Goal: Task Accomplishment & Management: Use online tool/utility

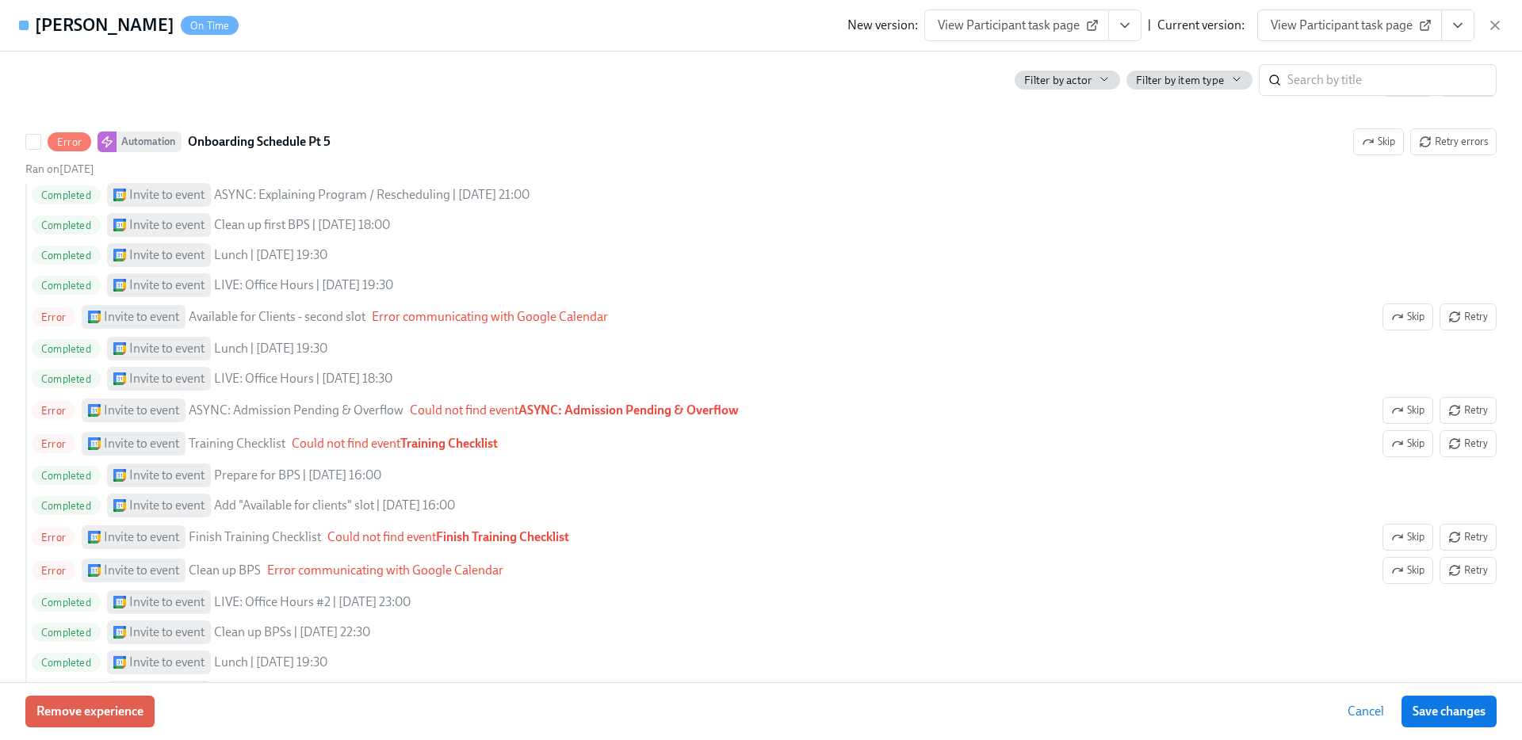
scroll to position [2823, 0]
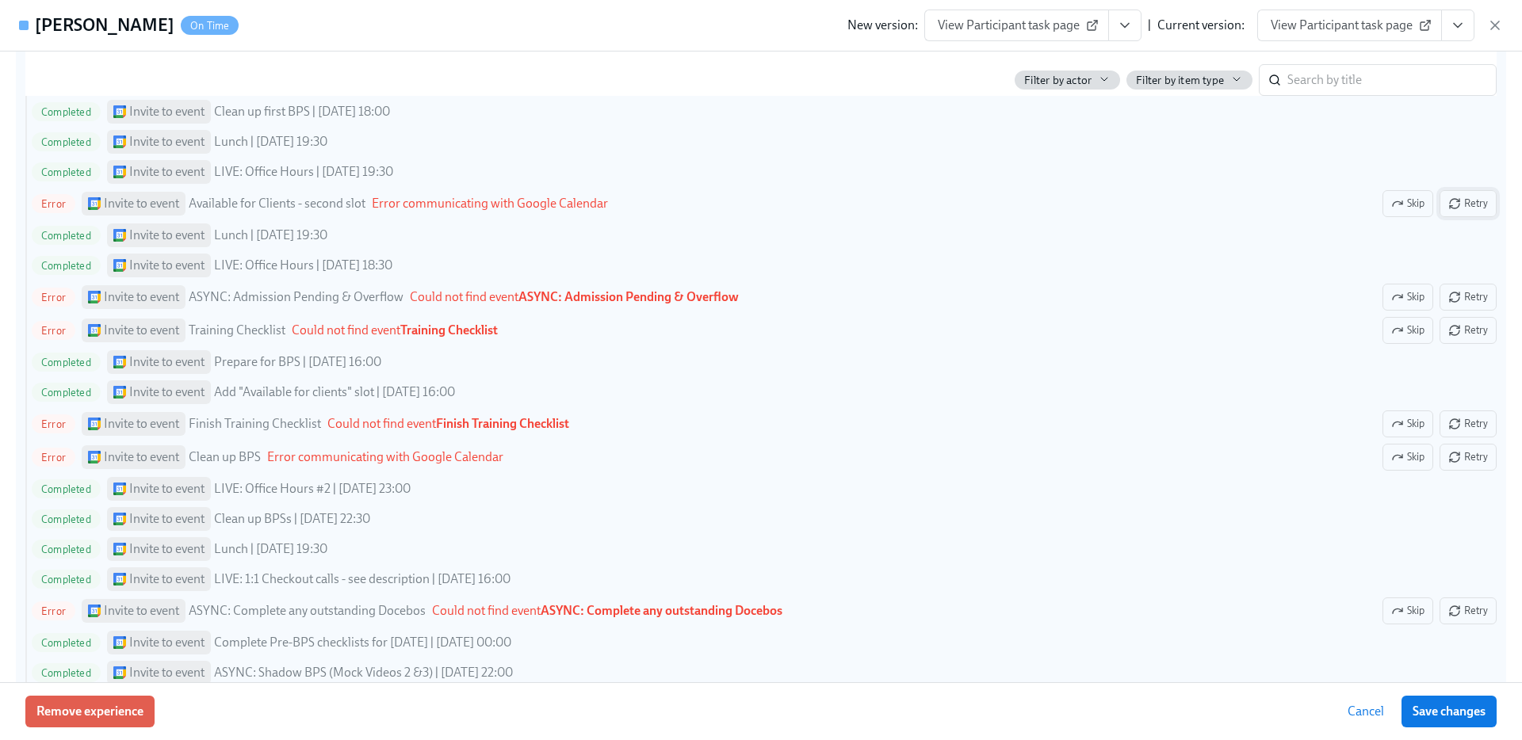
click at [1473, 211] on span "Retry" at bounding box center [1468, 204] width 40 height 16
click at [1482, 453] on span "Retry" at bounding box center [1468, 457] width 40 height 16
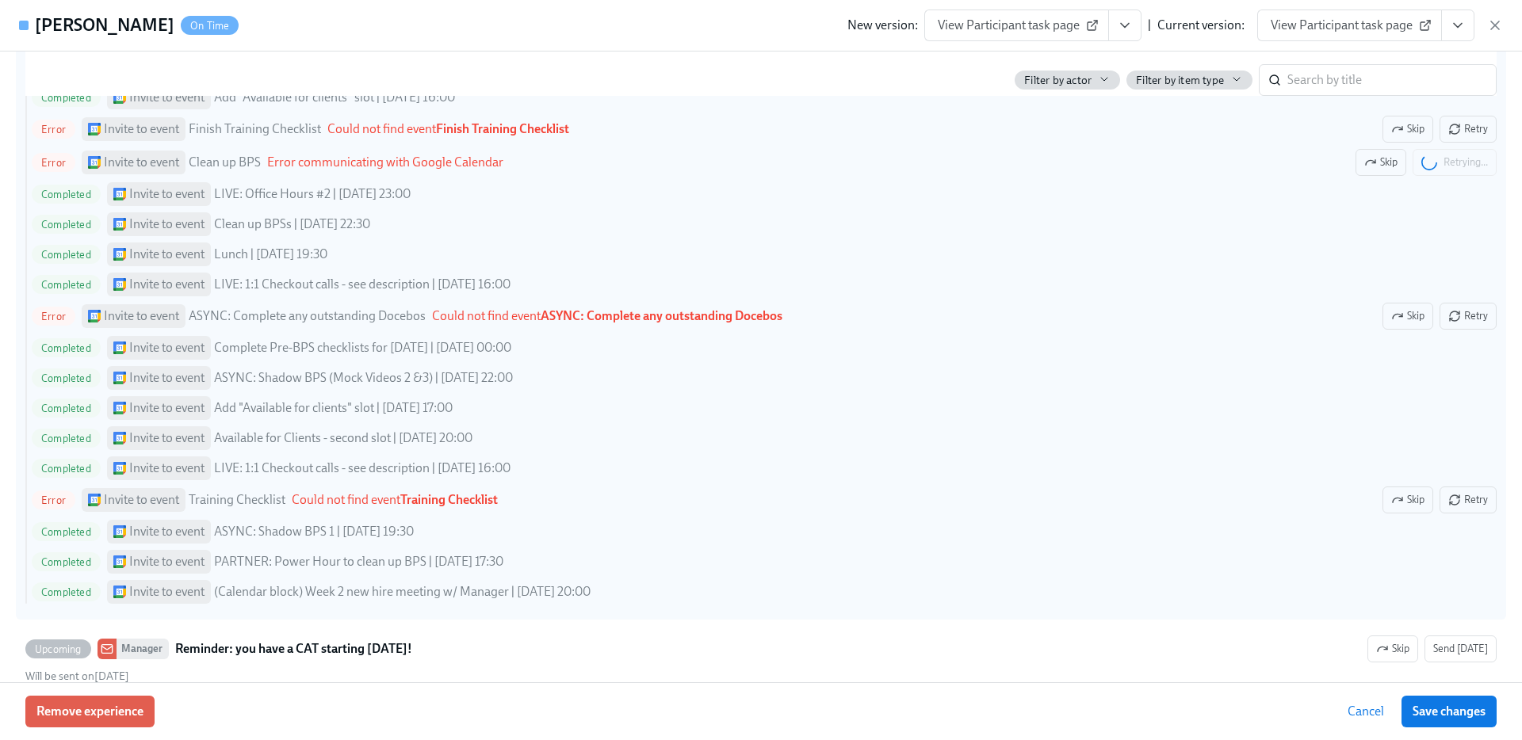
scroll to position [3143, 0]
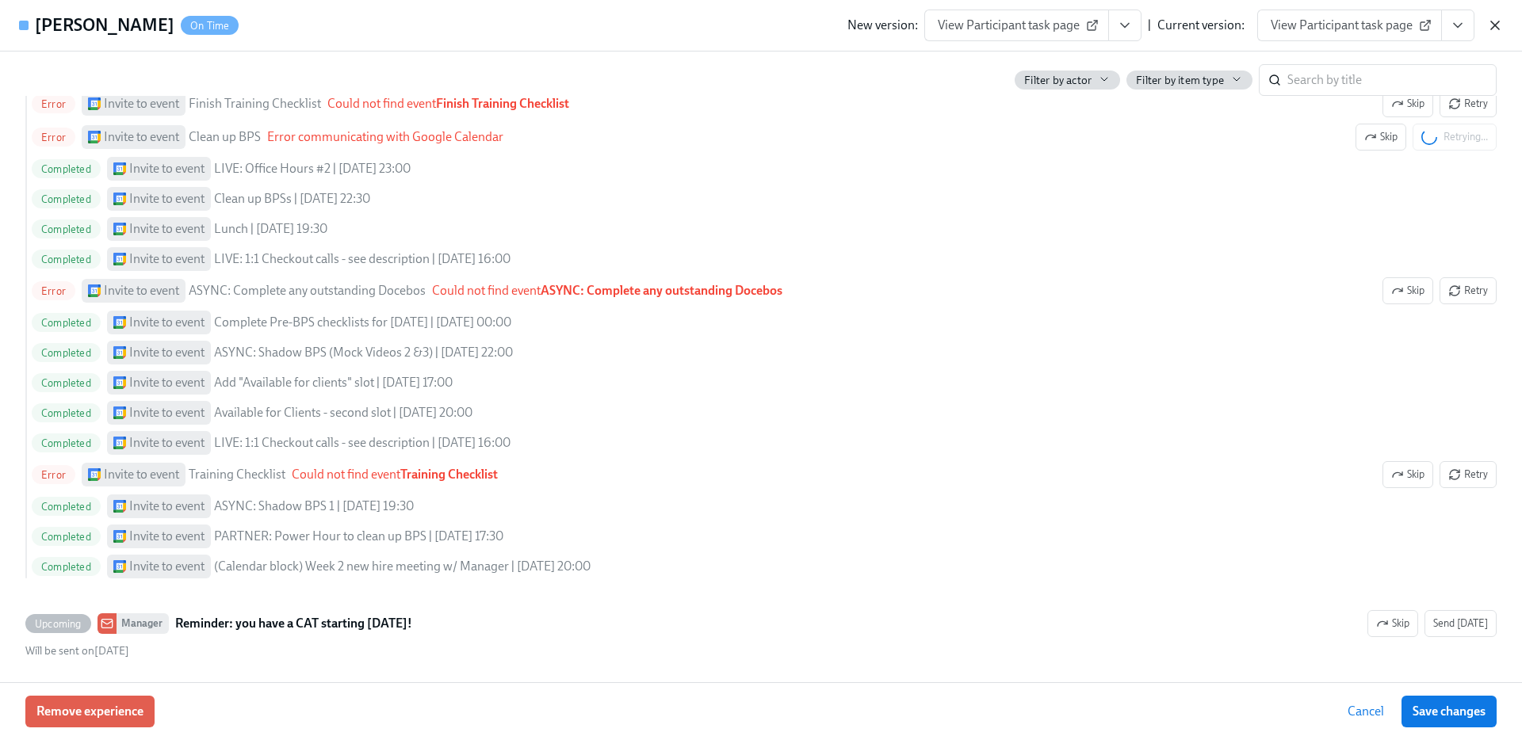
click at [1495, 25] on icon "button" at bounding box center [1495, 25] width 8 height 8
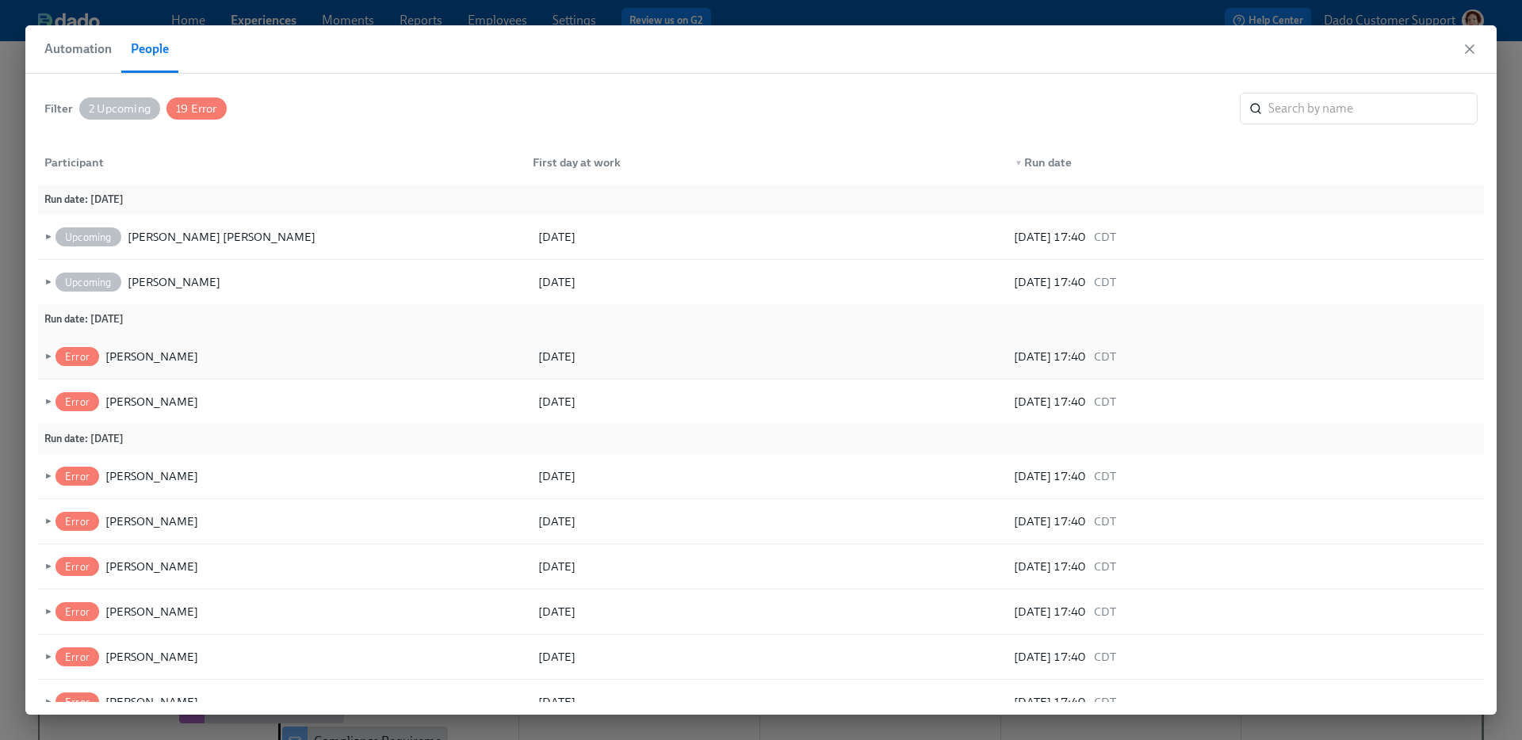
click at [47, 355] on span "►" at bounding box center [46, 356] width 11 height 17
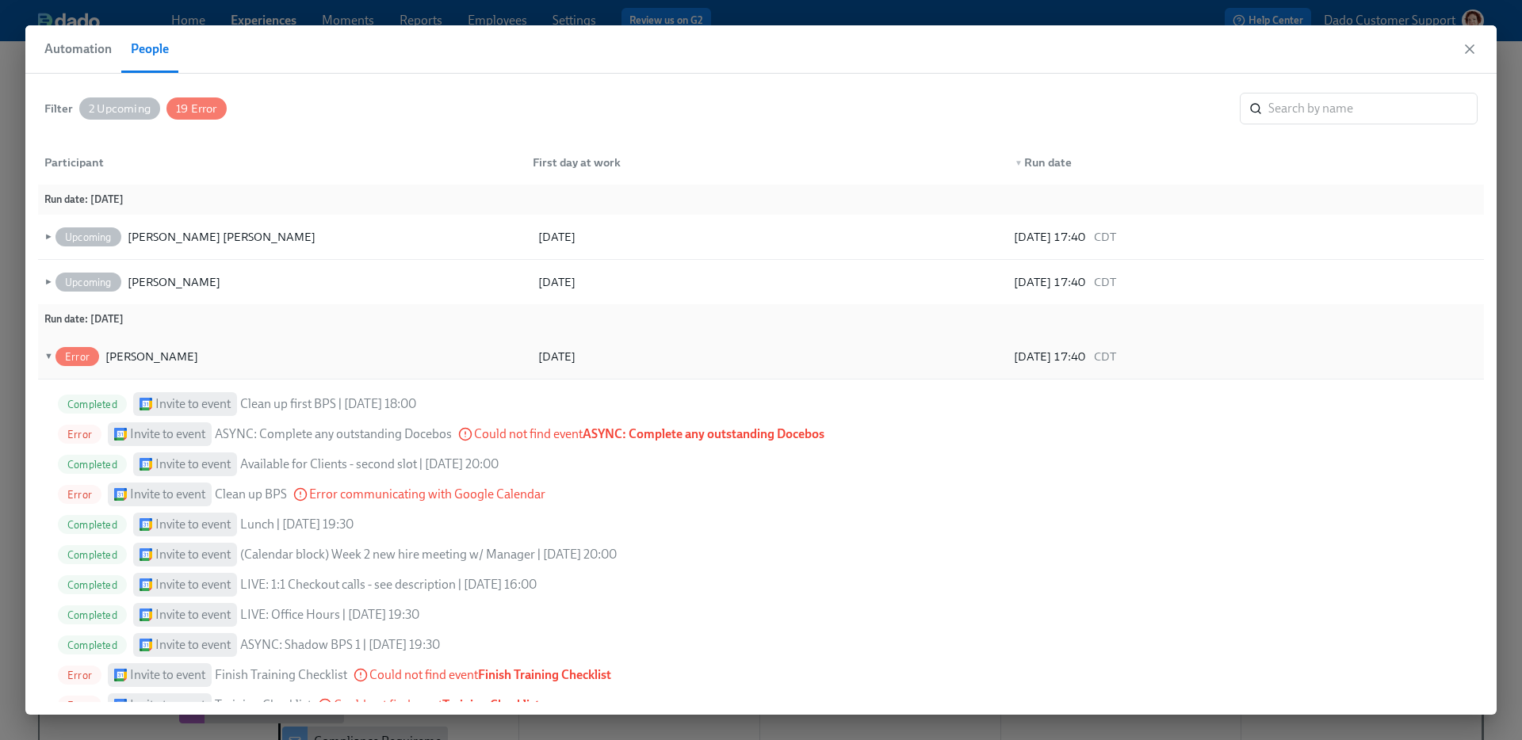
click at [47, 355] on span "▼" at bounding box center [46, 356] width 11 height 17
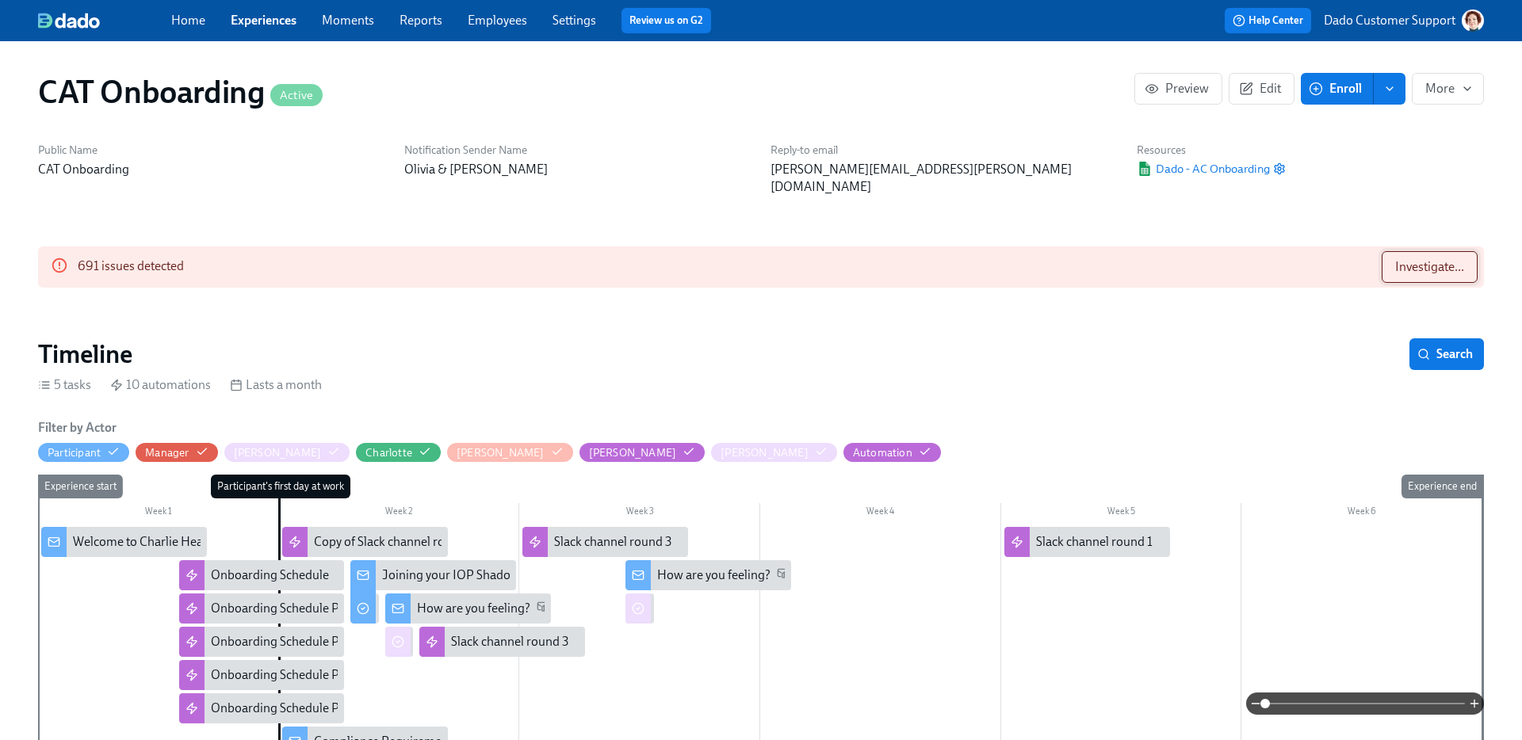
click at [1431, 259] on span "Investigate..." at bounding box center [1429, 267] width 69 height 16
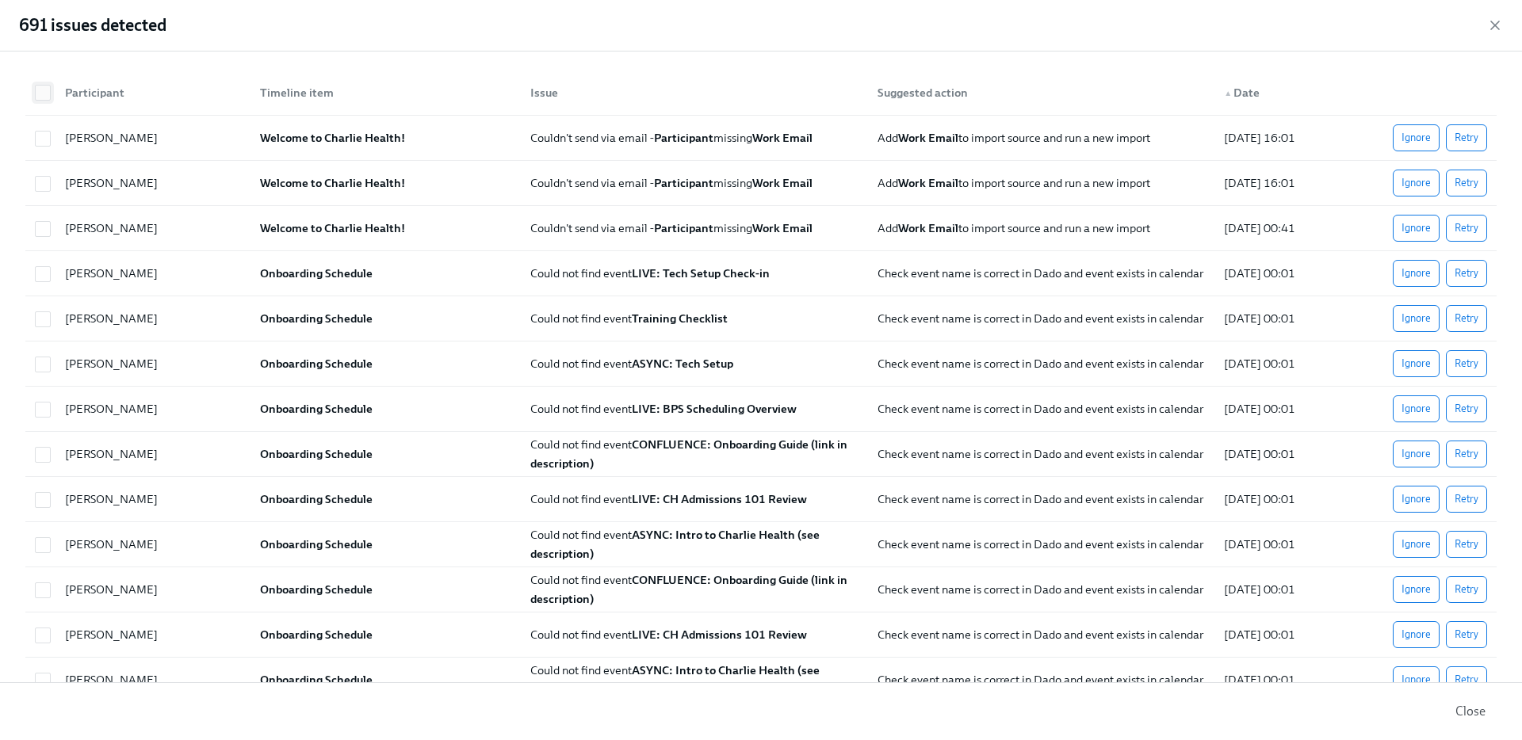
click at [47, 87] on input "checkbox" at bounding box center [43, 93] width 14 height 14
checkbox input "true"
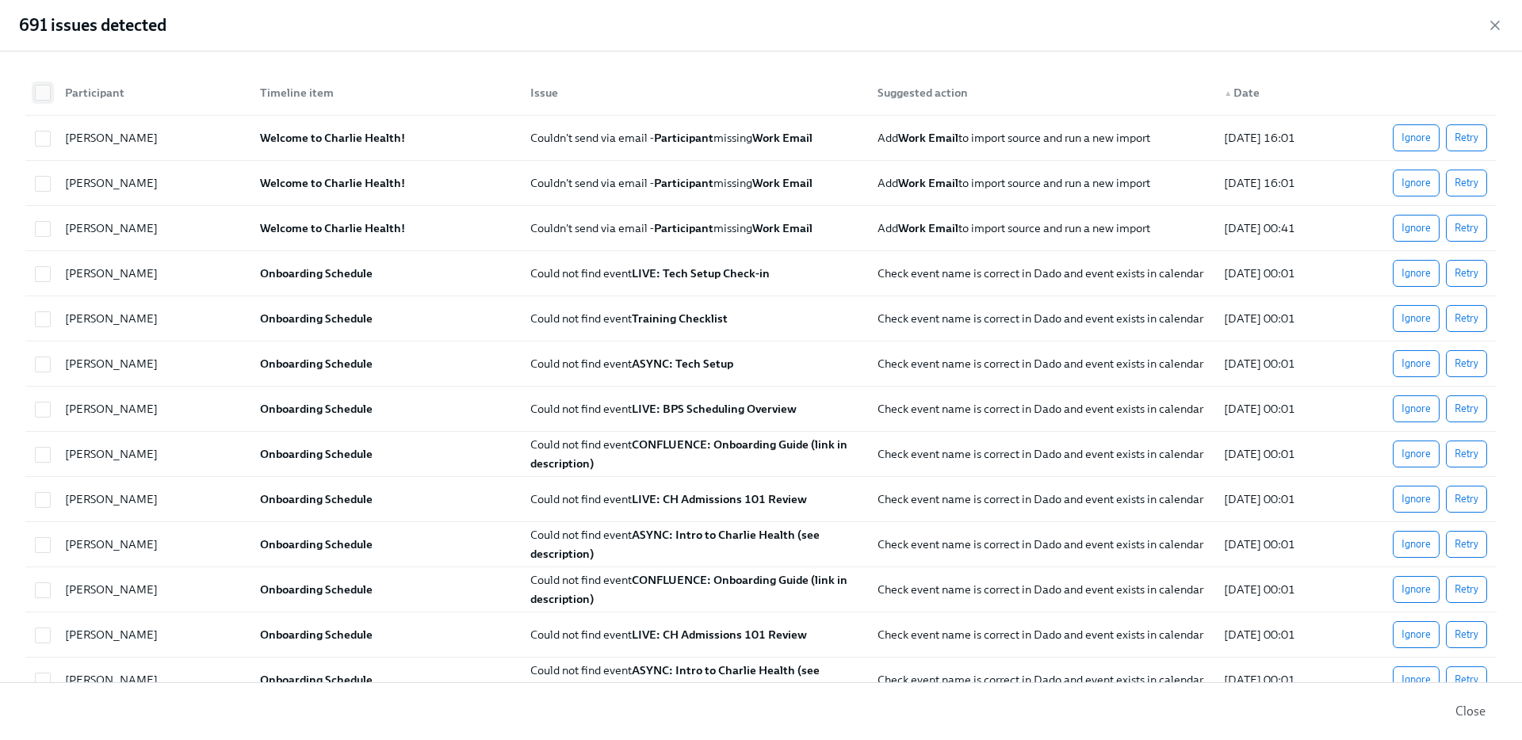
checkbox input "true"
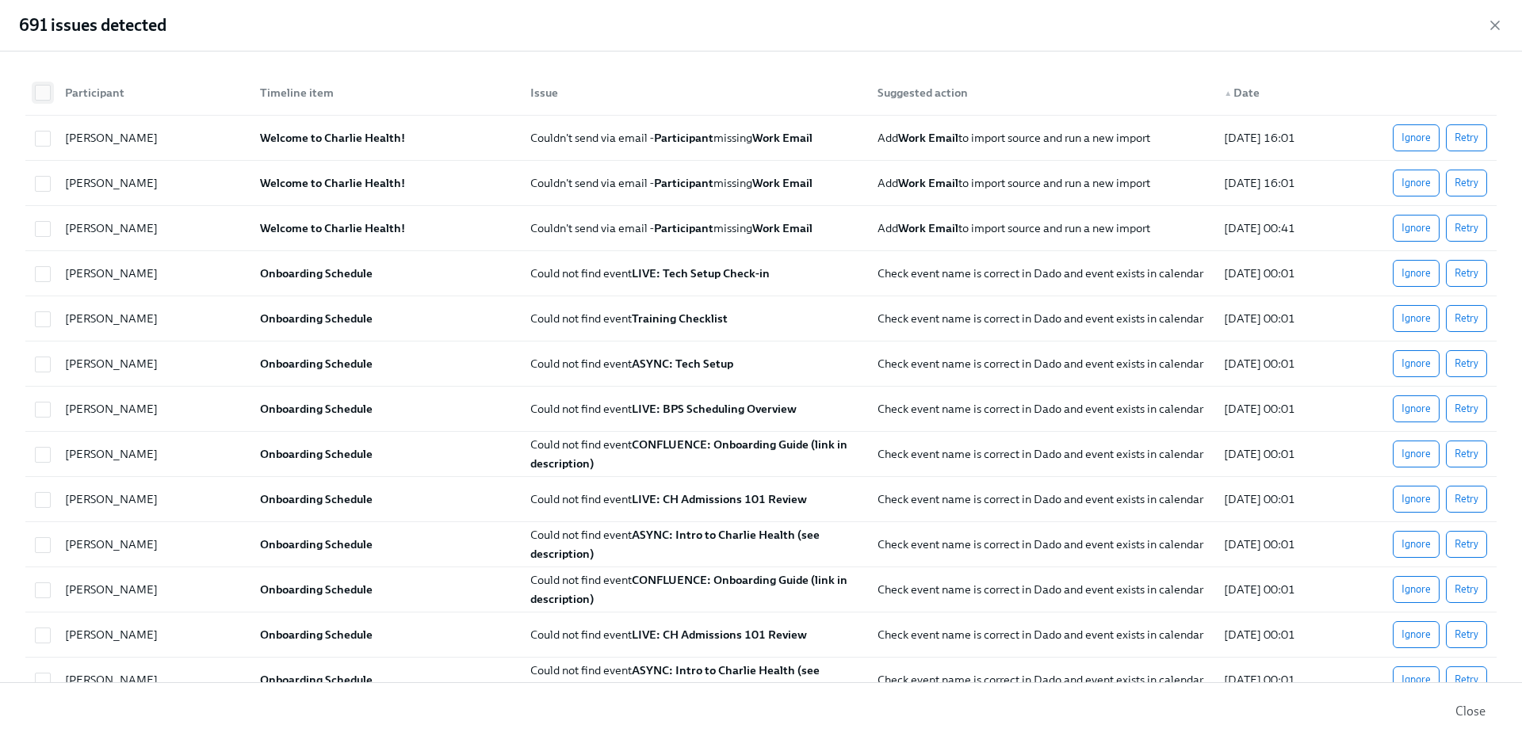
checkbox input "true"
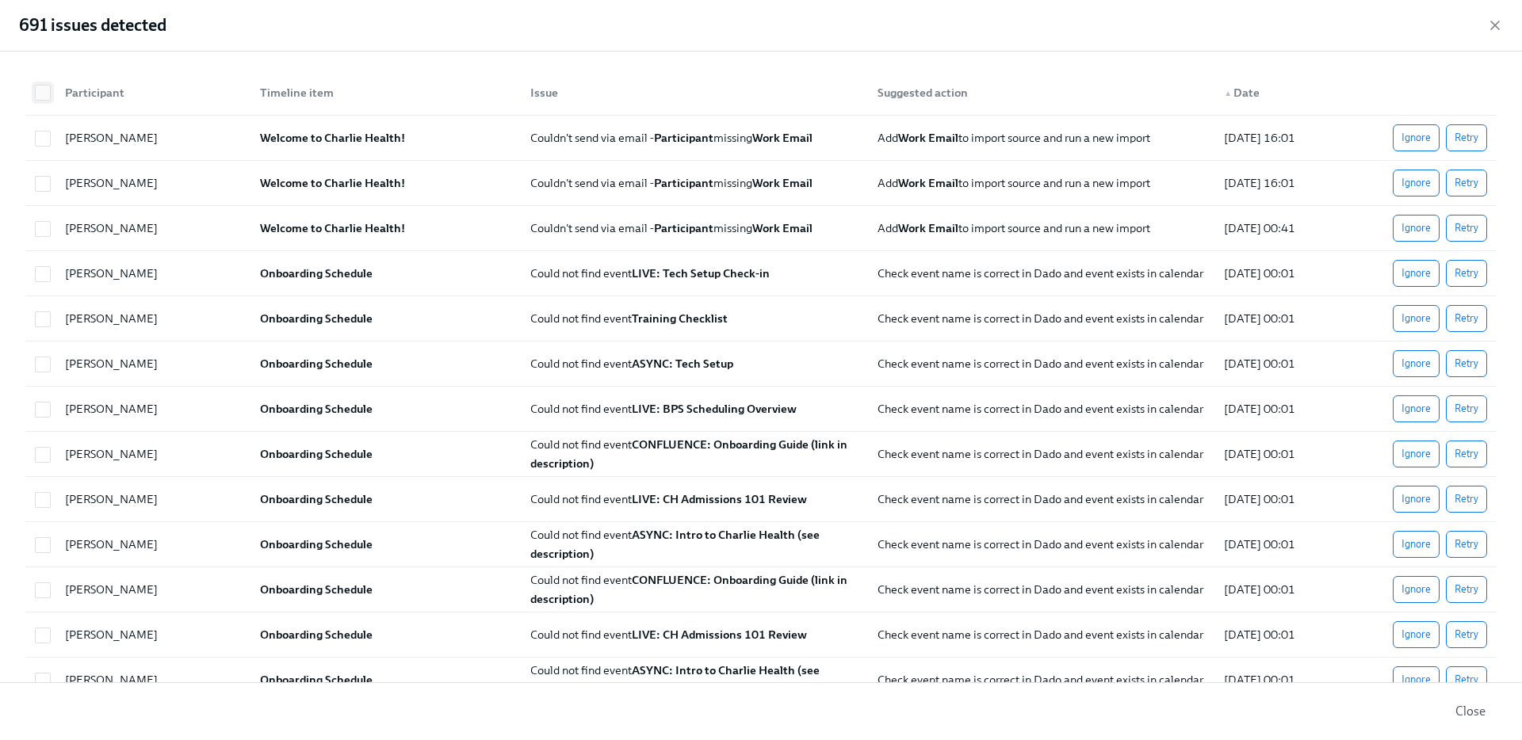
checkbox input "true"
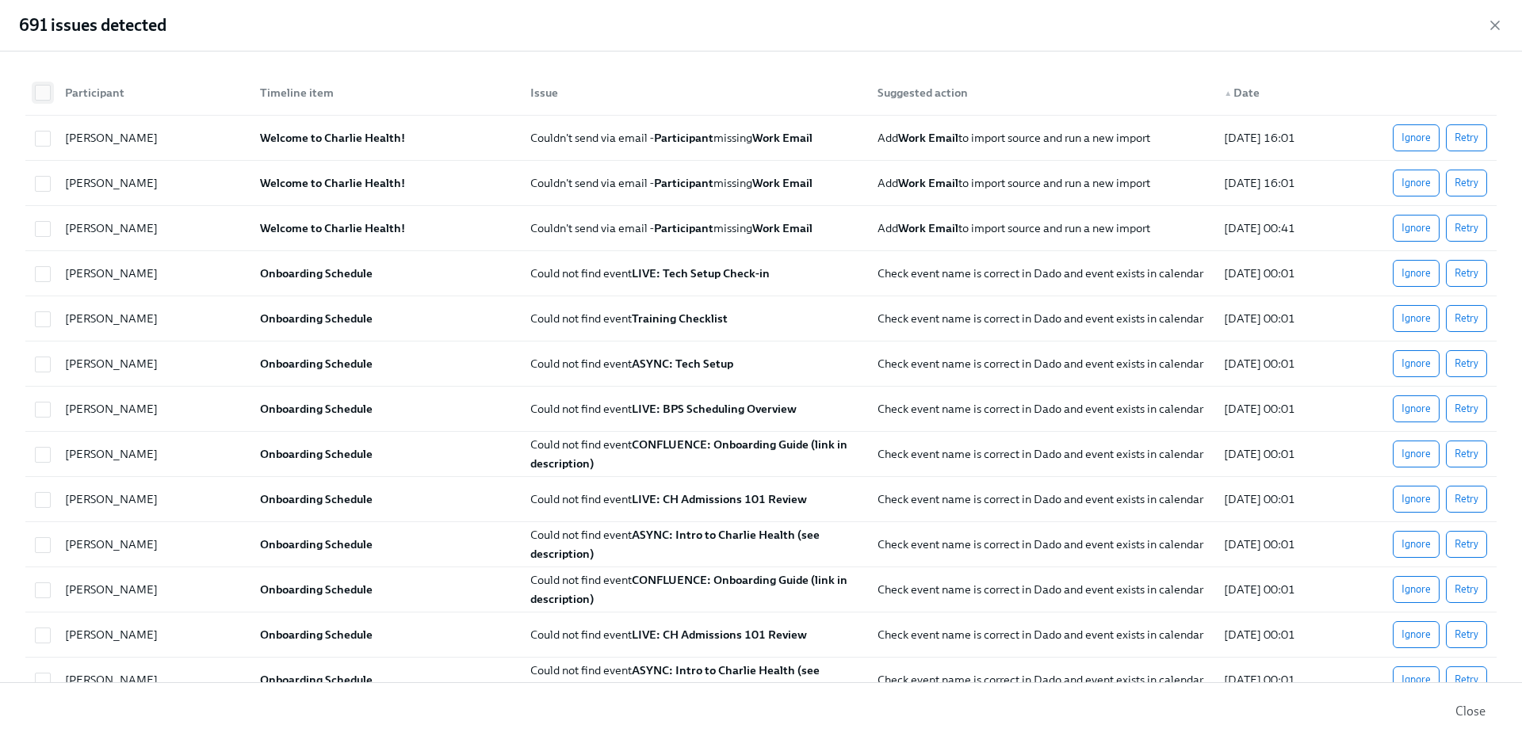
checkbox input "true"
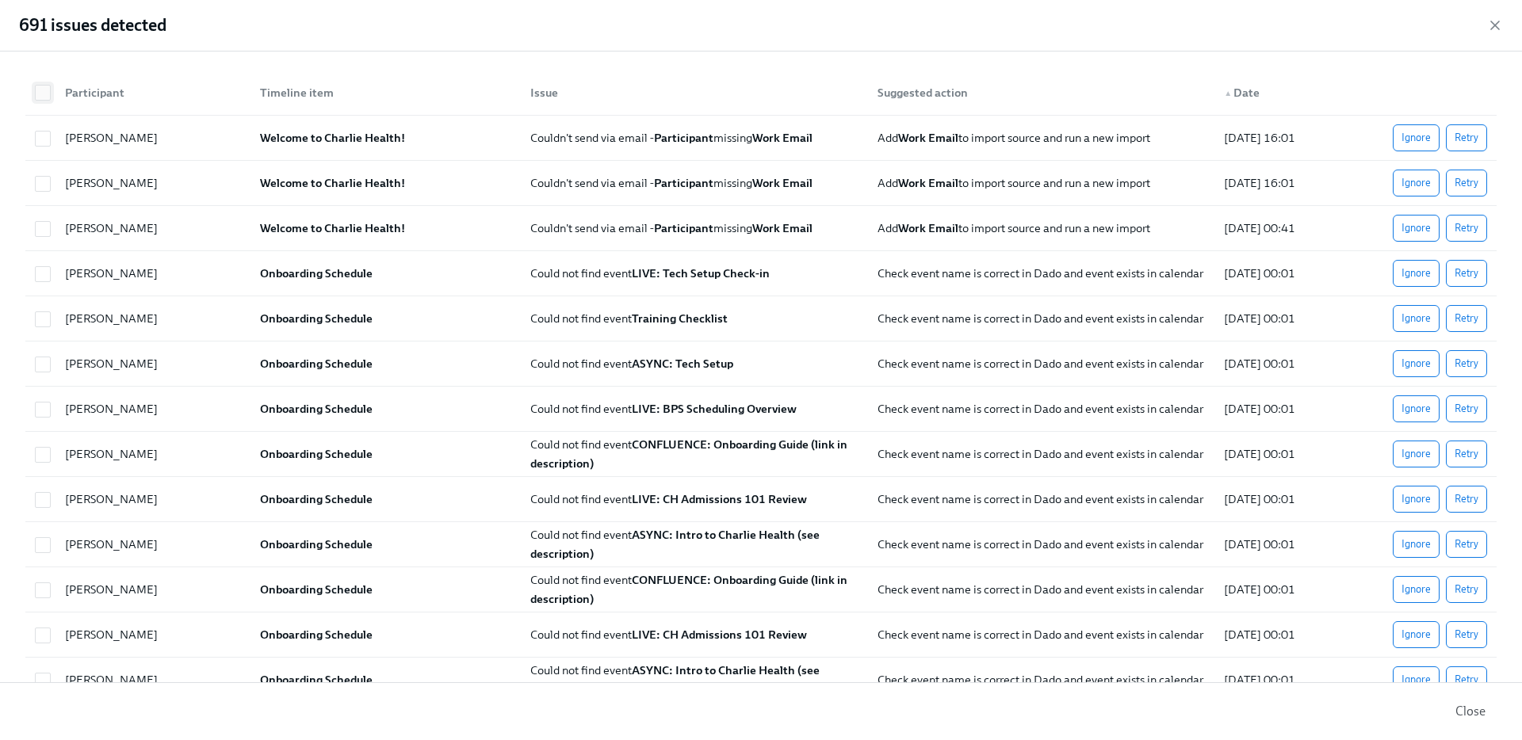
checkbox input "true"
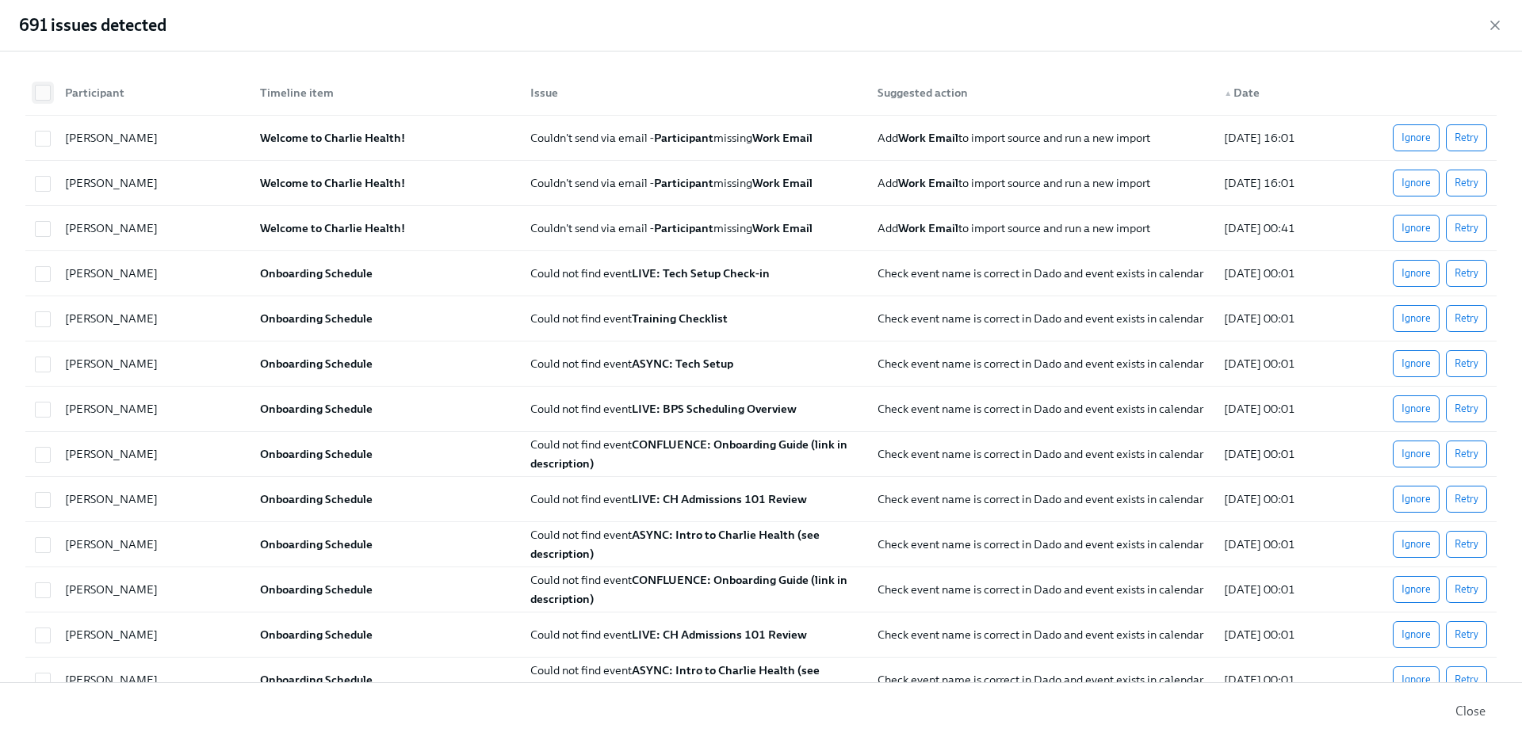
checkbox input "true"
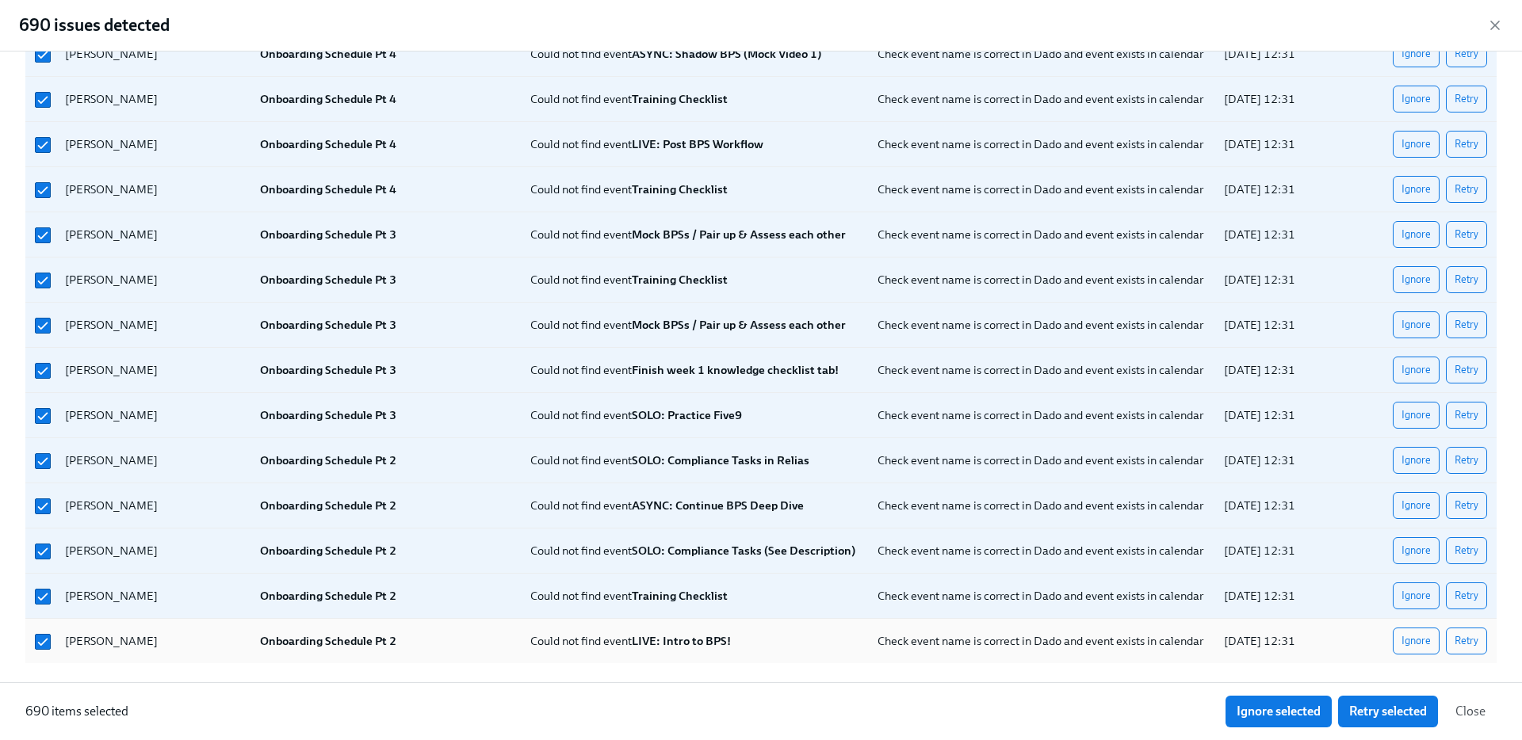
scroll to position [0, 7057]
click at [49, 636] on input "checkbox" at bounding box center [43, 642] width 14 height 14
checkbox input "false"
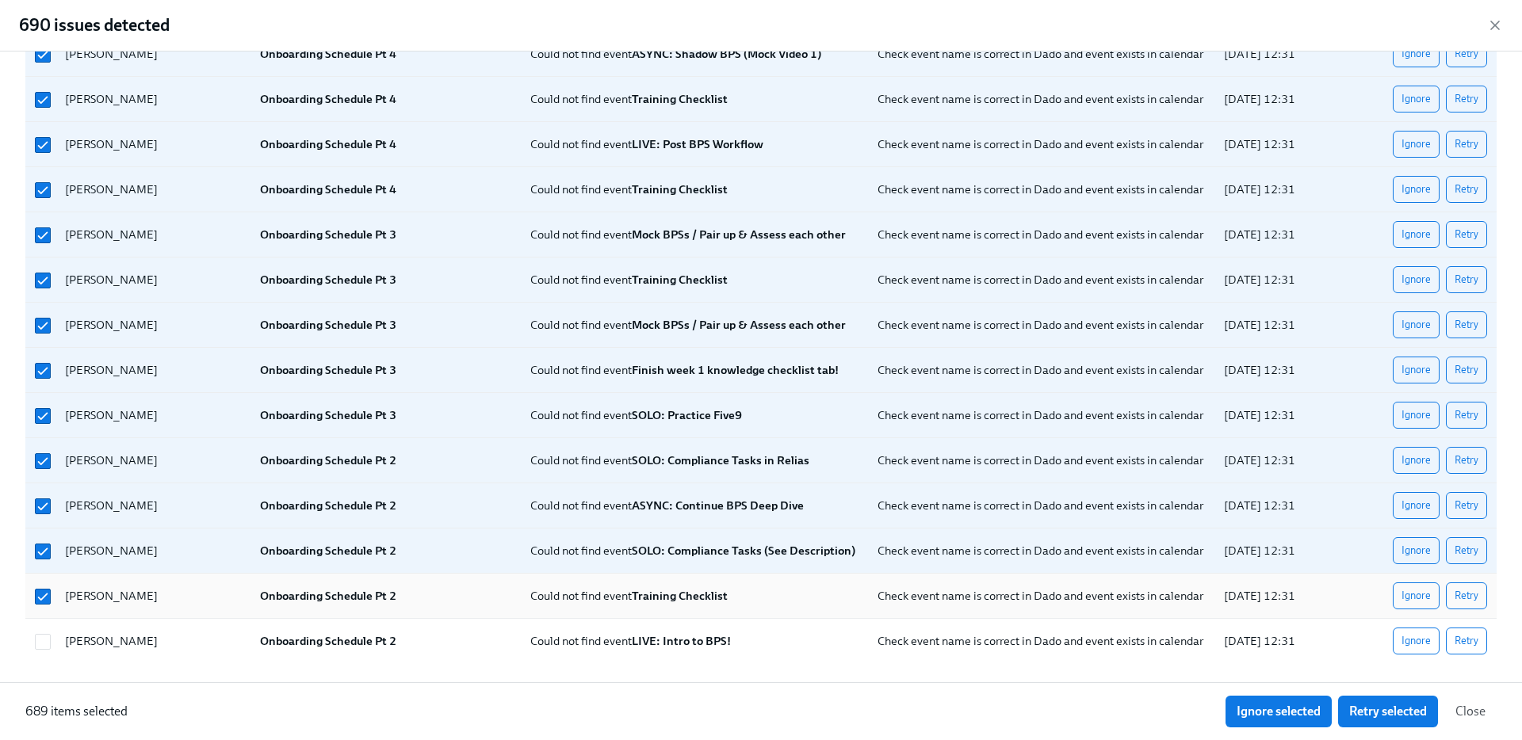
click at [43, 584] on div at bounding box center [41, 596] width 24 height 32
checkbox input "false"
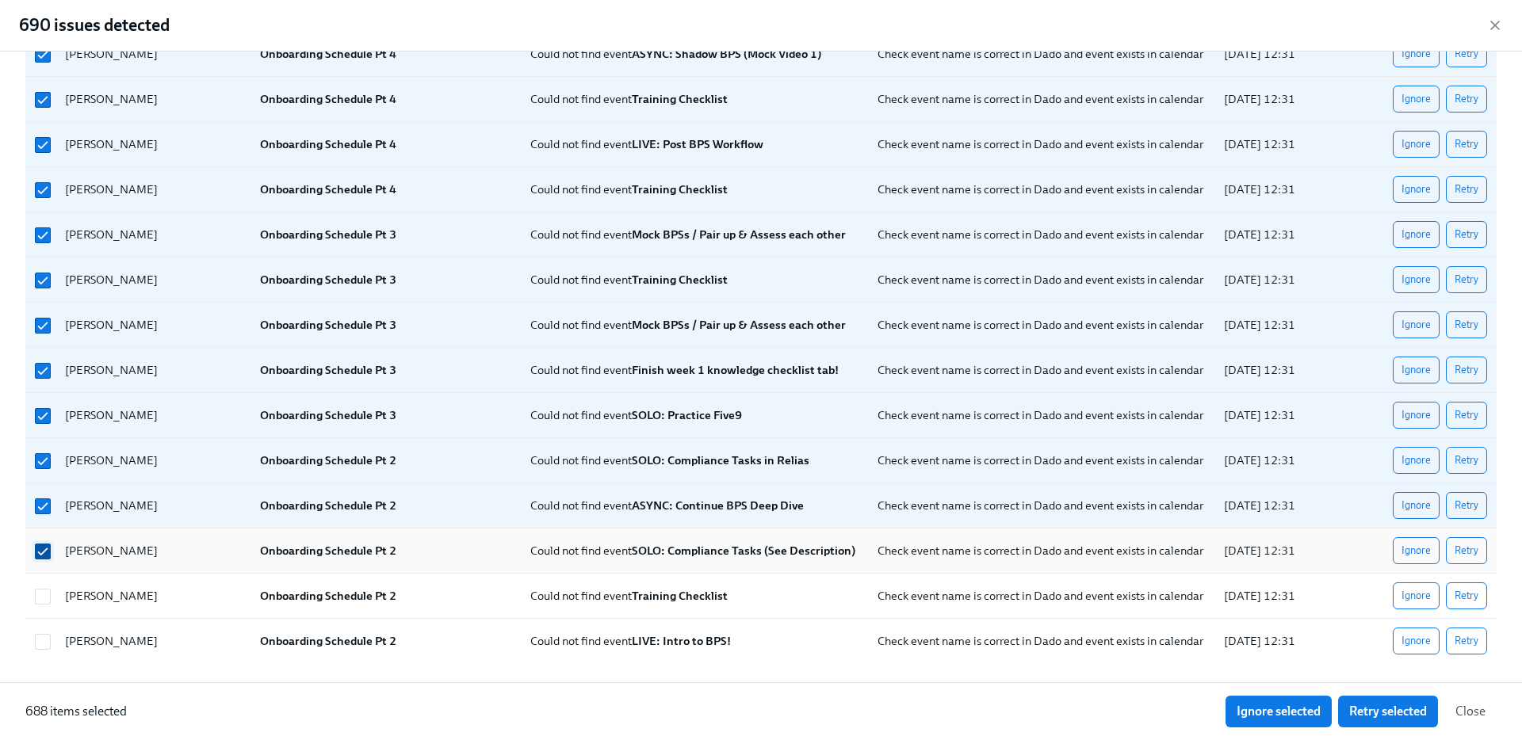
click at [46, 552] on input "checkbox" at bounding box center [43, 551] width 14 height 14
checkbox input "false"
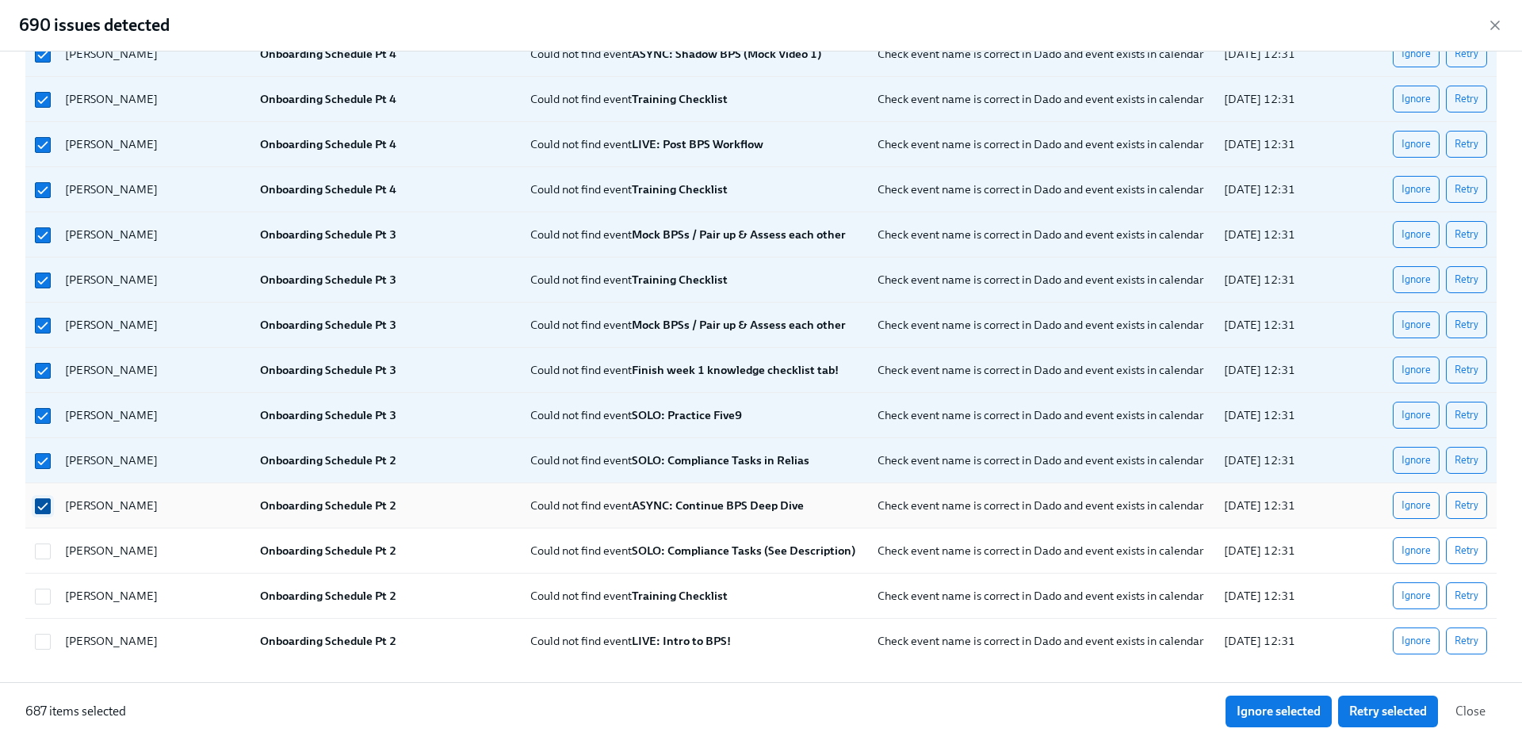
click at [46, 510] on input "checkbox" at bounding box center [43, 506] width 14 height 14
checkbox input "false"
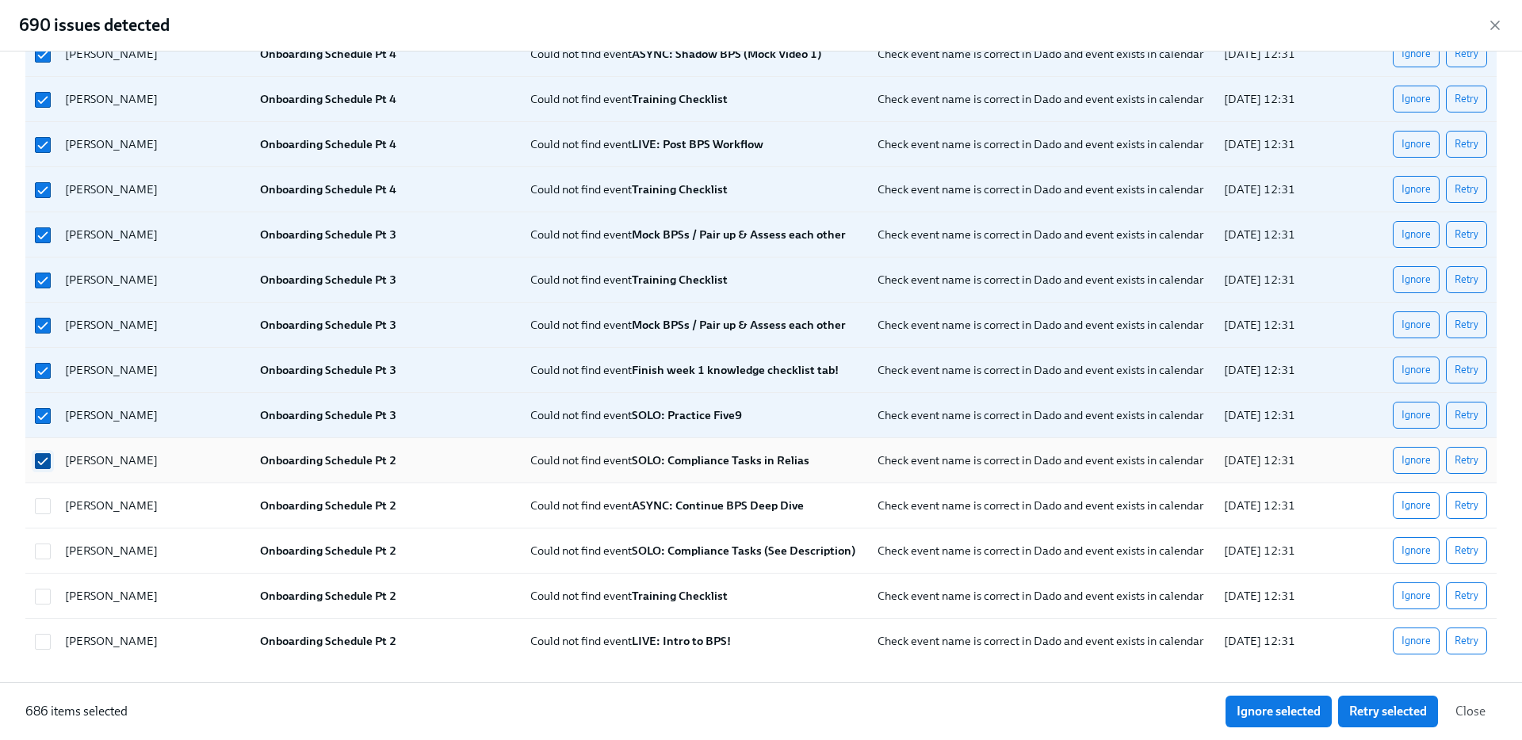
click at [48, 464] on input "checkbox" at bounding box center [43, 461] width 14 height 14
checkbox input "false"
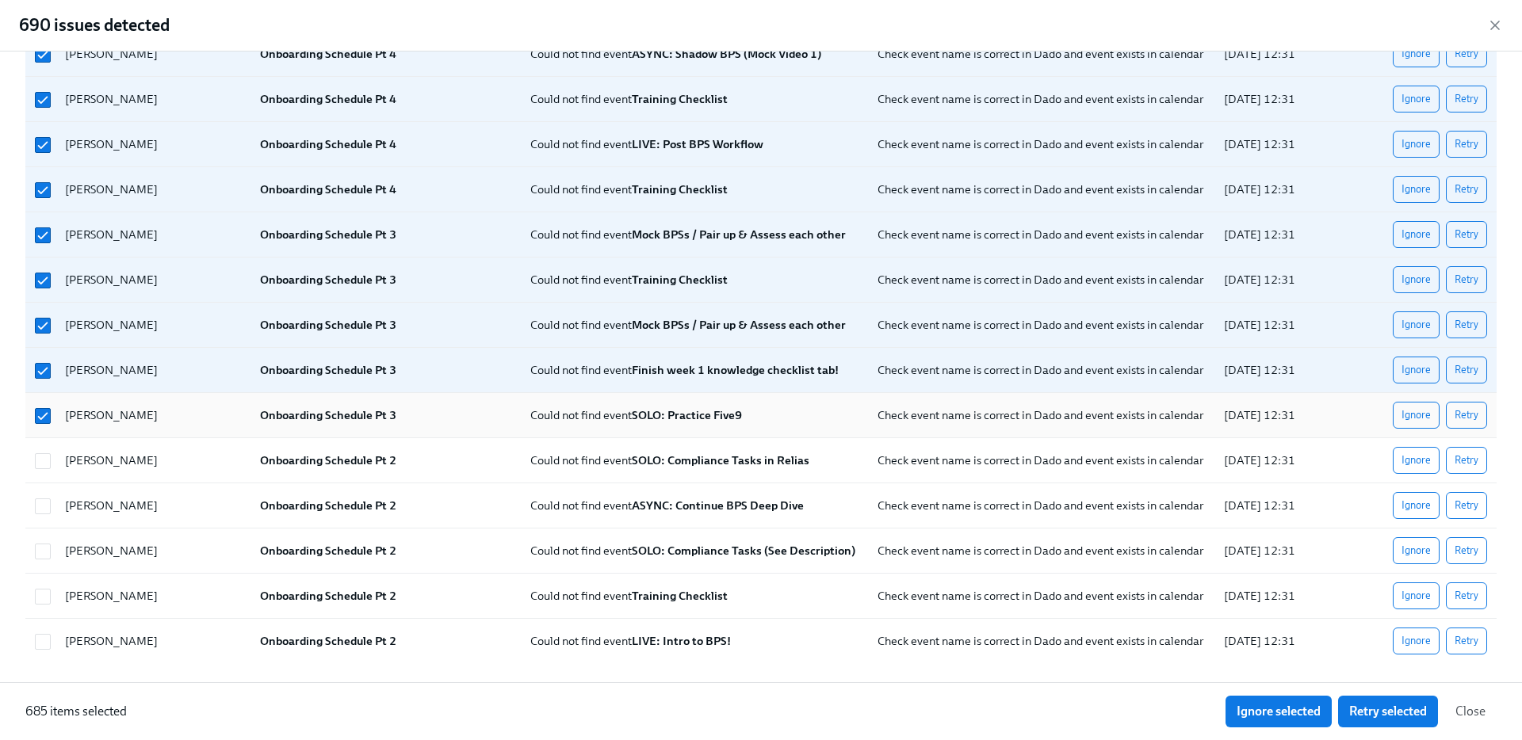
click at [46, 399] on div at bounding box center [41, 415] width 24 height 32
checkbox input "false"
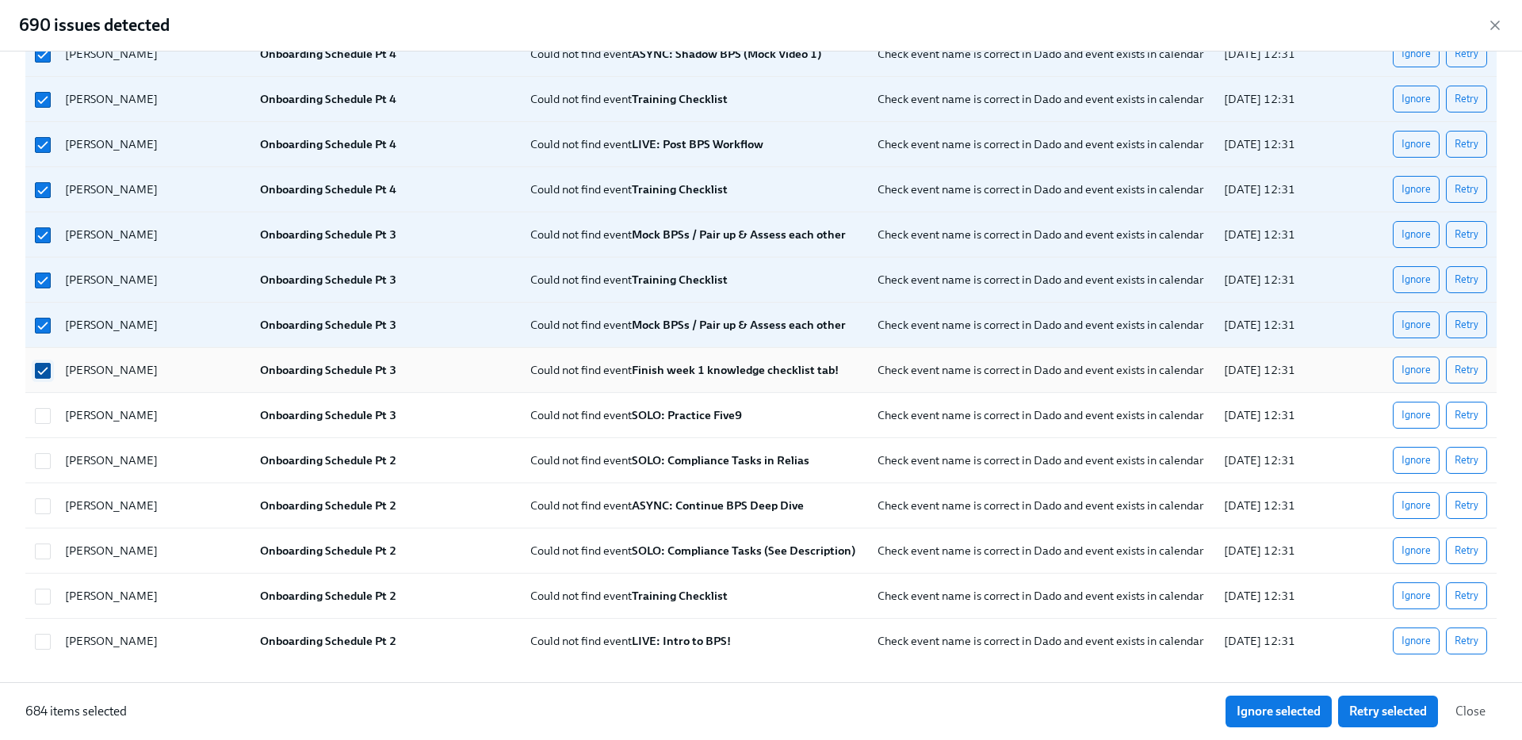
click at [47, 367] on input "checkbox" at bounding box center [43, 371] width 14 height 14
checkbox input "false"
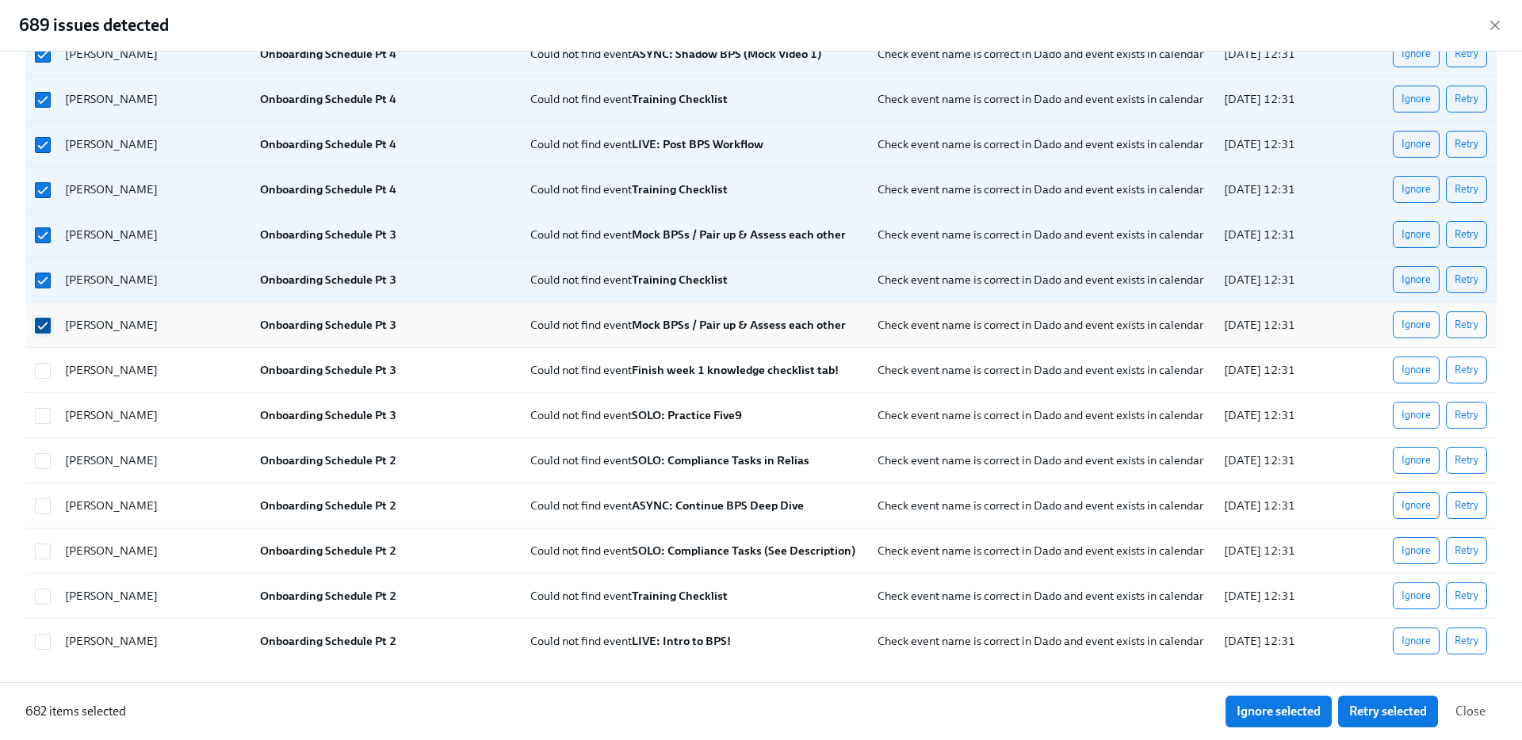
scroll to position [22105, 0]
click at [47, 319] on input "checkbox" at bounding box center [43, 326] width 14 height 14
checkbox input "false"
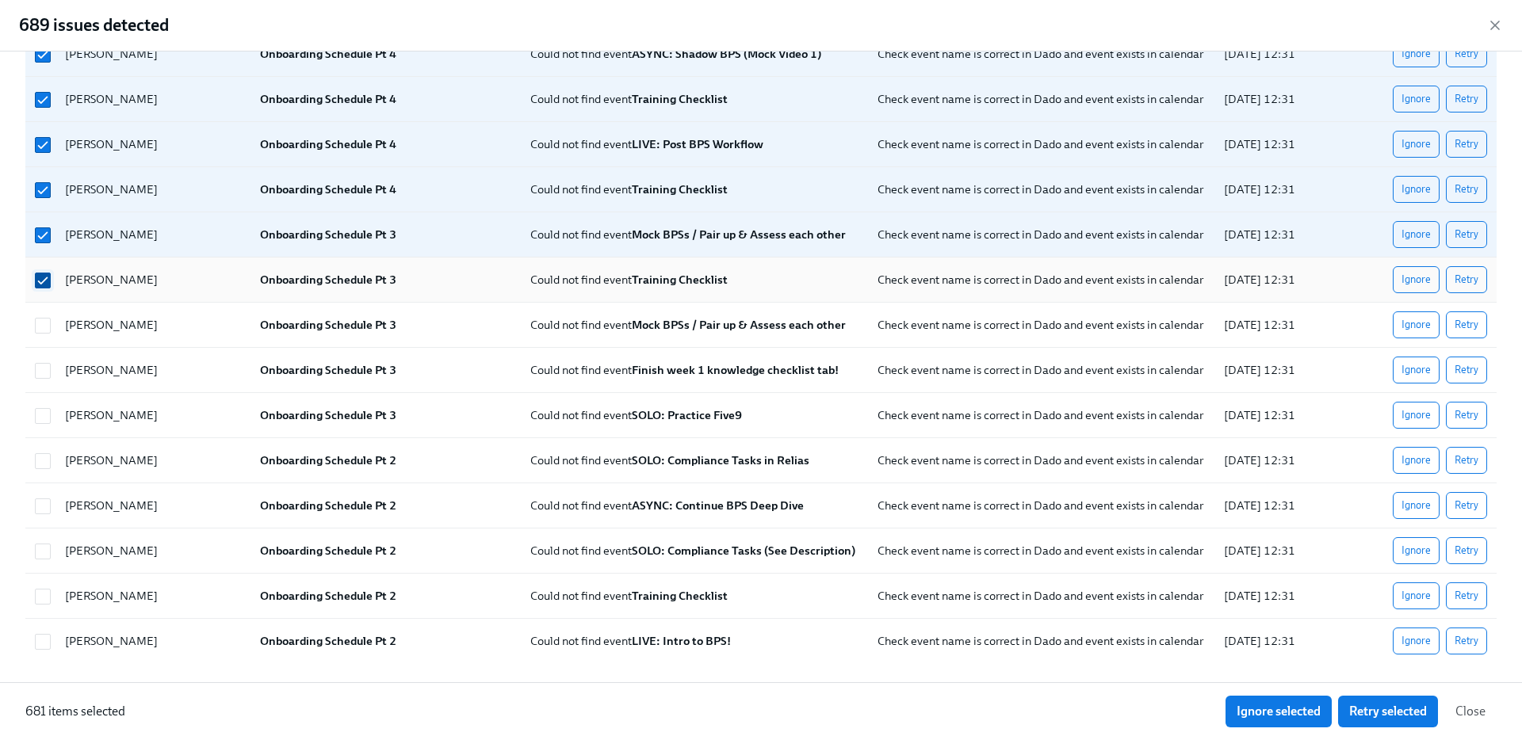
click at [47, 276] on input "checkbox" at bounding box center [43, 280] width 14 height 14
checkbox input "false"
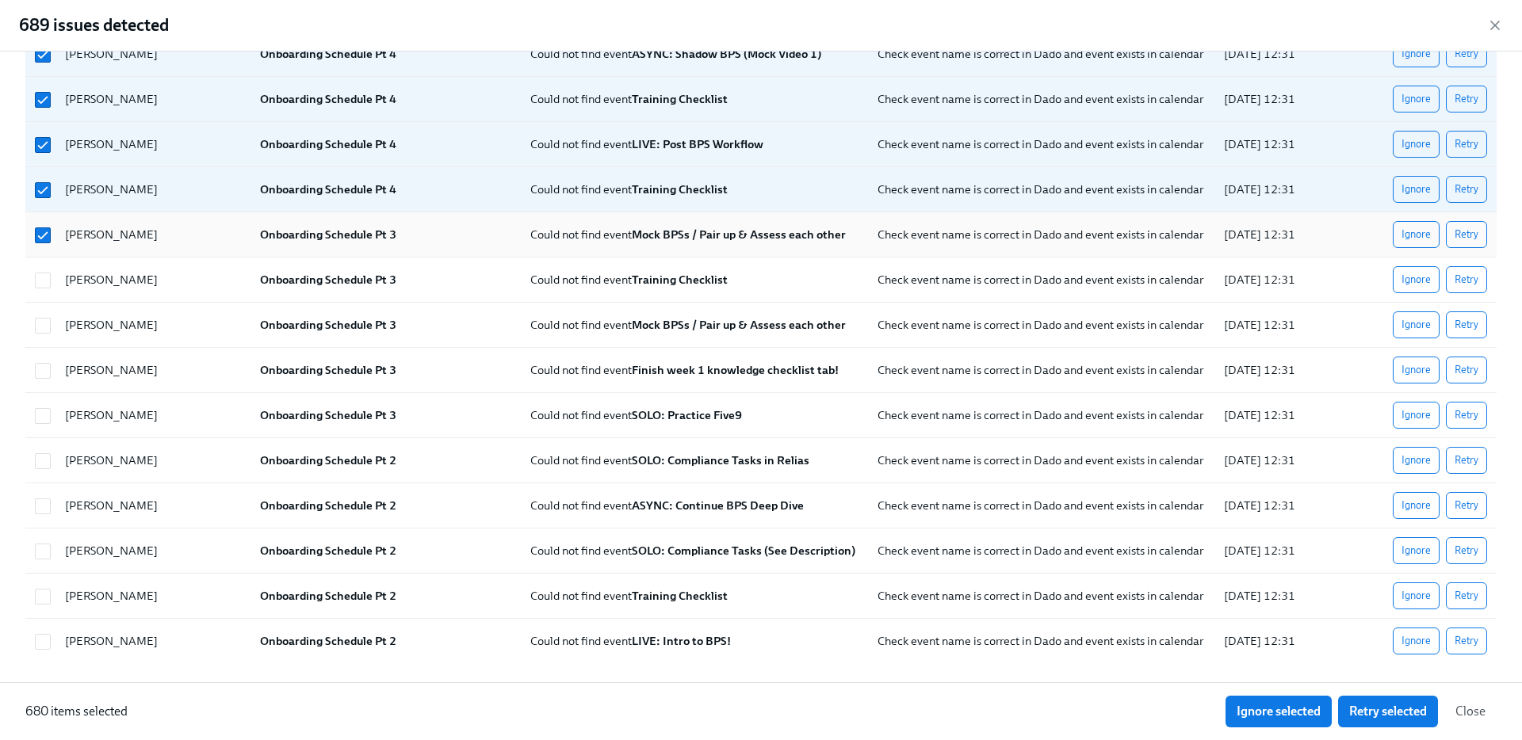
click at [44, 226] on div at bounding box center [43, 234] width 29 height 17
checkbox input "false"
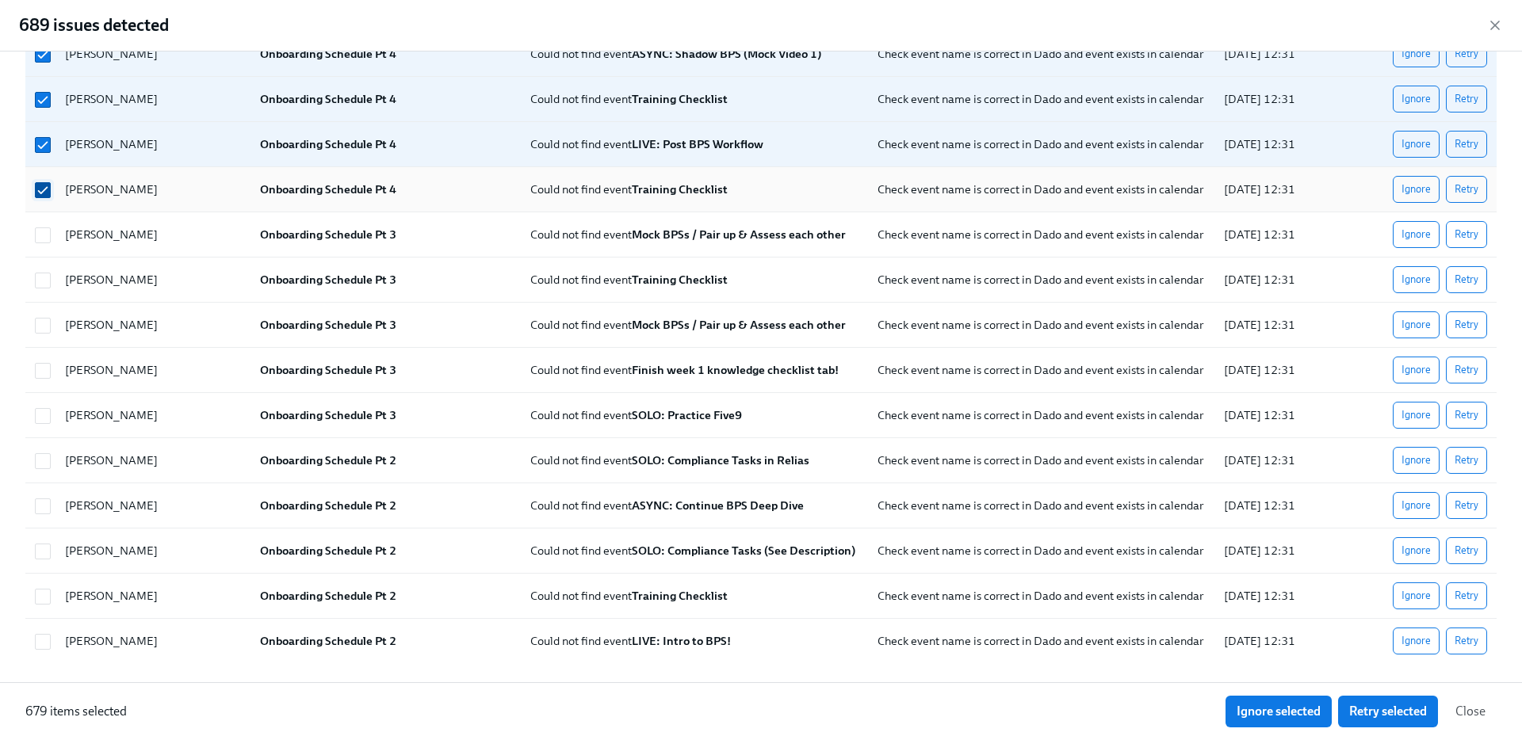
click at [44, 188] on input "checkbox" at bounding box center [43, 190] width 14 height 14
checkbox input "false"
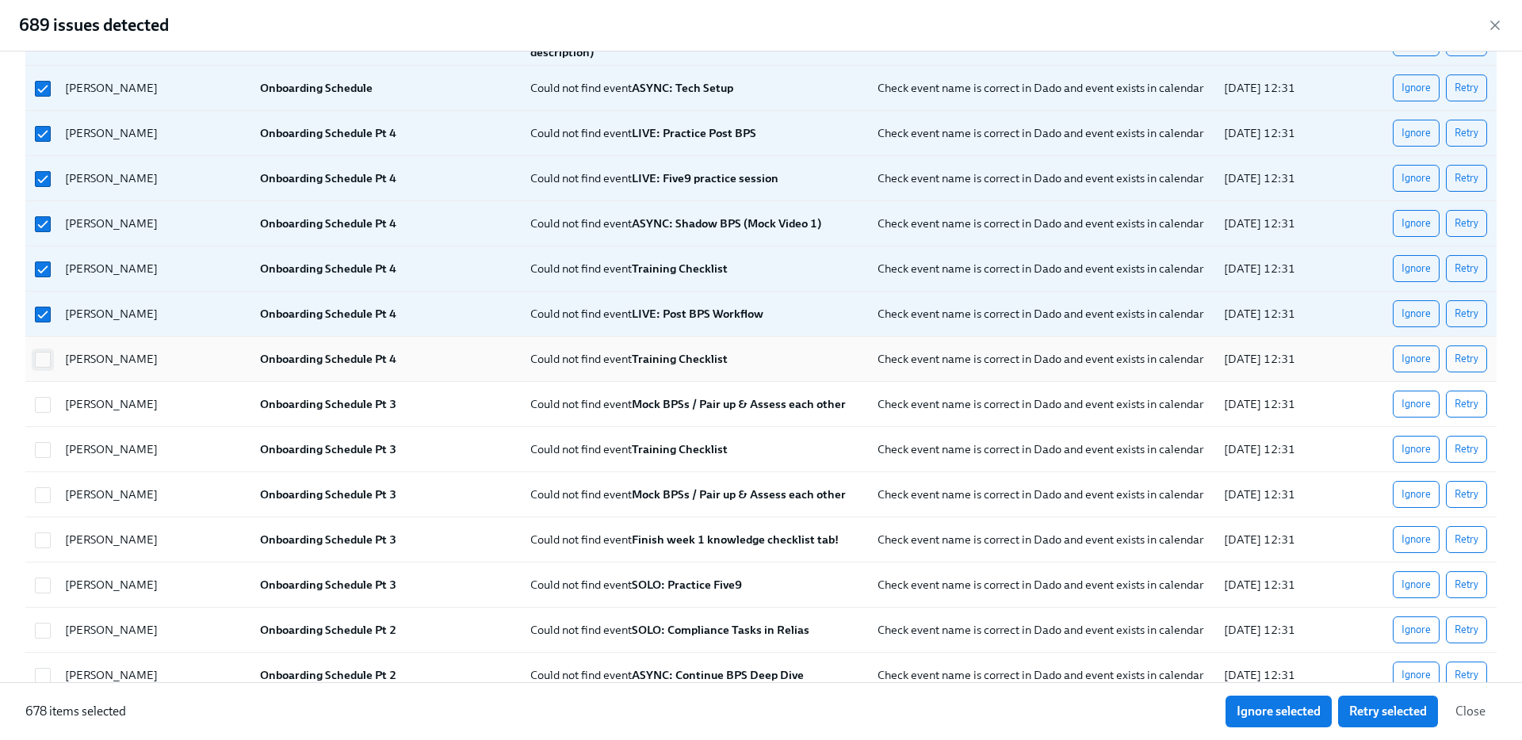
scroll to position [21934, 0]
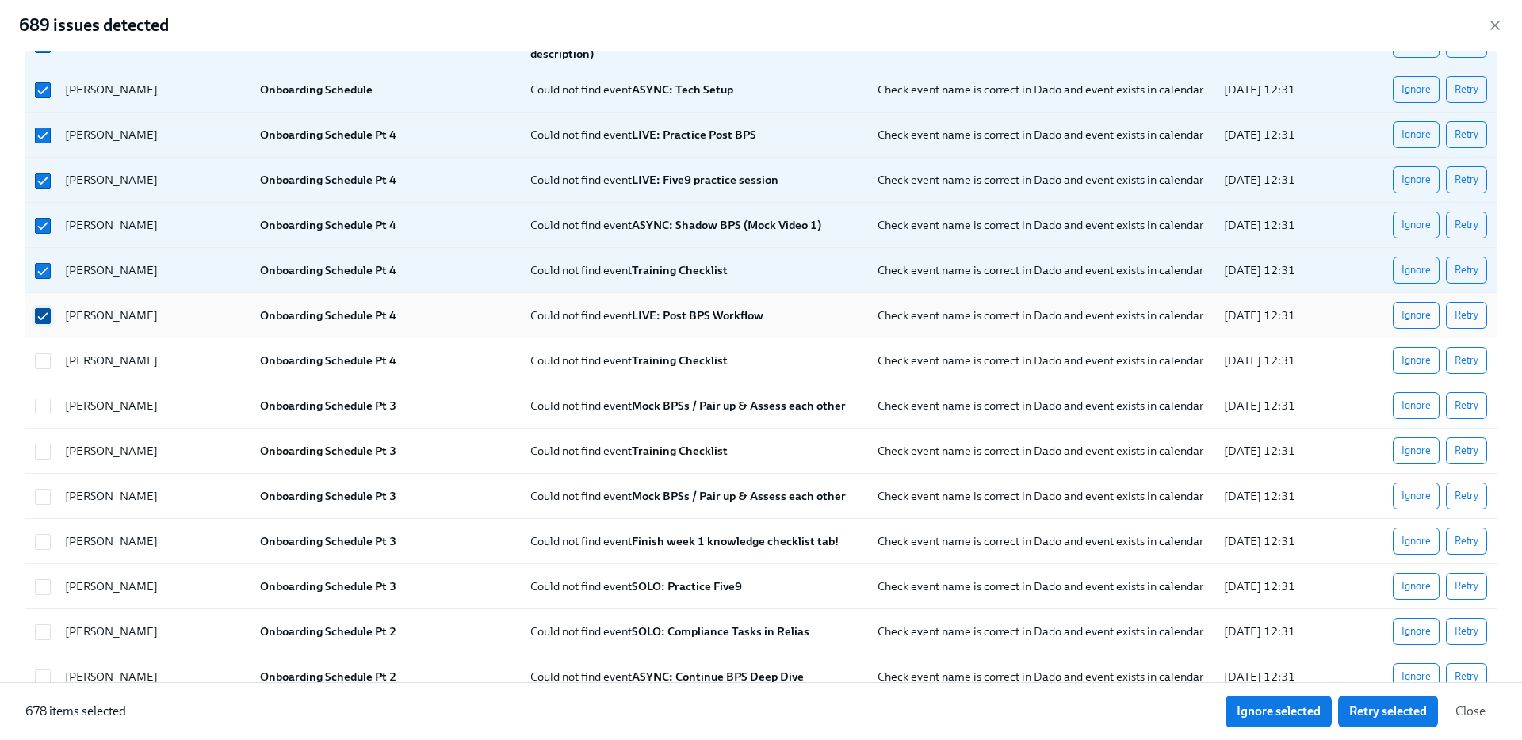
click at [44, 314] on input "checkbox" at bounding box center [43, 316] width 14 height 14
checkbox input "false"
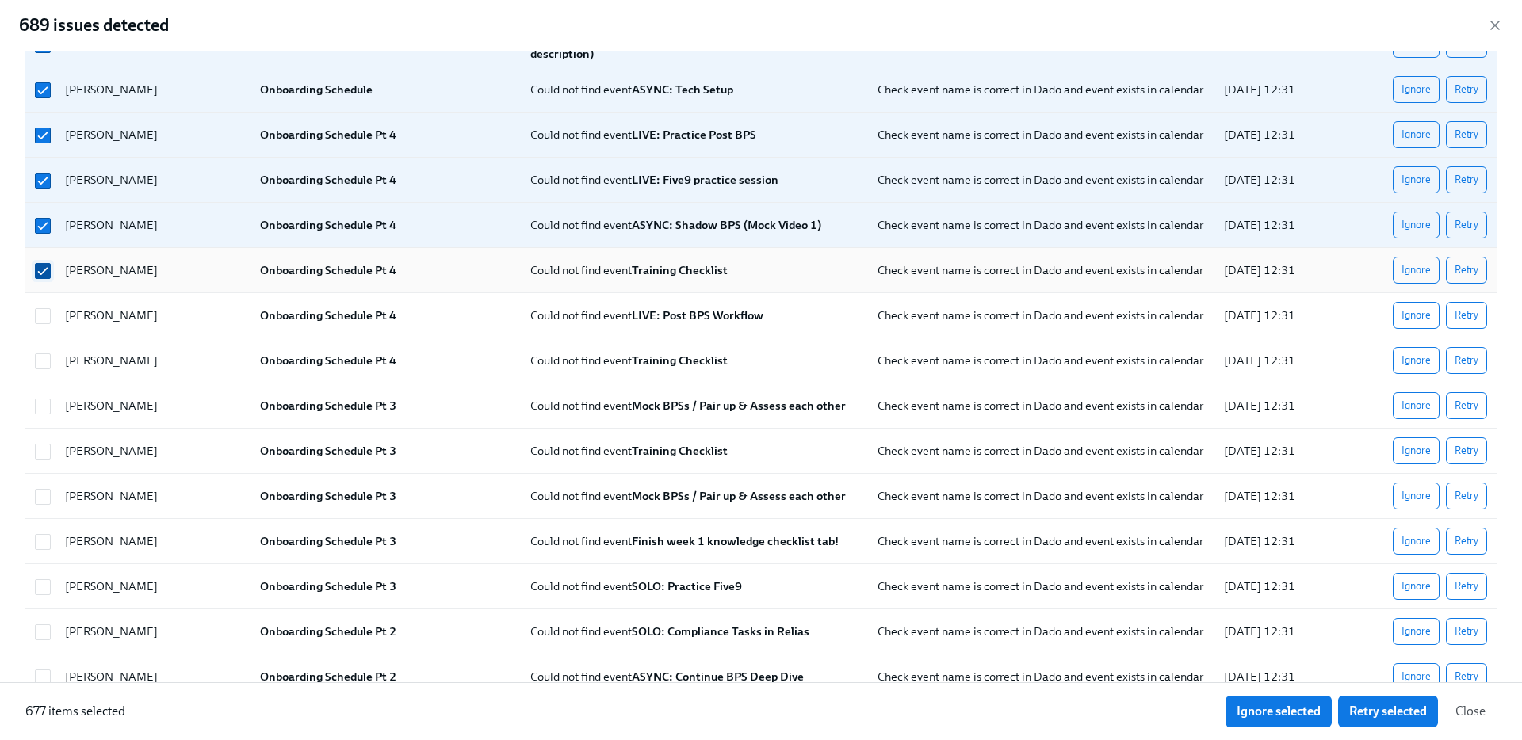
click at [44, 267] on input "checkbox" at bounding box center [43, 271] width 14 height 14
checkbox input "false"
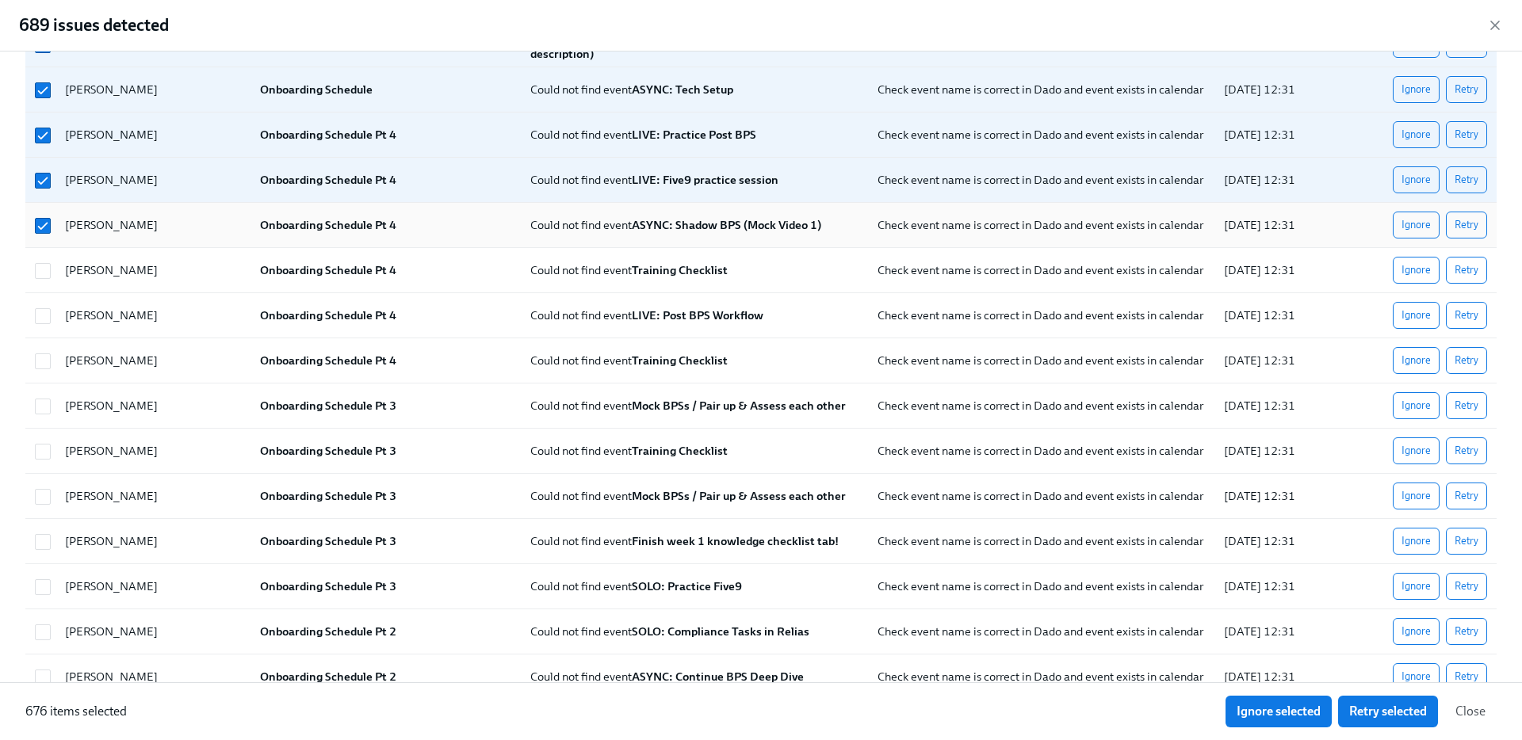
click at [44, 215] on div at bounding box center [41, 225] width 24 height 32
checkbox input "false"
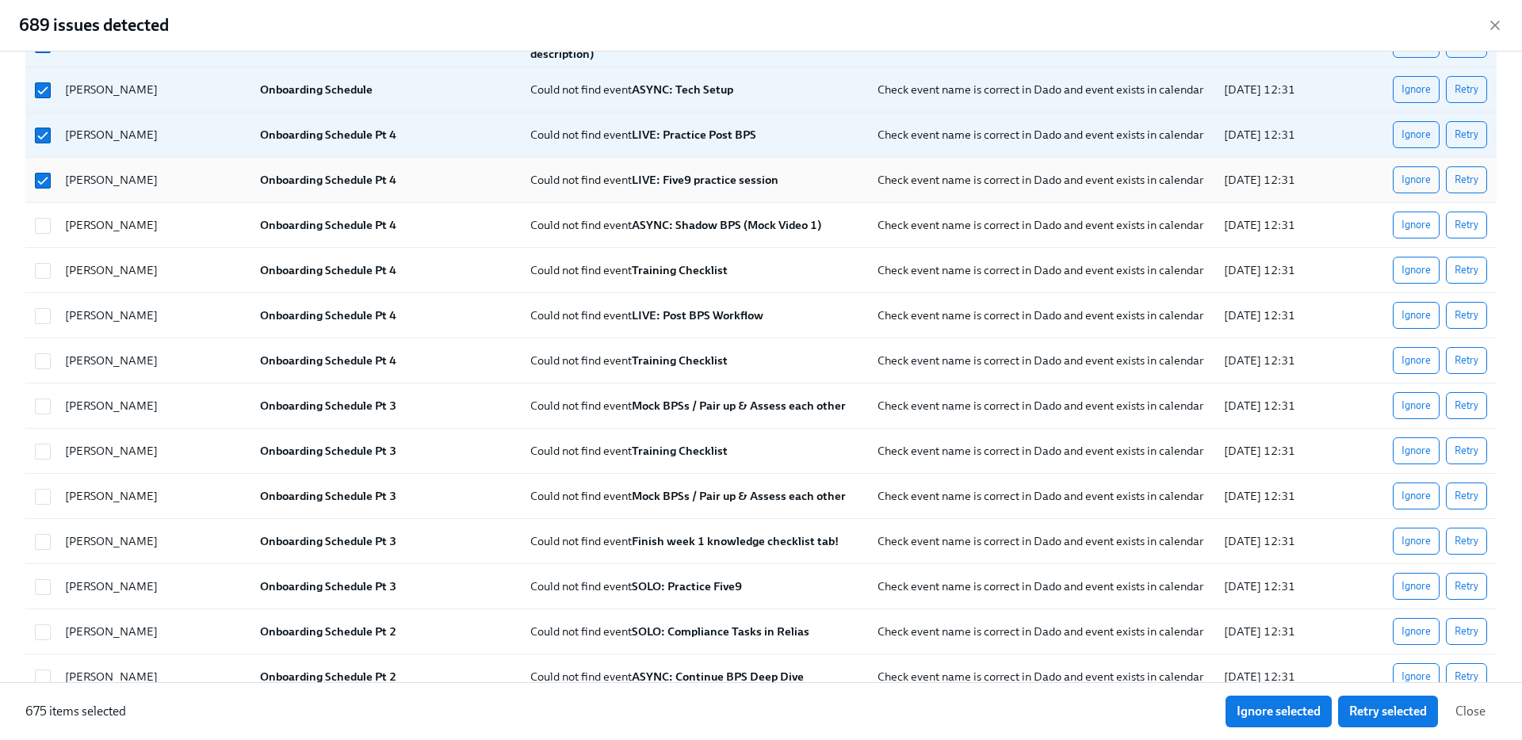
click at [44, 166] on div at bounding box center [41, 180] width 24 height 32
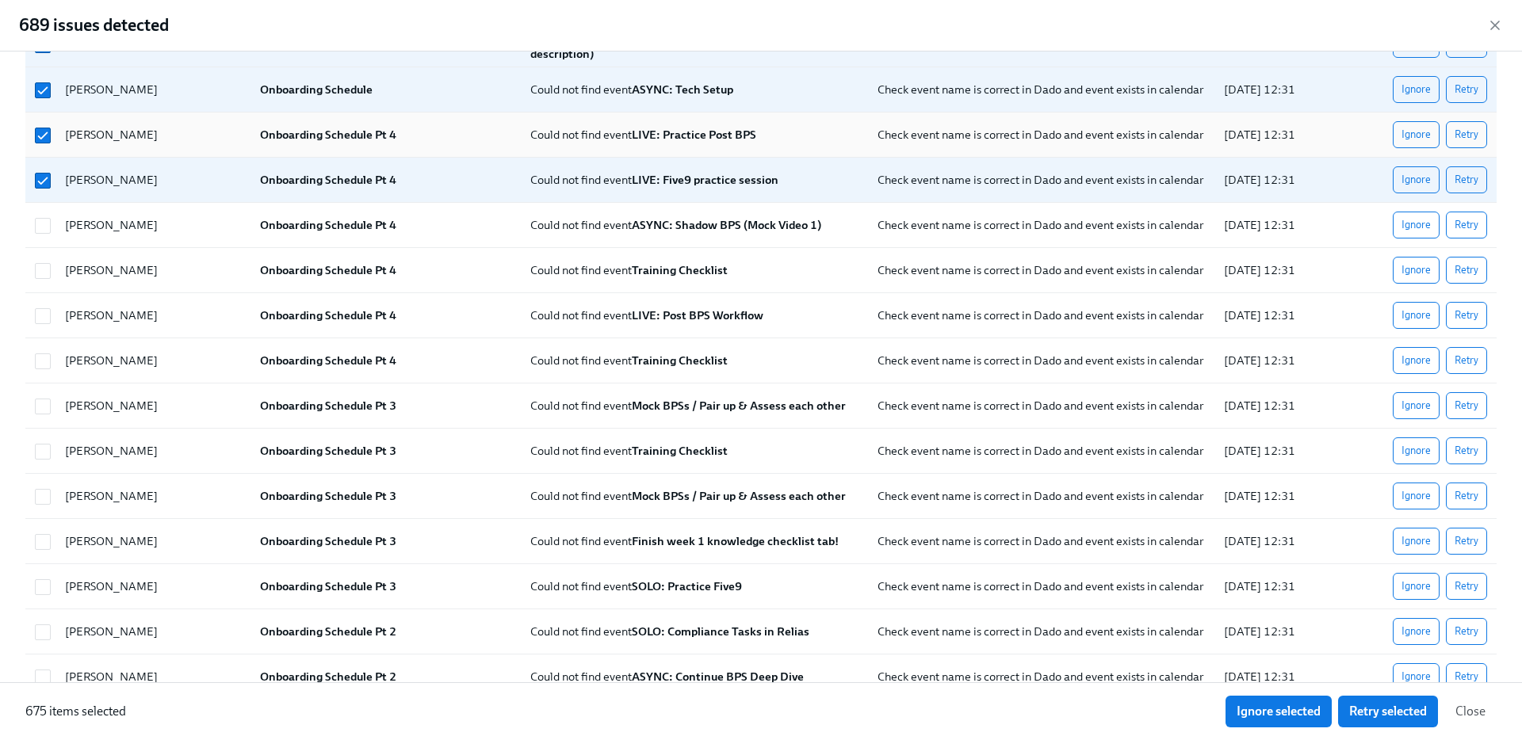
checkbox input "false"
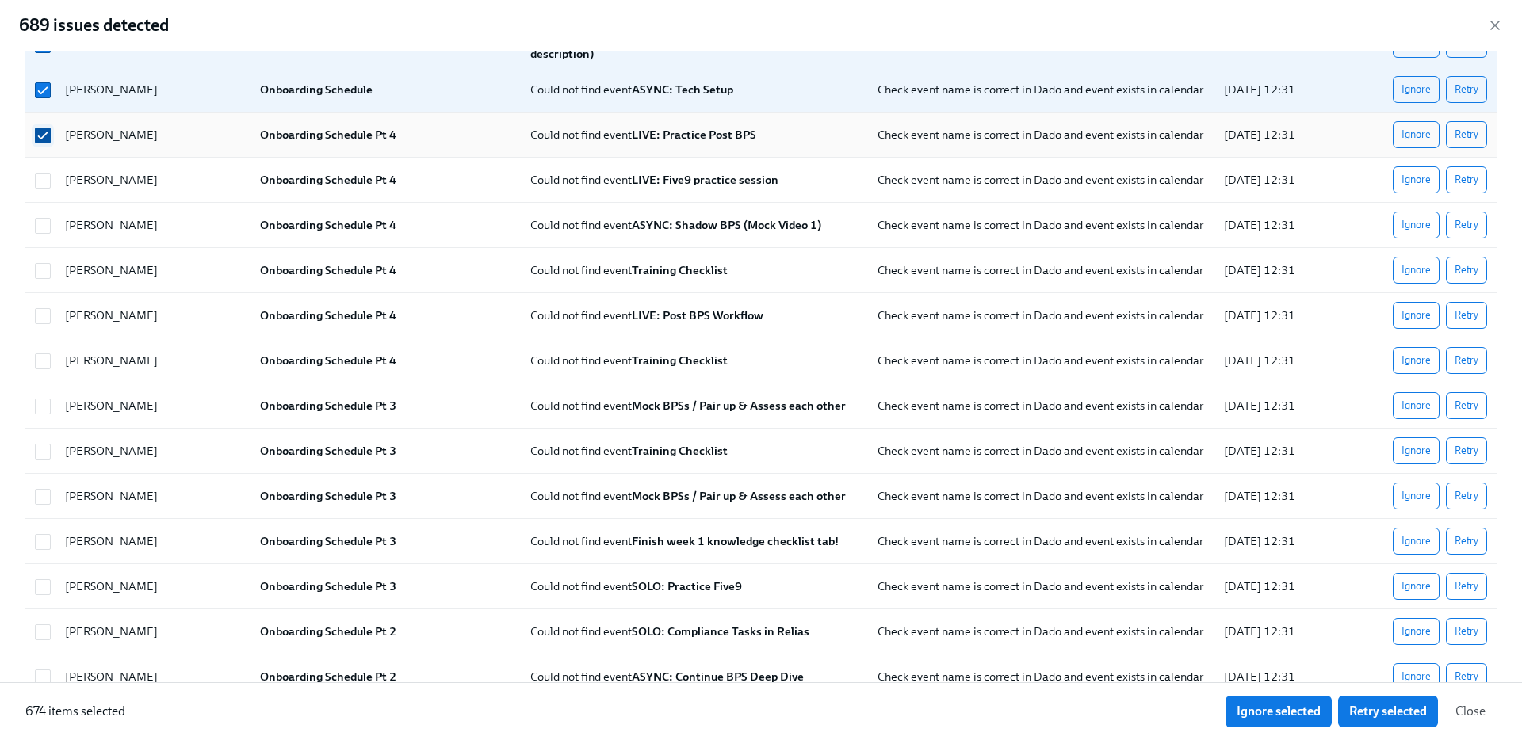
click at [44, 132] on input "checkbox" at bounding box center [43, 135] width 14 height 14
checkbox input "false"
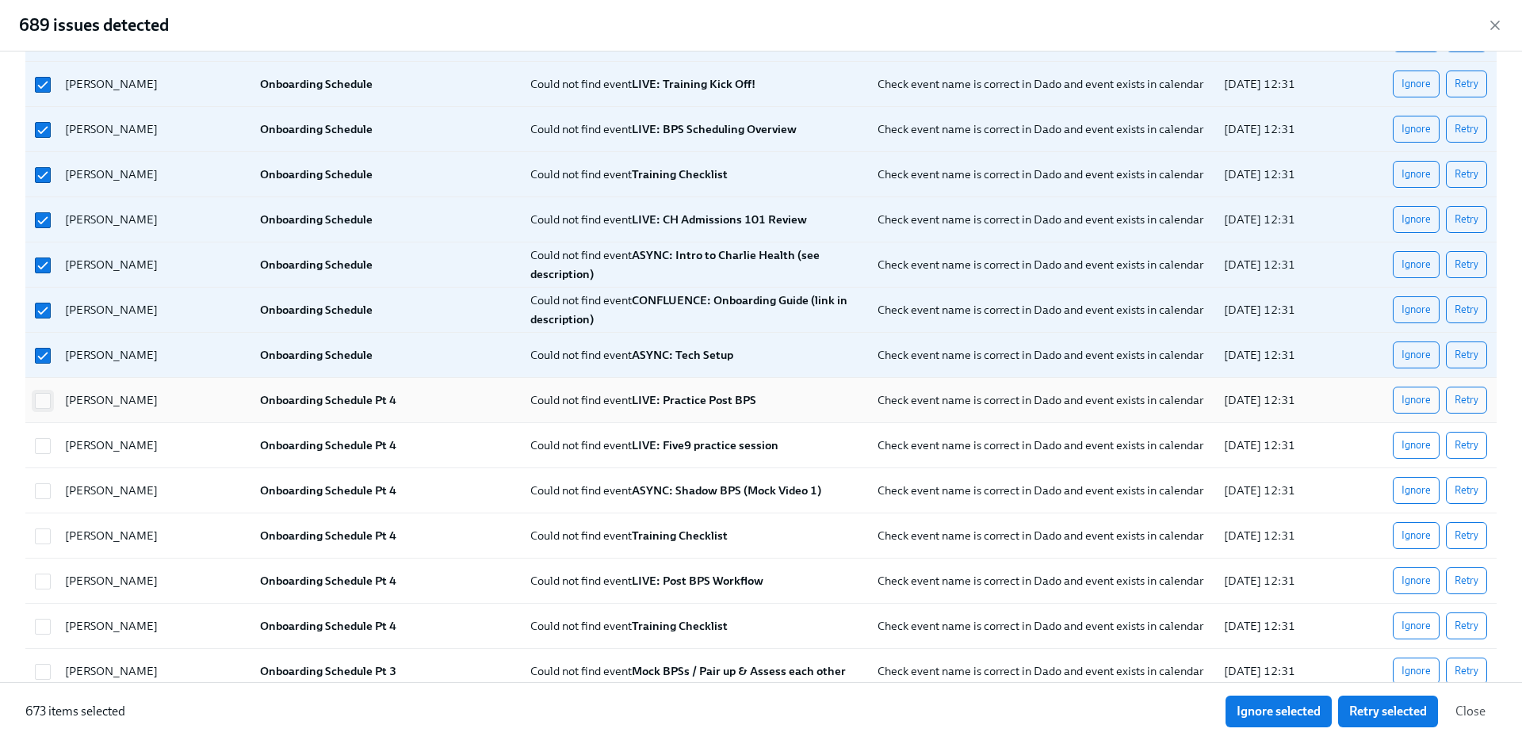
scroll to position [21665, 0]
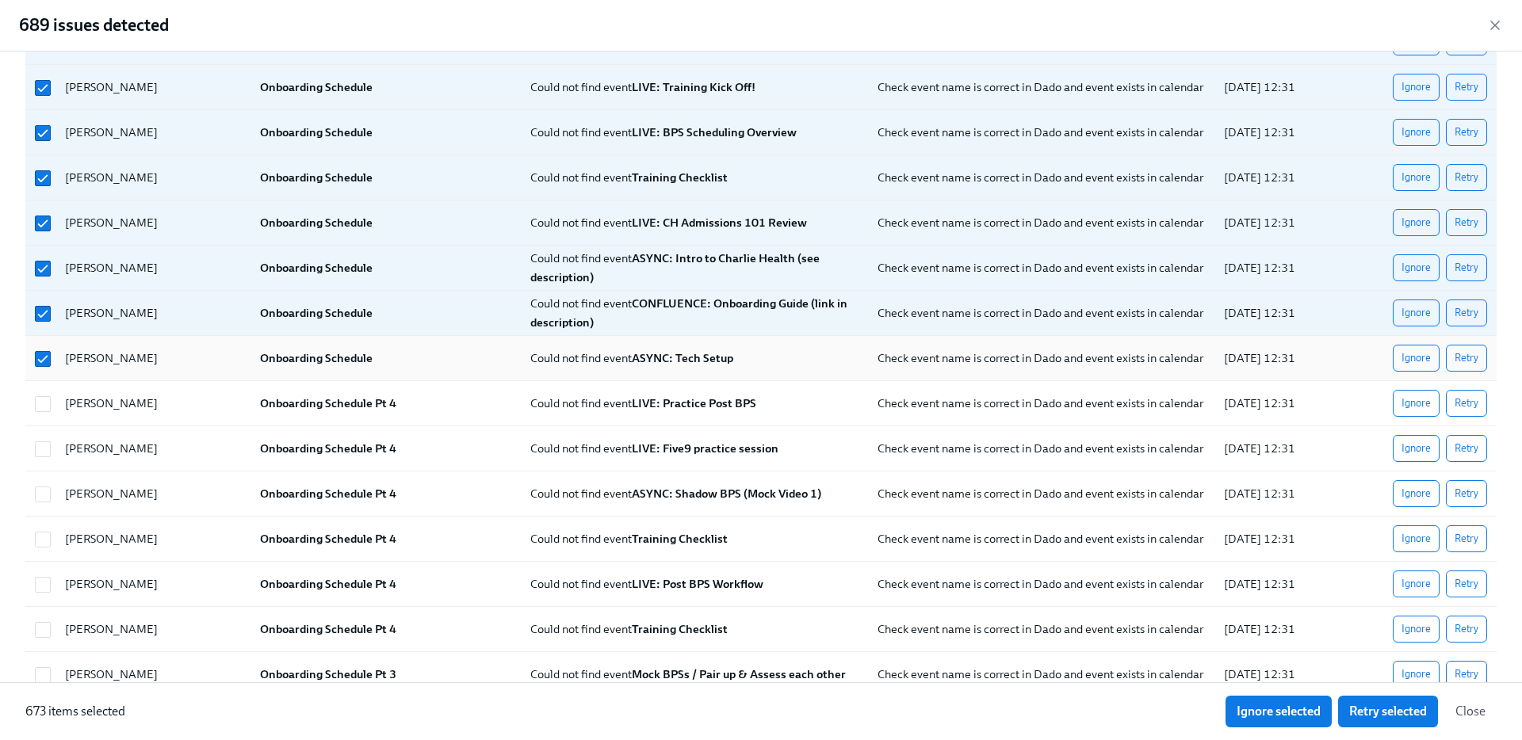
click at [37, 346] on div at bounding box center [41, 358] width 24 height 32
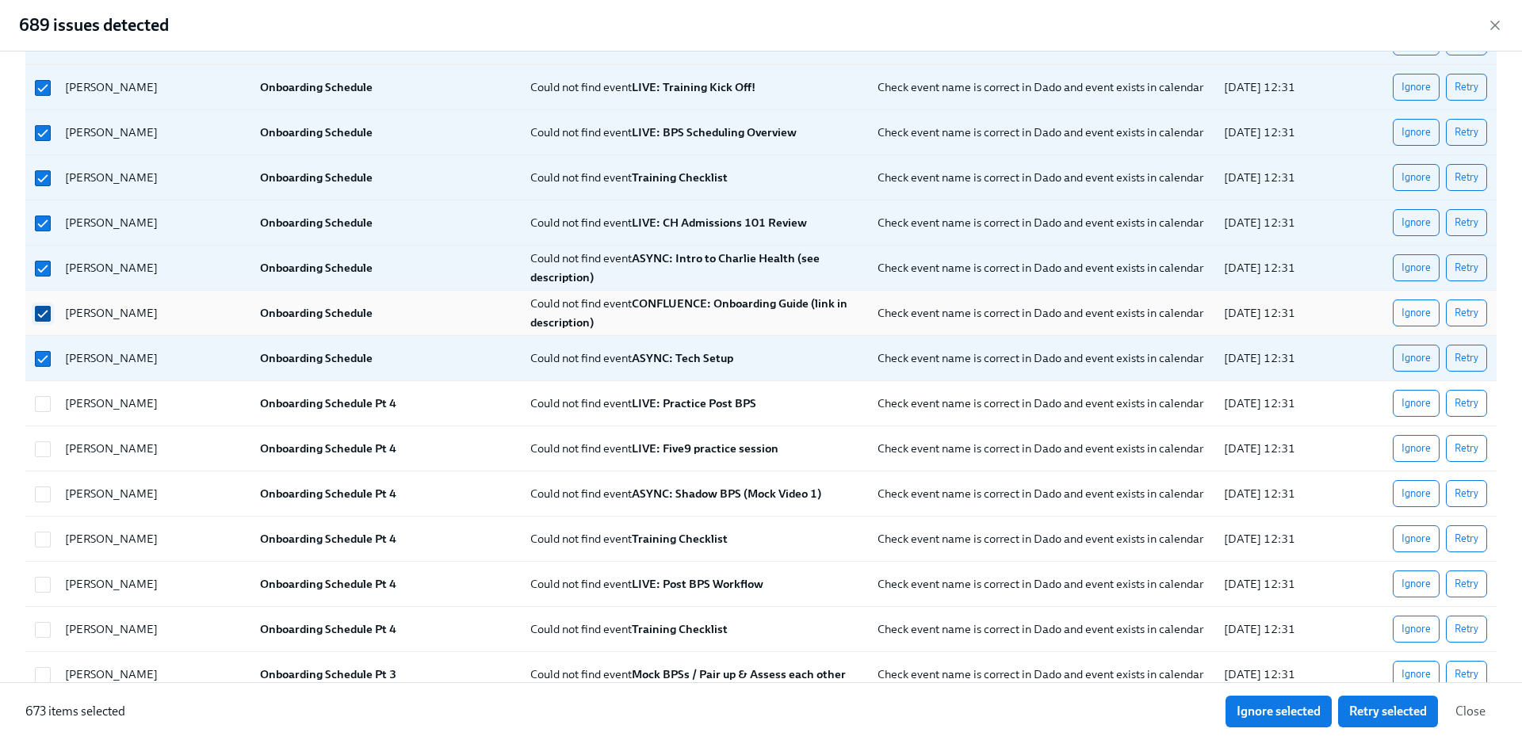
checkbox input "false"
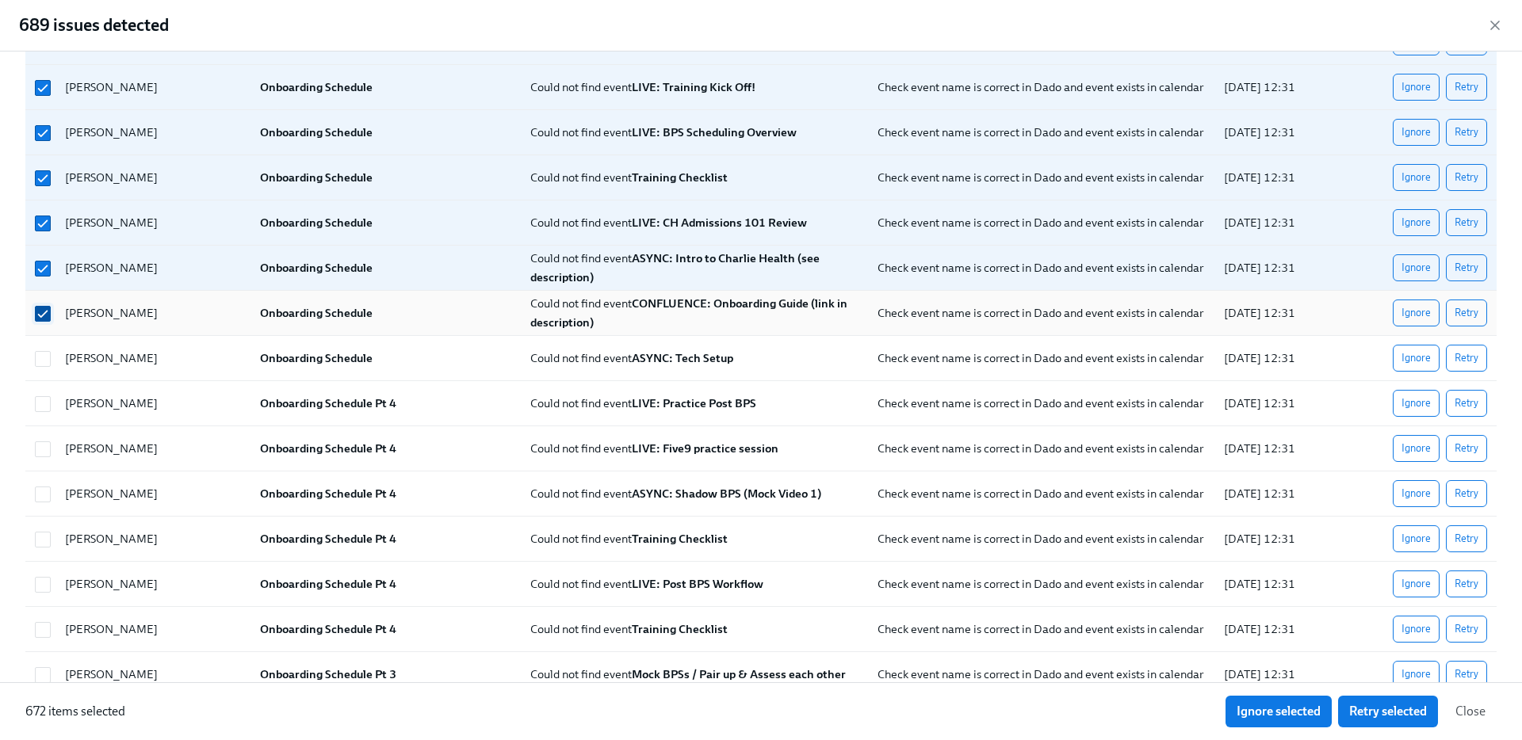
click at [38, 306] on span at bounding box center [43, 314] width 16 height 16
checkbox input "false"
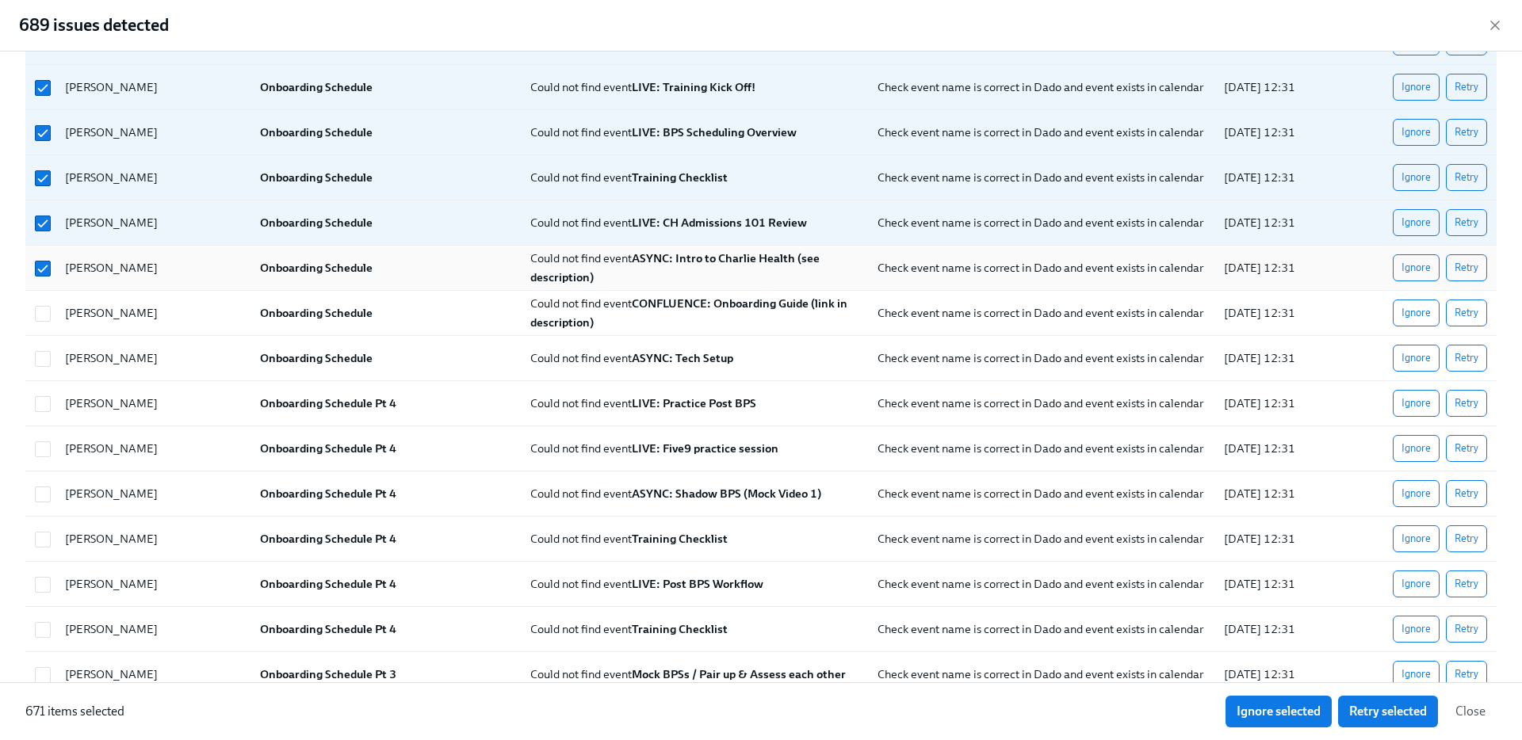
click at [38, 252] on div at bounding box center [41, 268] width 24 height 32
checkbox input "false"
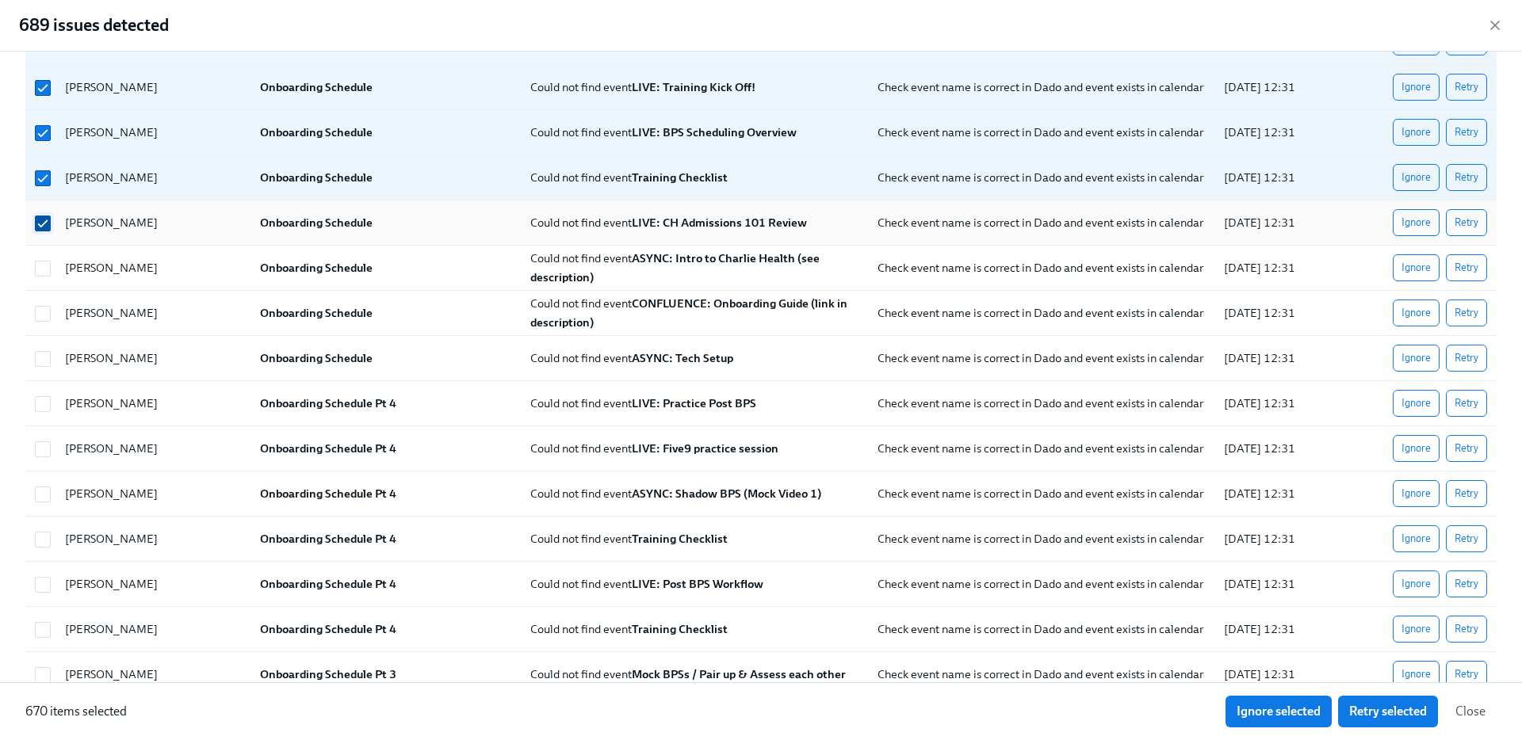
click at [38, 220] on input "checkbox" at bounding box center [43, 223] width 14 height 14
checkbox input "false"
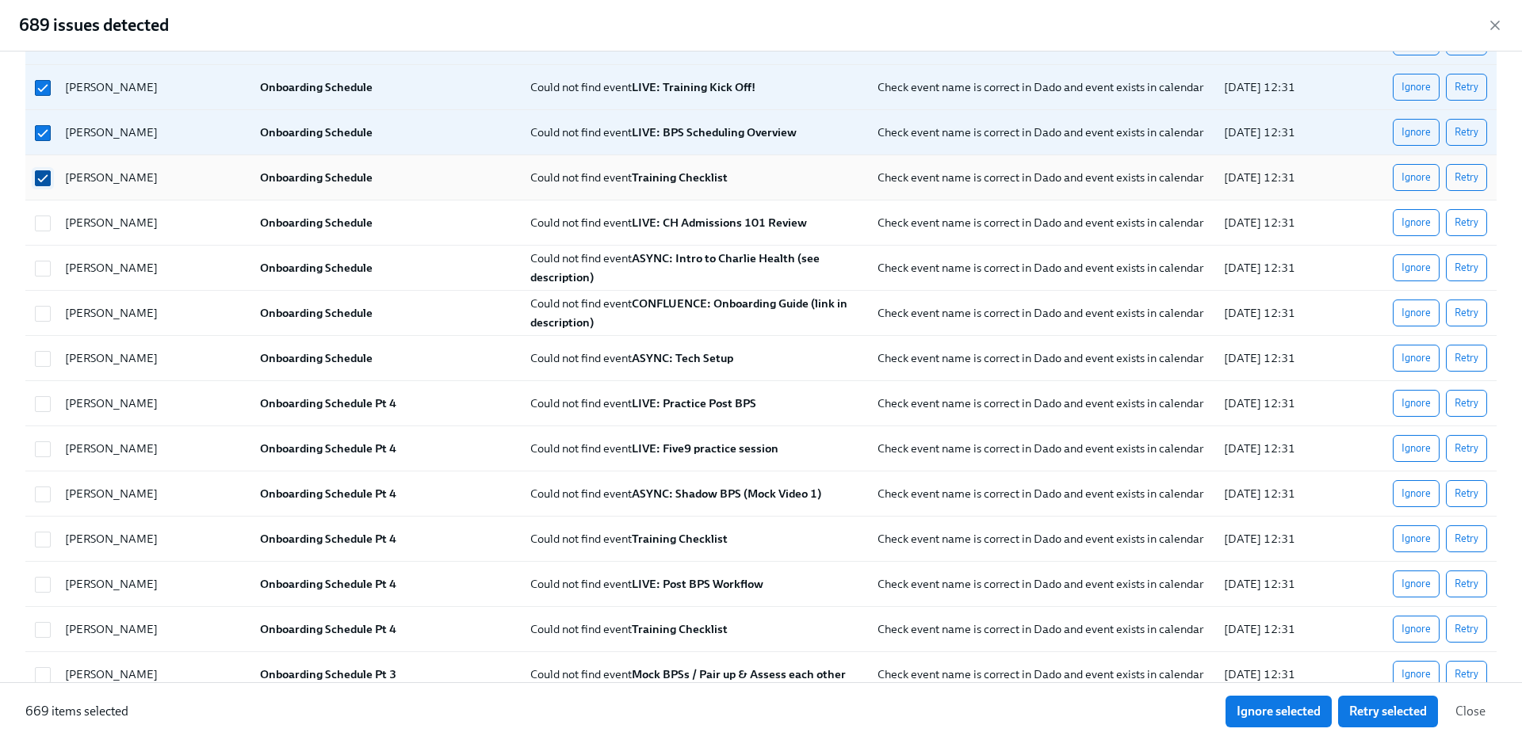
click at [44, 171] on input "checkbox" at bounding box center [43, 178] width 14 height 14
checkbox input "false"
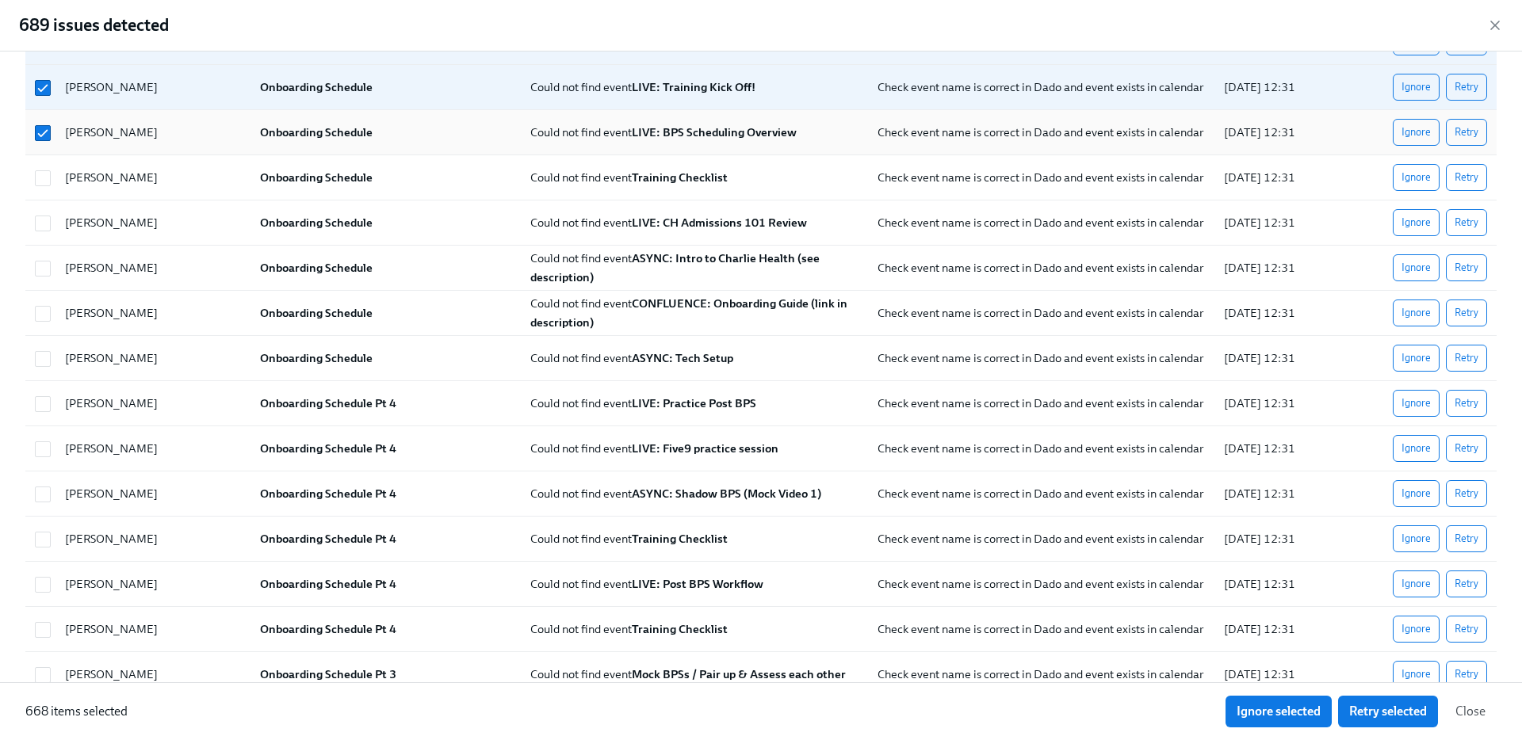
click at [44, 121] on div at bounding box center [41, 133] width 24 height 32
checkbox input "false"
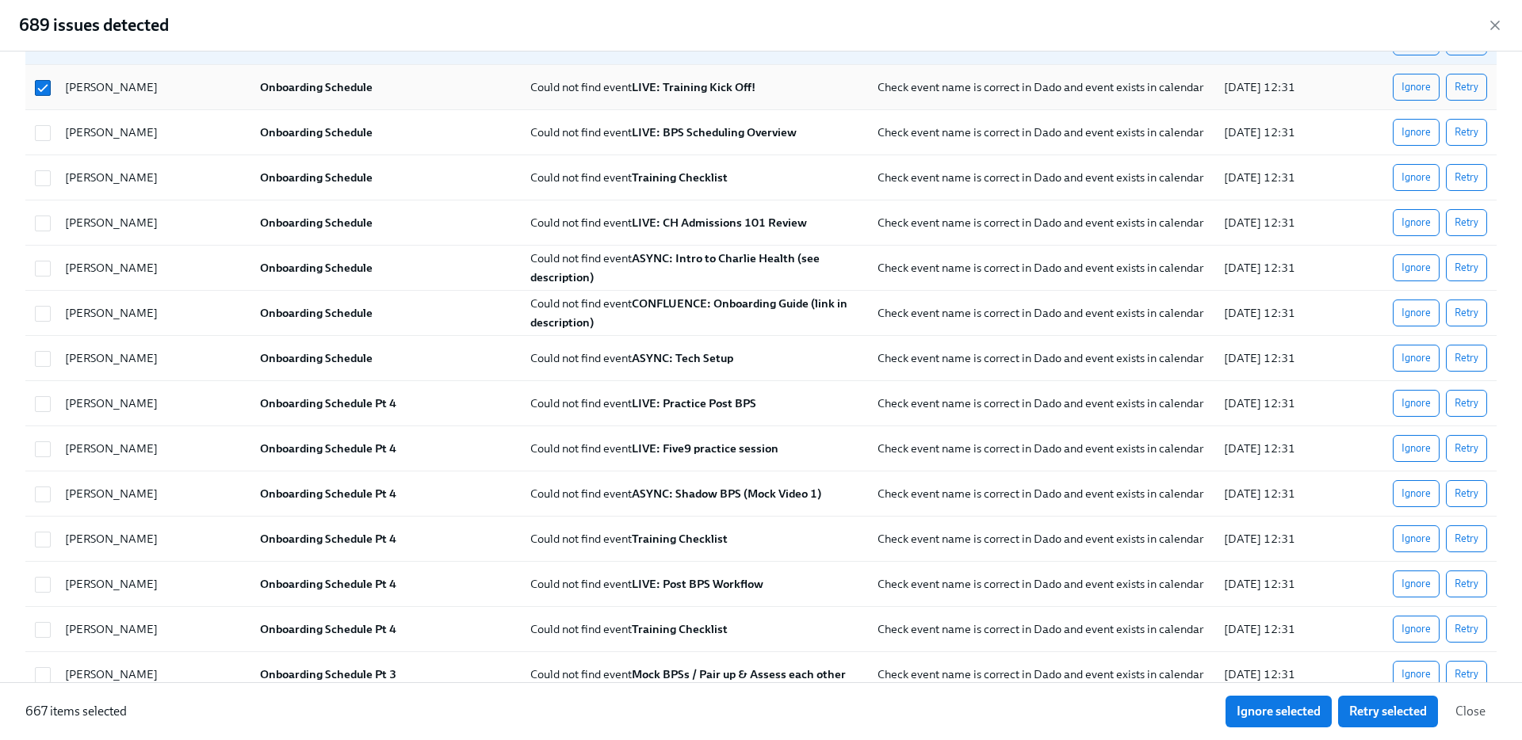
click at [48, 108] on div "[PERSON_NAME] Onboarding Schedule Could not find event LIVE: Training Kick Off!…" at bounding box center [760, 87] width 1471 height 45
checkbox input "false"
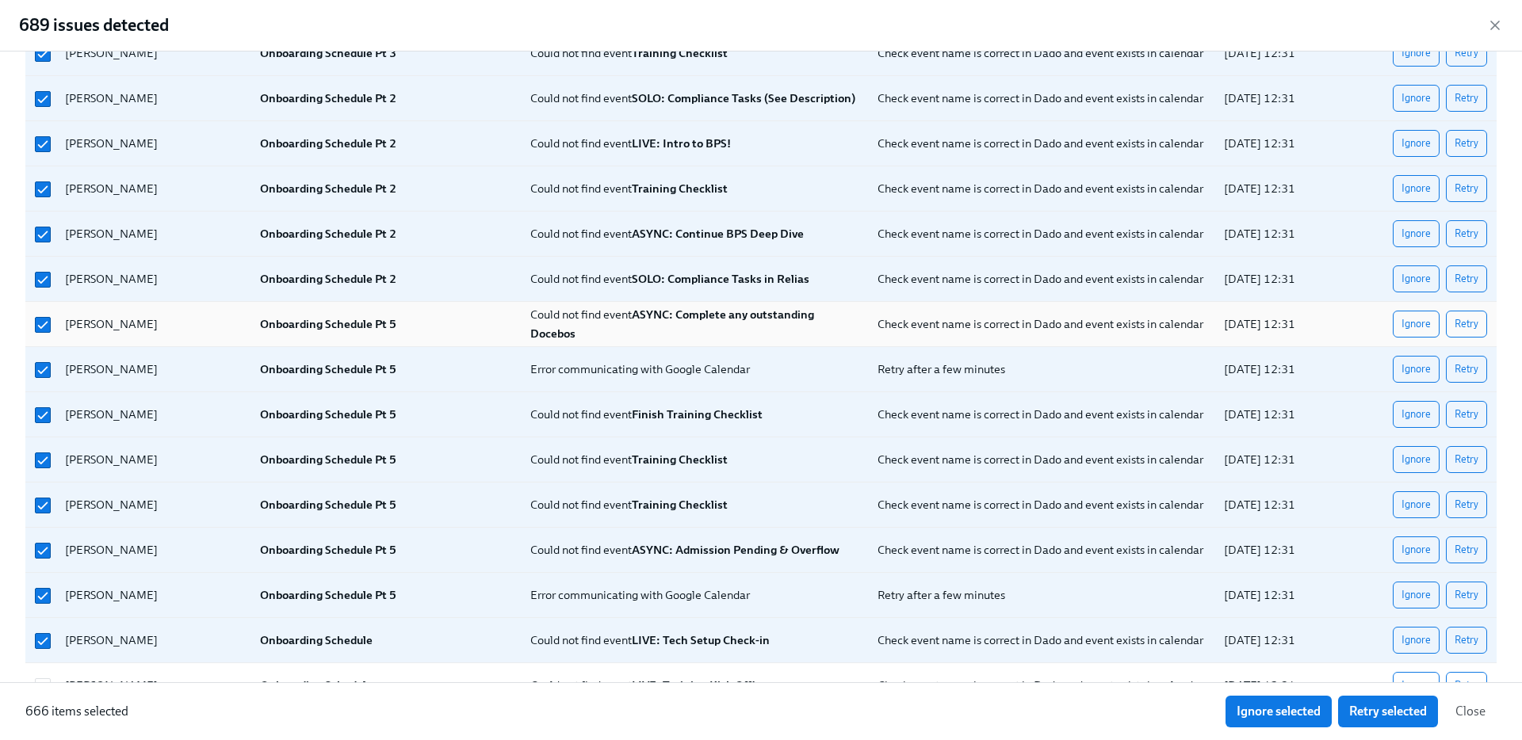
scroll to position [21468, 0]
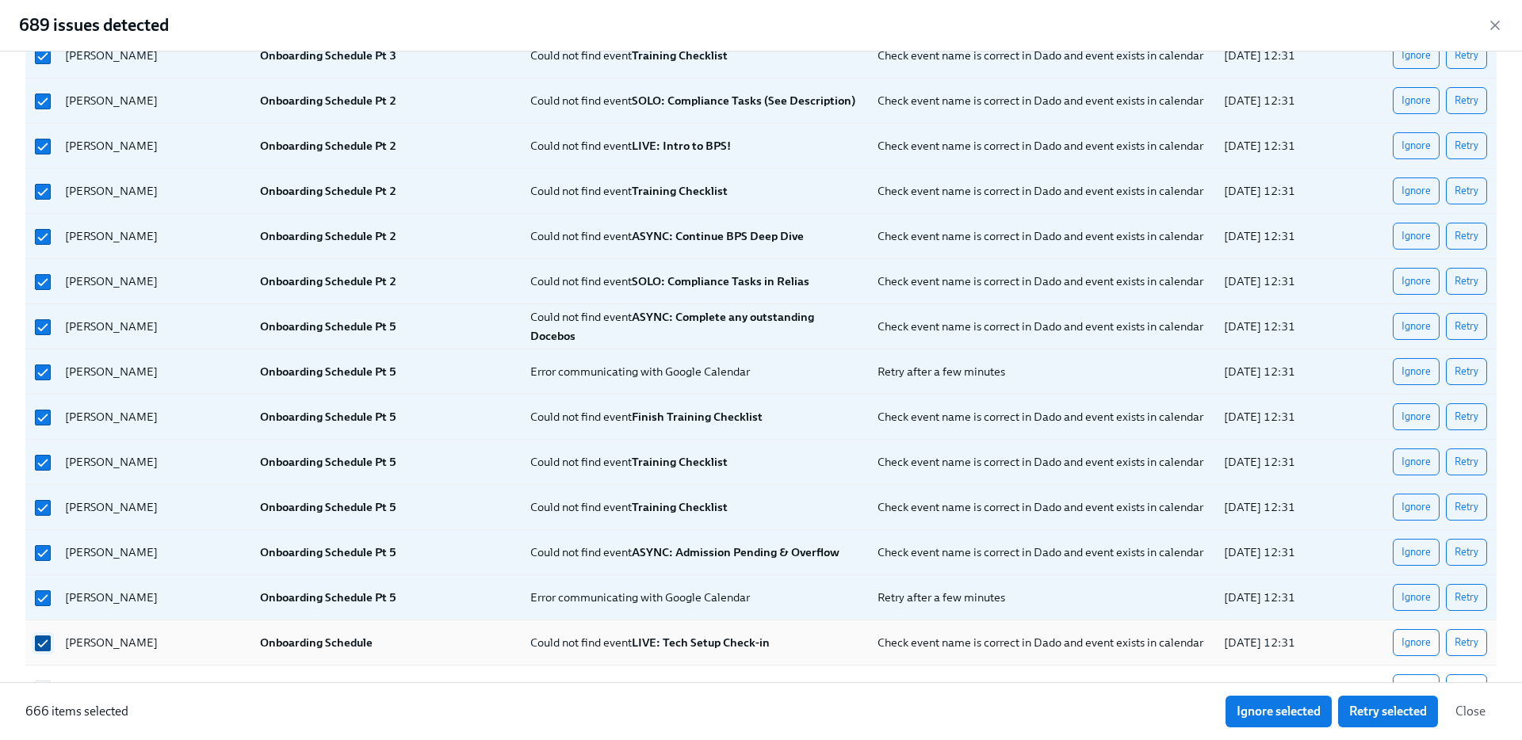
click at [47, 641] on input "checkbox" at bounding box center [43, 643] width 14 height 14
checkbox input "false"
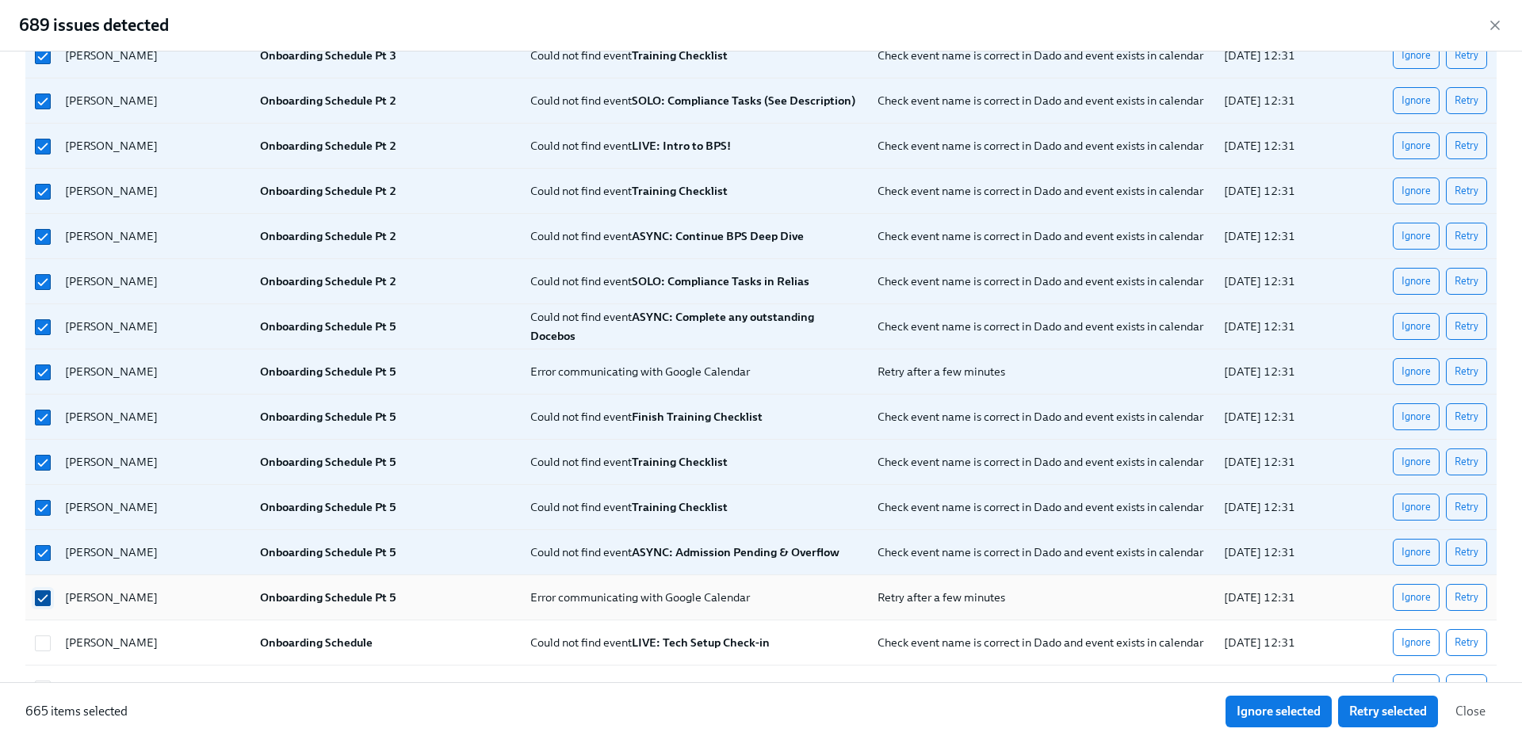
click at [46, 602] on input "checkbox" at bounding box center [43, 598] width 14 height 14
checkbox input "false"
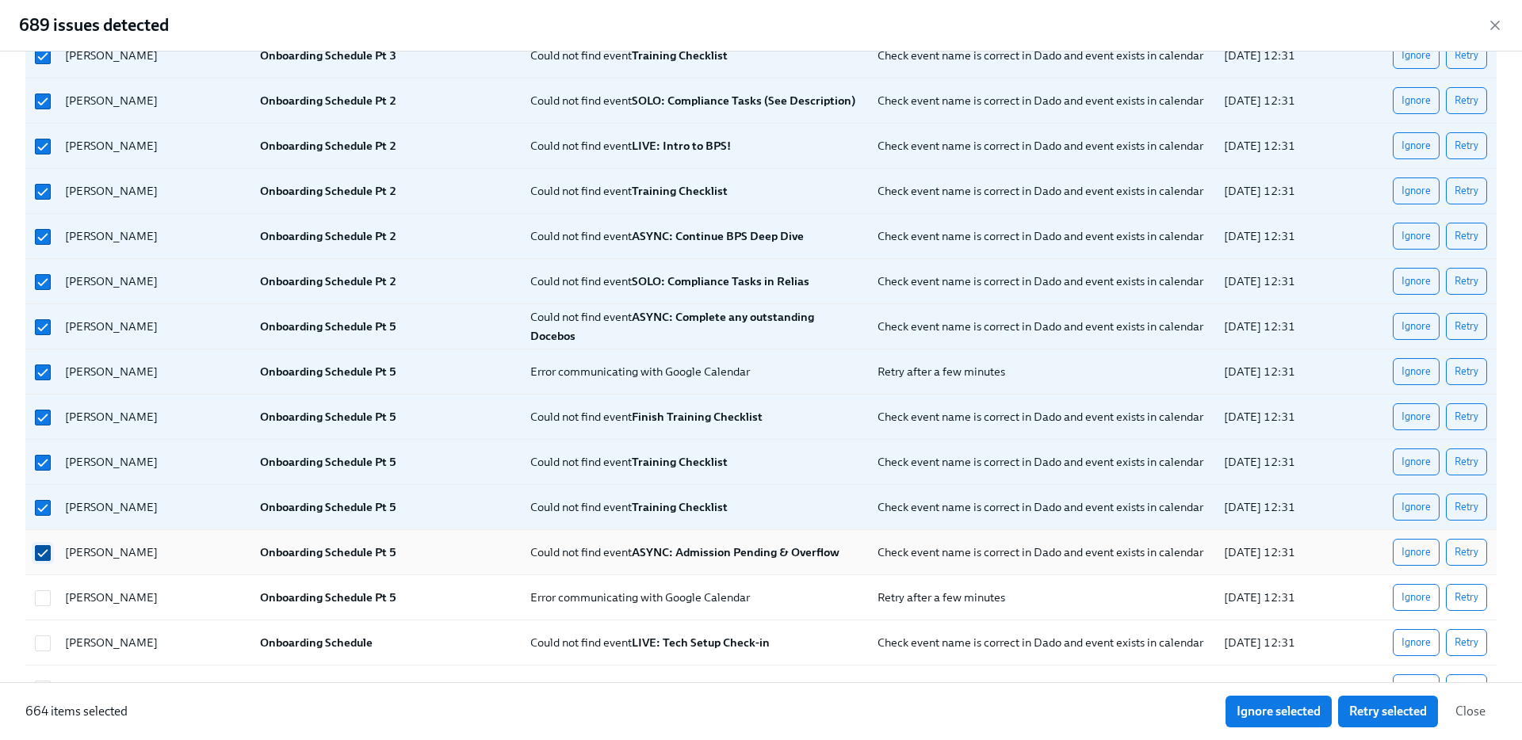
click at [45, 549] on input "checkbox" at bounding box center [43, 553] width 14 height 14
checkbox input "false"
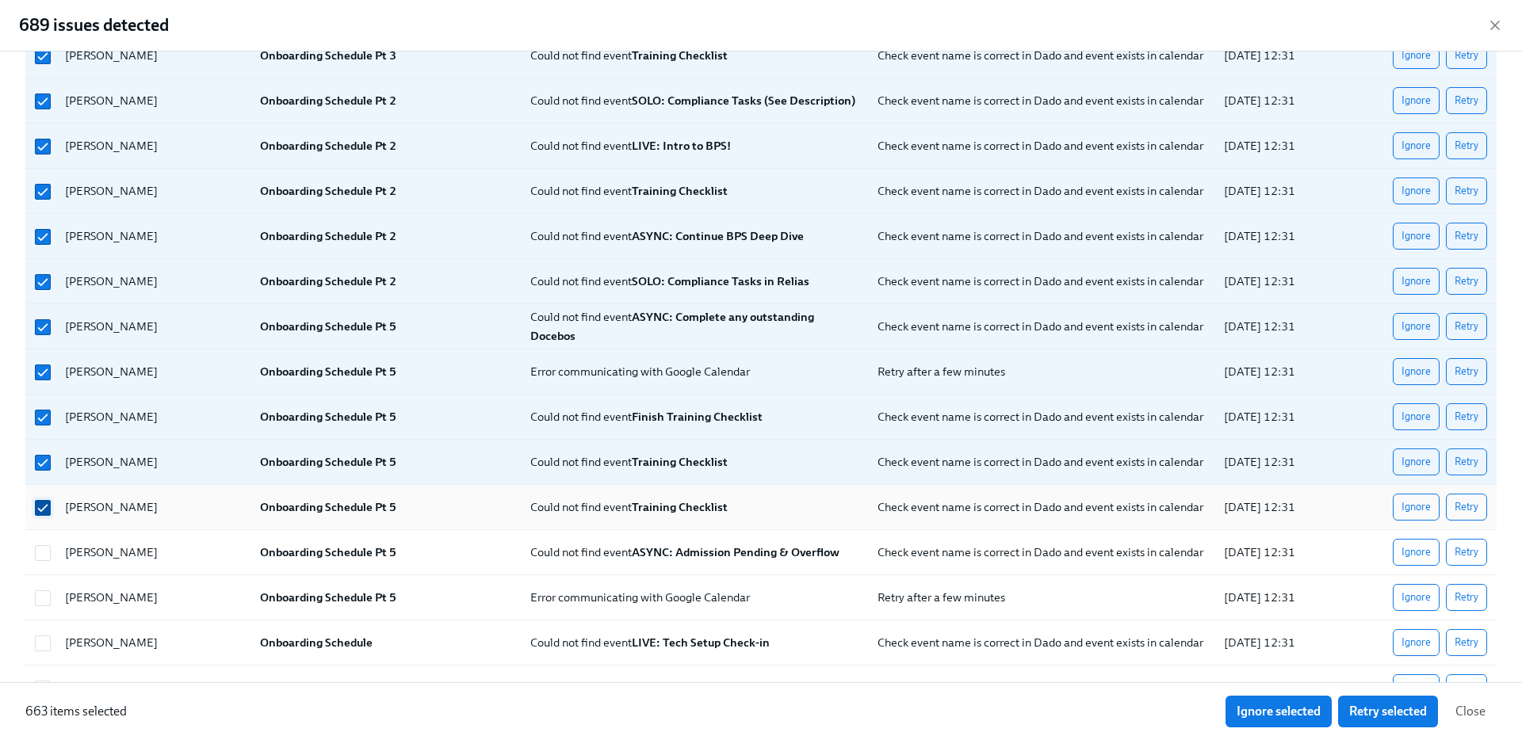
click at [45, 502] on input "checkbox" at bounding box center [43, 508] width 14 height 14
checkbox input "false"
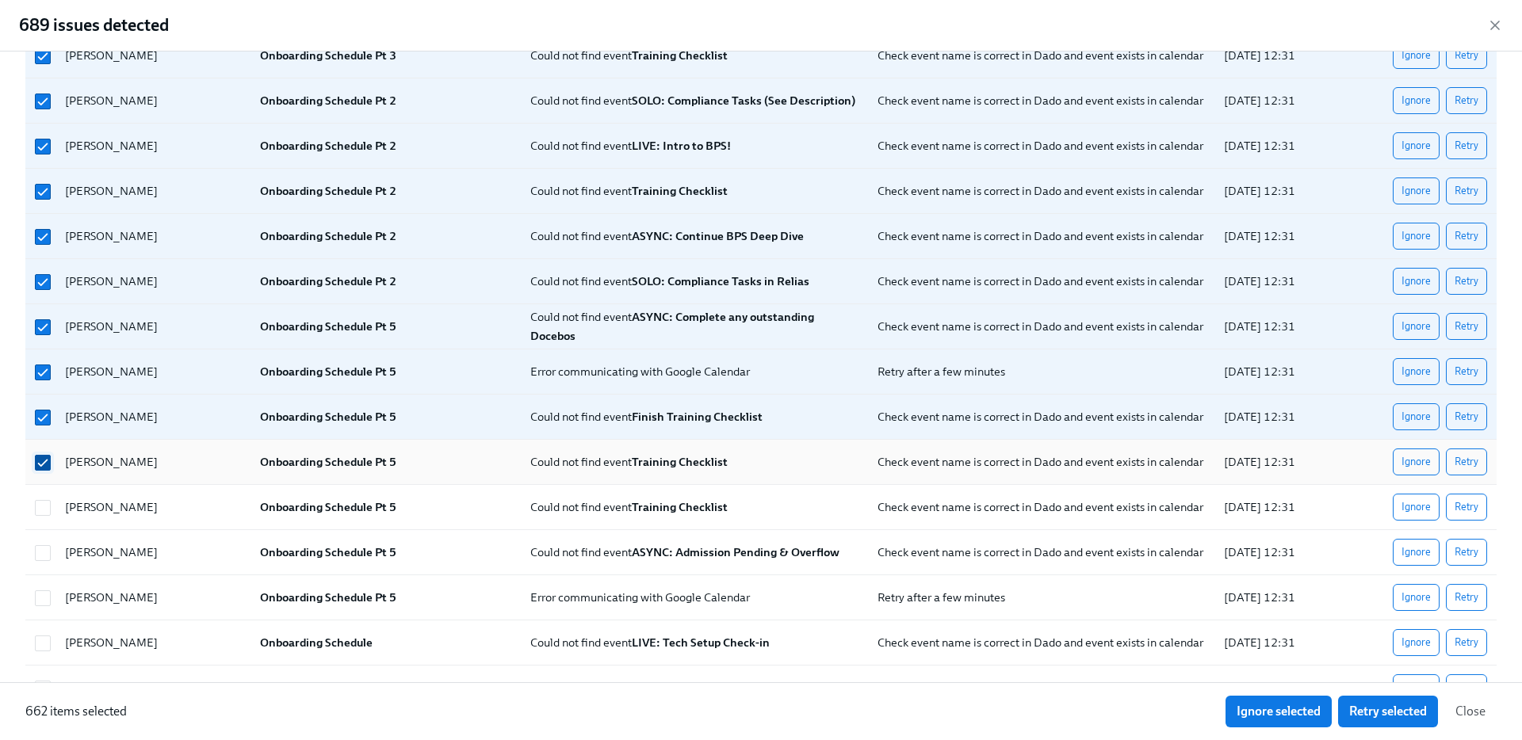
click at [45, 467] on input "checkbox" at bounding box center [43, 463] width 14 height 14
checkbox input "false"
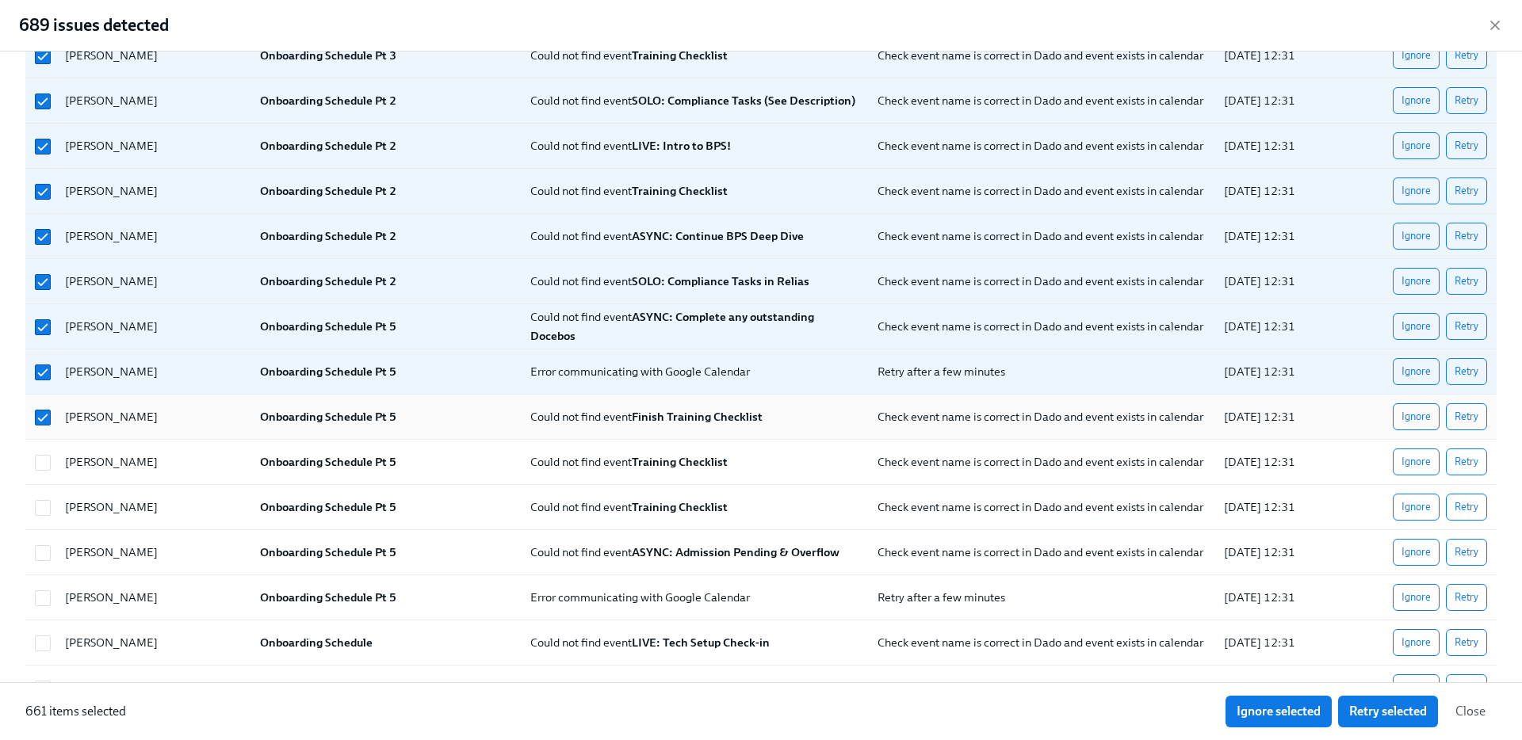
drag, startPoint x: 45, startPoint y: 467, endPoint x: 45, endPoint y: 426, distance: 41.2
click at [45, 426] on div at bounding box center [41, 417] width 24 height 32
checkbox input "false"
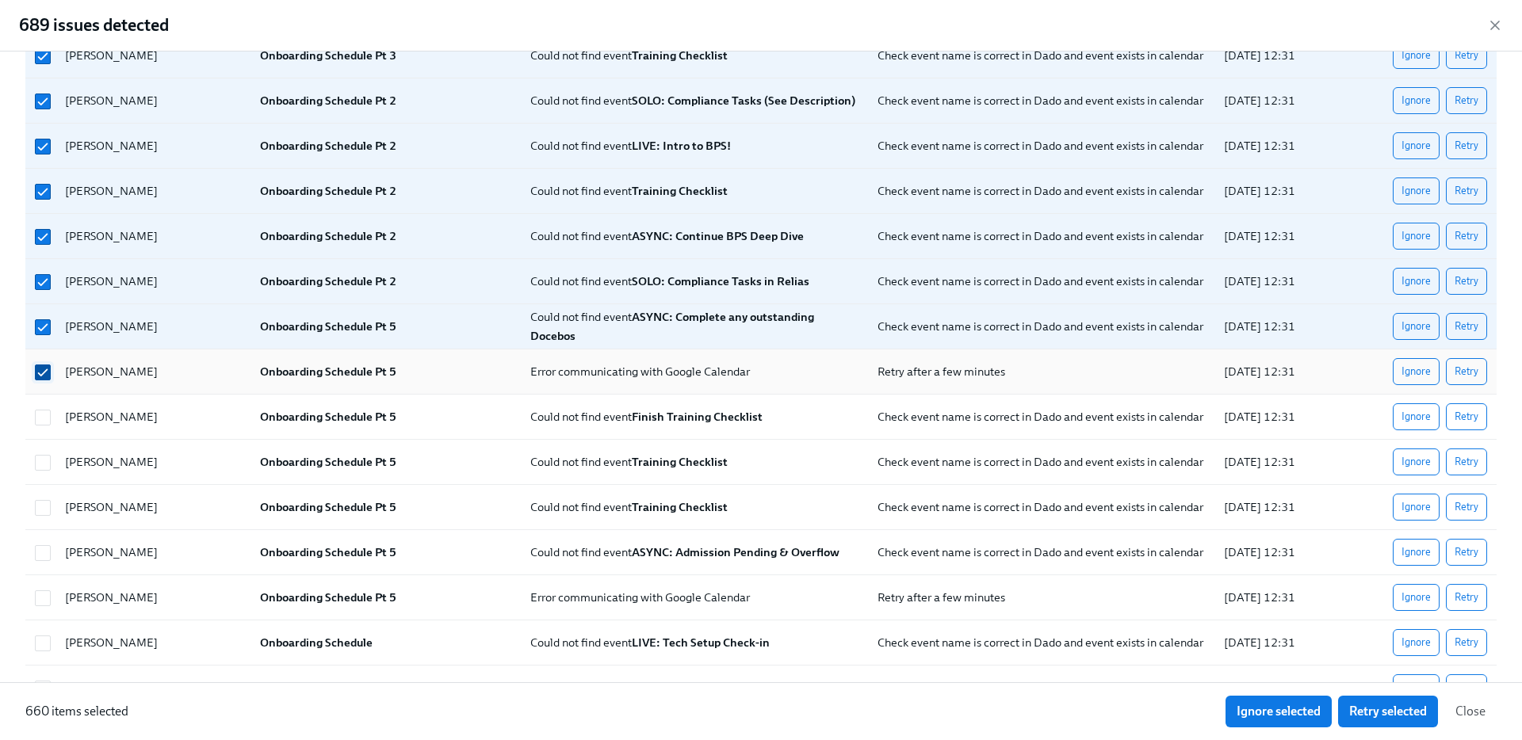
click at [45, 367] on input "checkbox" at bounding box center [43, 372] width 14 height 14
checkbox input "false"
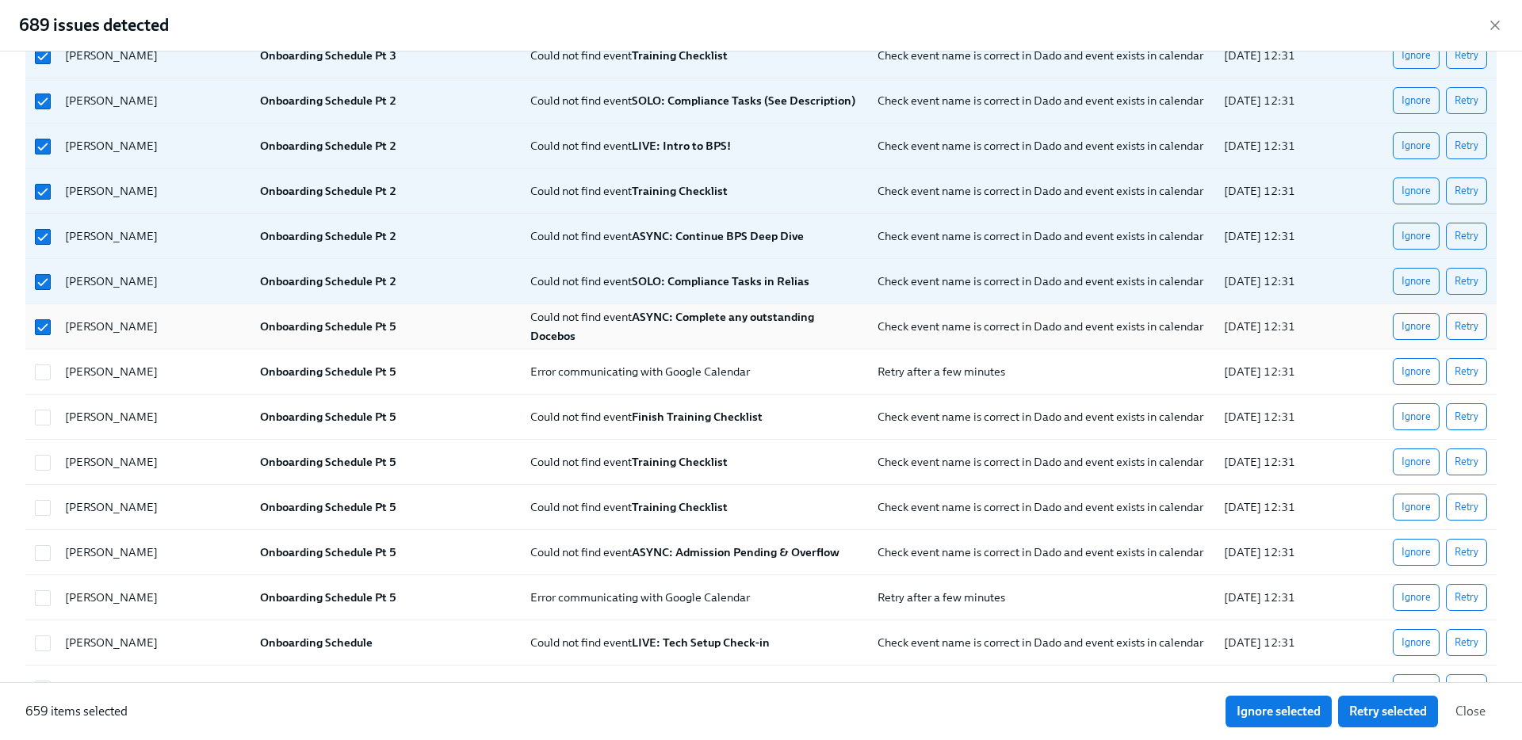
click at [44, 318] on div at bounding box center [43, 326] width 29 height 17
checkbox input "false"
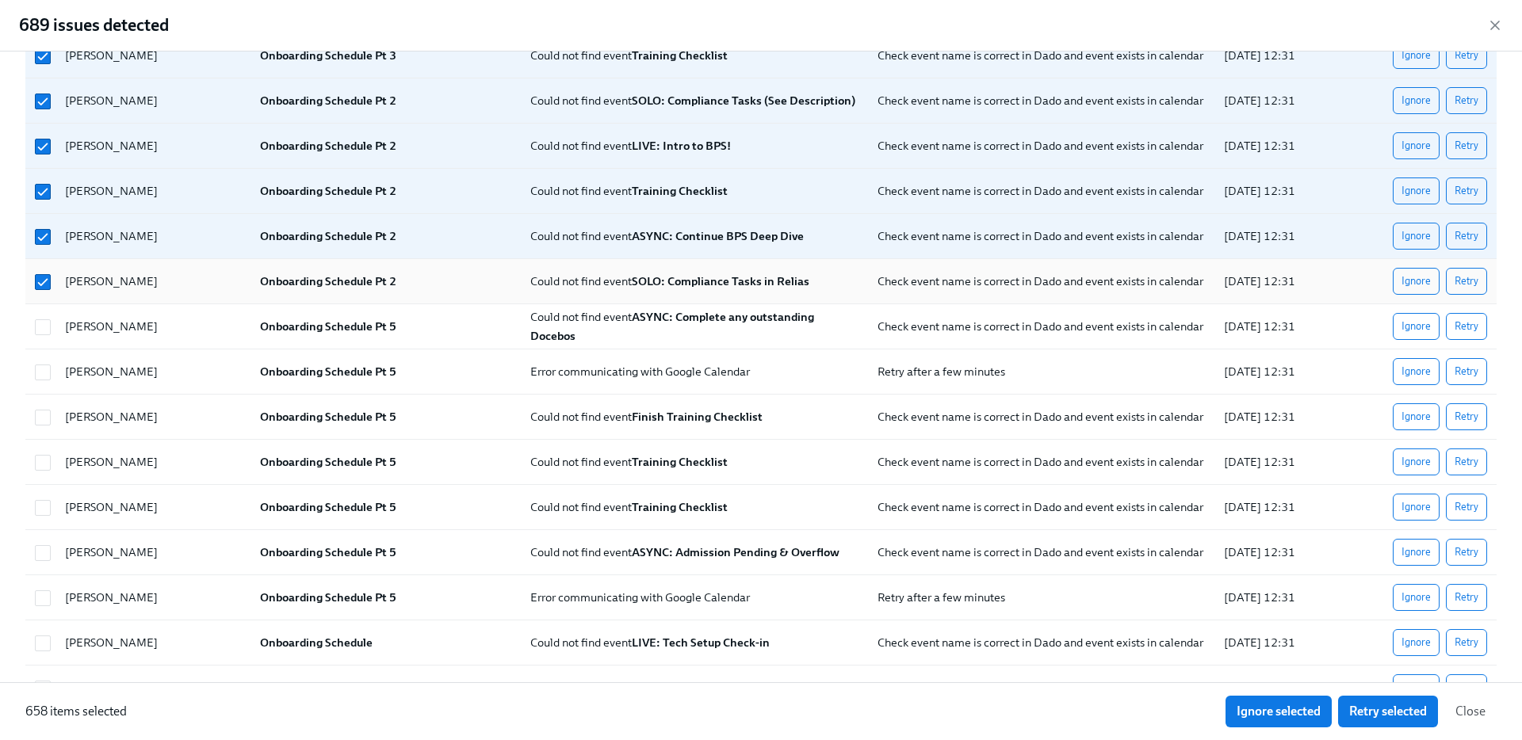
click at [44, 269] on div at bounding box center [41, 281] width 24 height 32
checkbox input "false"
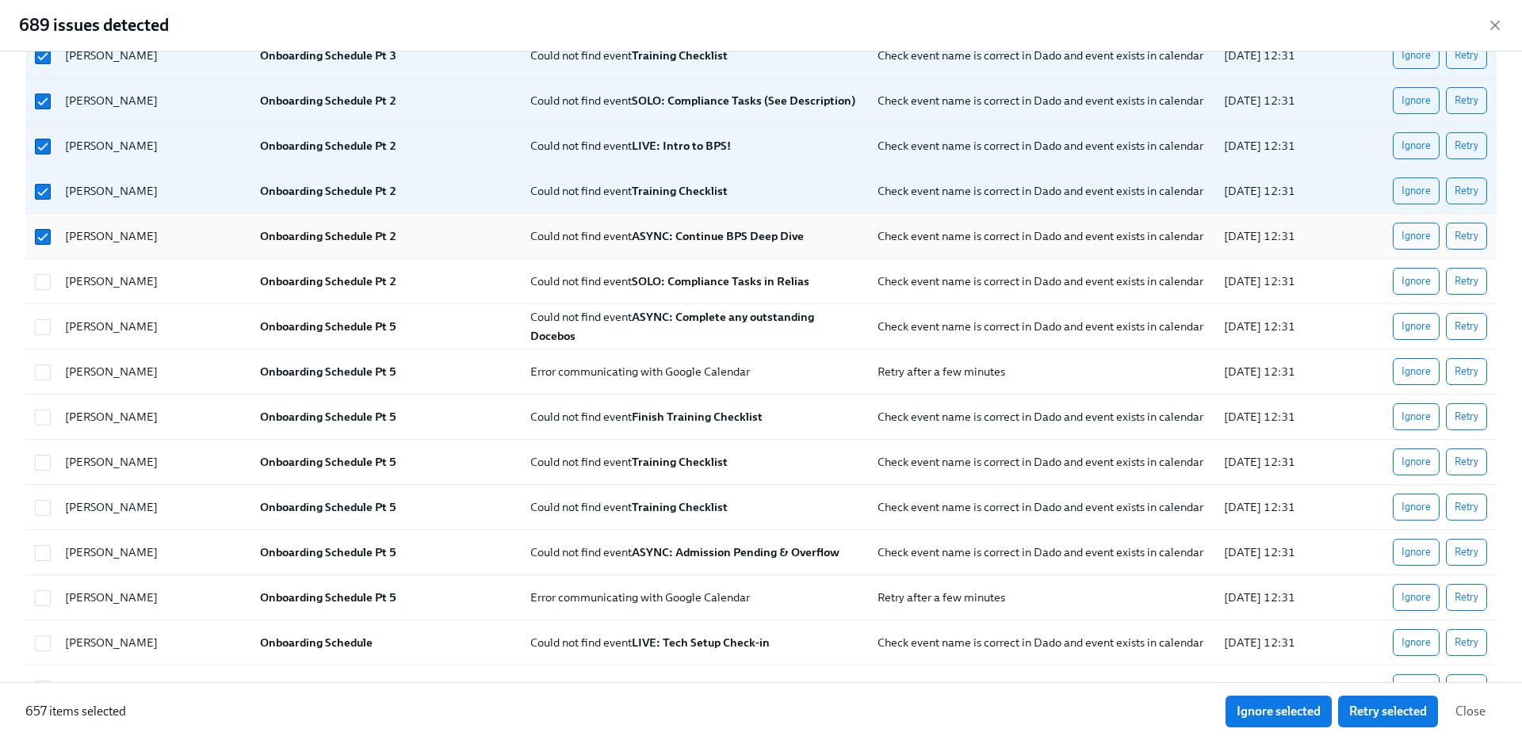
click at [44, 220] on div at bounding box center [41, 236] width 24 height 32
checkbox input "false"
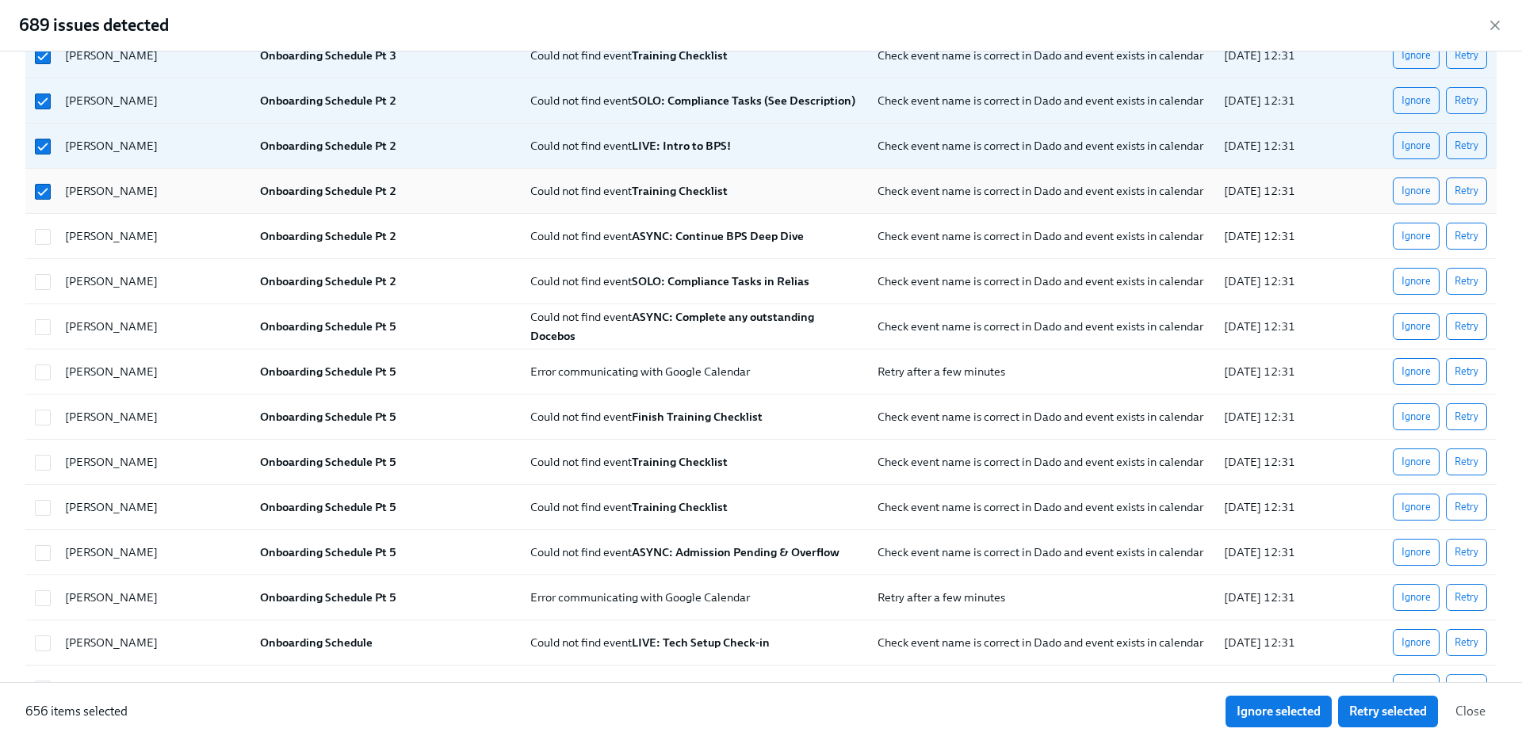
click at [44, 171] on div "[PERSON_NAME] Onboarding Schedule Pt 2 Could not find event Training Checklist …" at bounding box center [760, 191] width 1471 height 45
checkbox input "false"
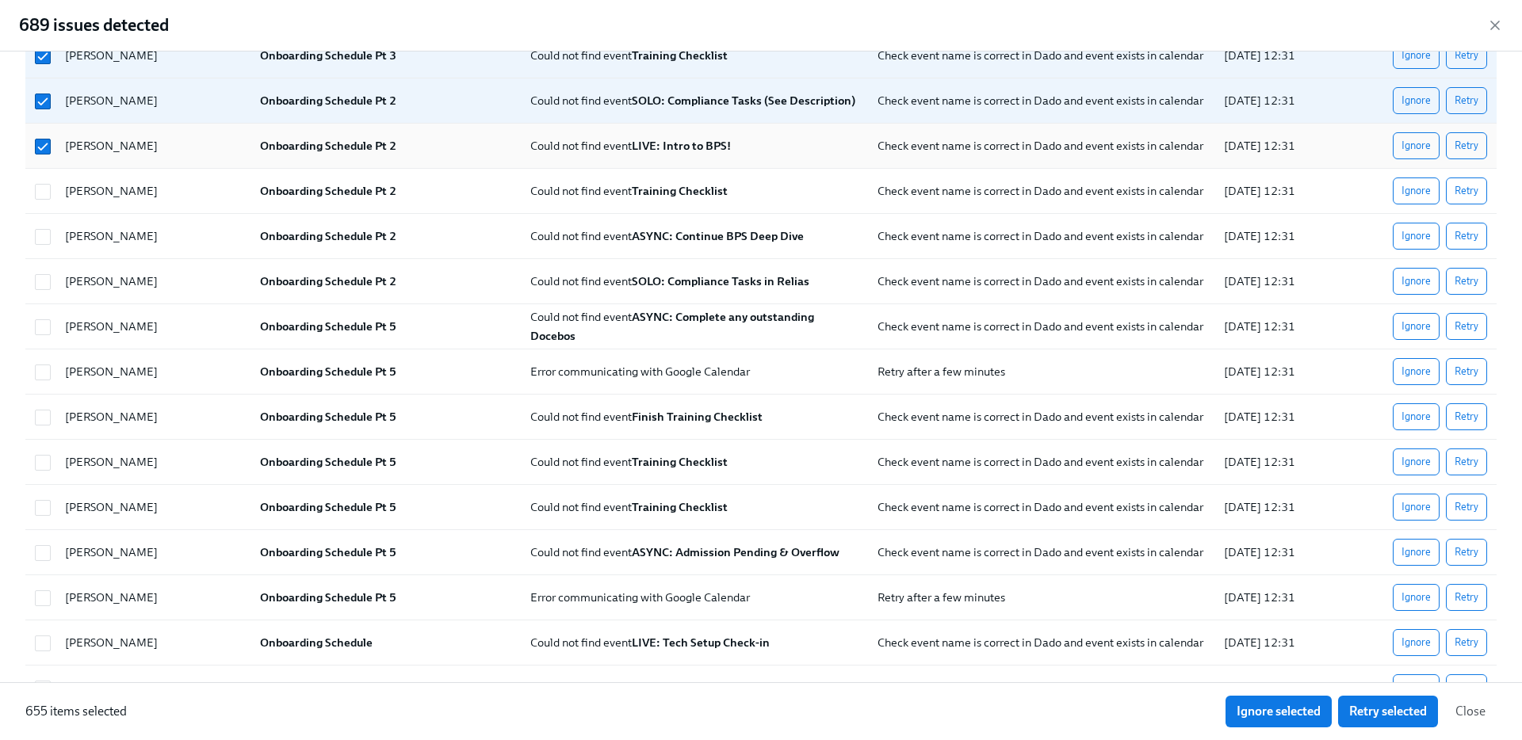
click at [44, 126] on div "[PERSON_NAME] Onboarding Schedule Pt 2 Could not find event LIVE: Intro to BPS!…" at bounding box center [760, 146] width 1471 height 45
checkbox input "false"
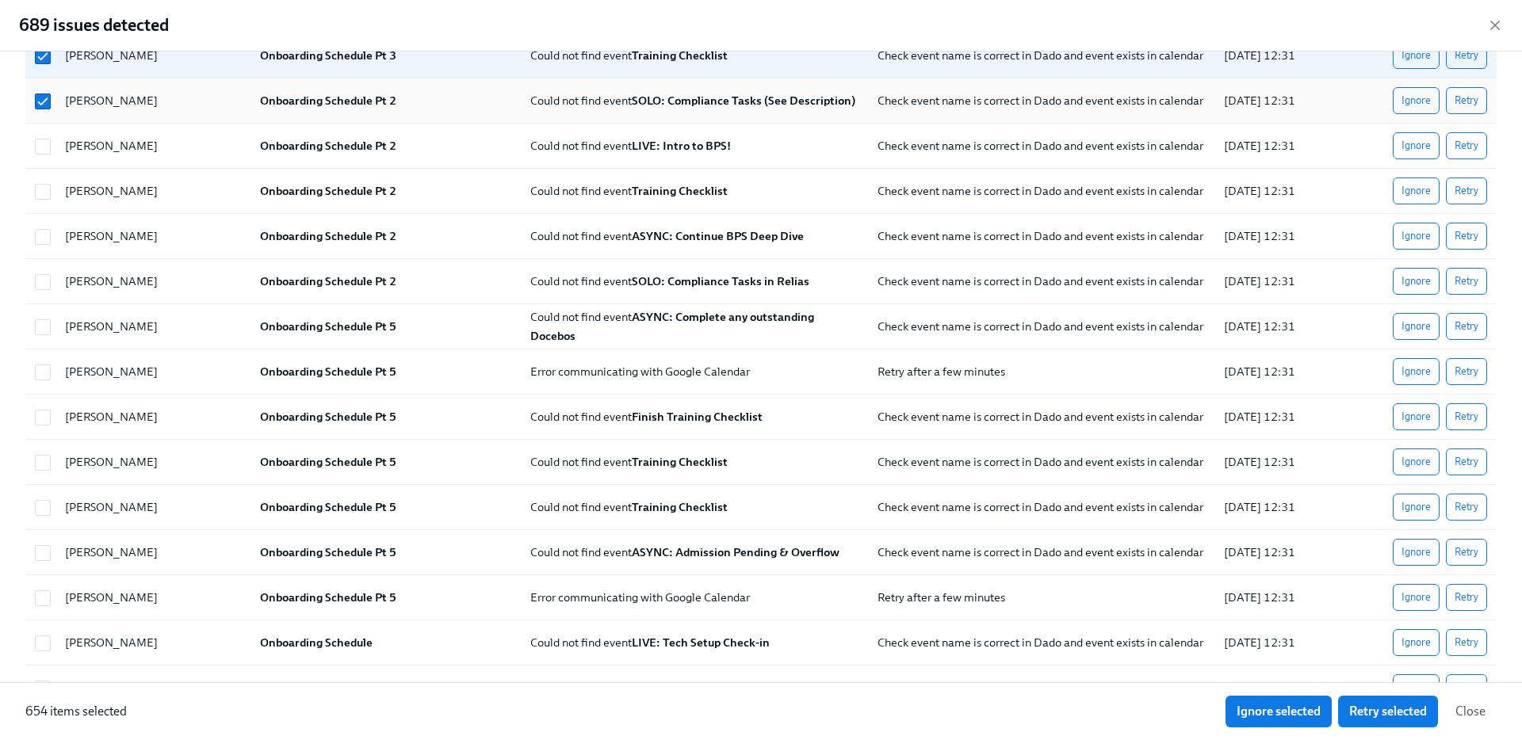
click at [42, 90] on div at bounding box center [41, 101] width 24 height 32
checkbox input "false"
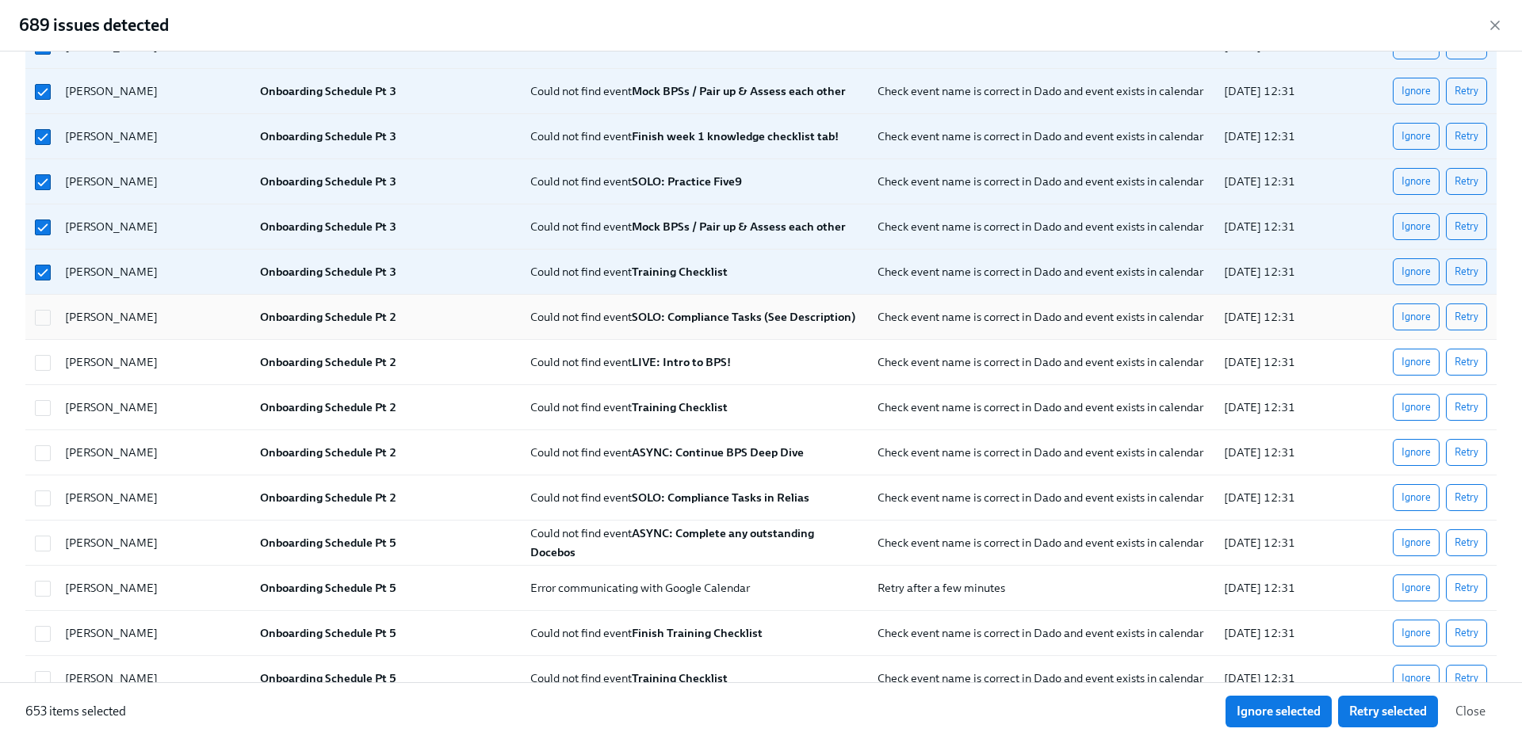
scroll to position [21233, 0]
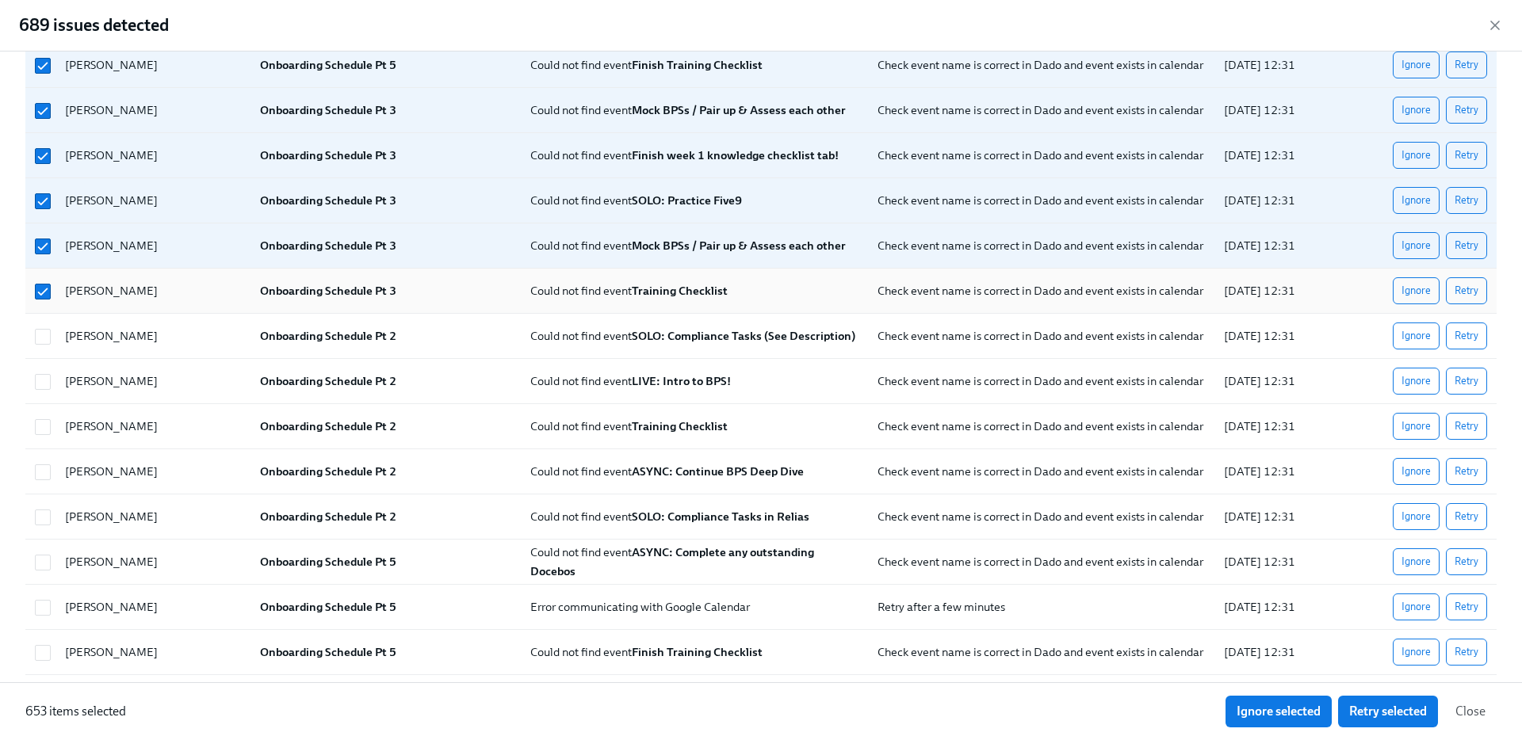
click at [32, 273] on div "[PERSON_NAME] Onboarding Schedule Pt 3 Could not find event Training Checklist …" at bounding box center [760, 291] width 1471 height 45
checkbox input "false"
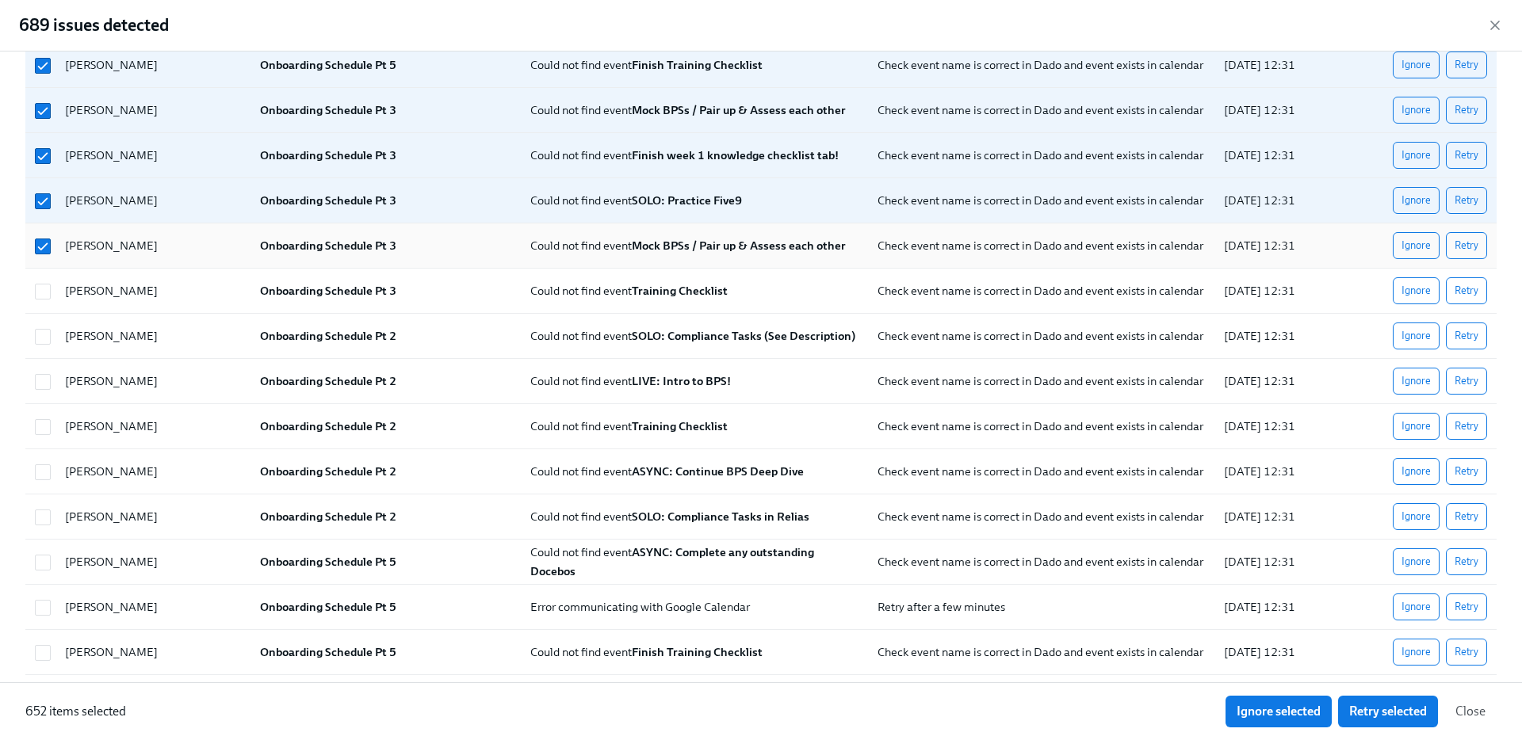
click at [32, 260] on div at bounding box center [41, 246] width 24 height 32
checkbox input "false"
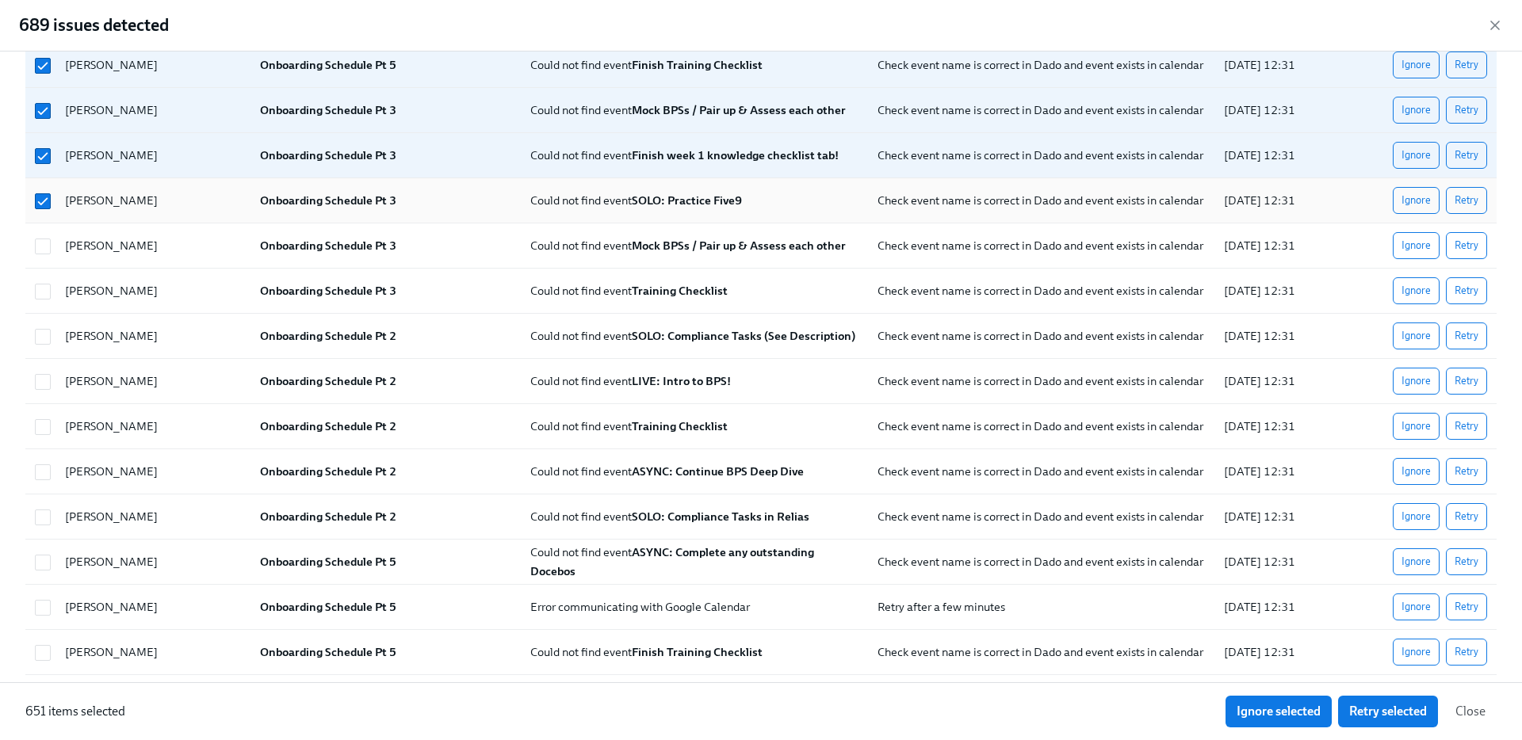
click at [32, 198] on div at bounding box center [43, 200] width 29 height 17
checkbox input "false"
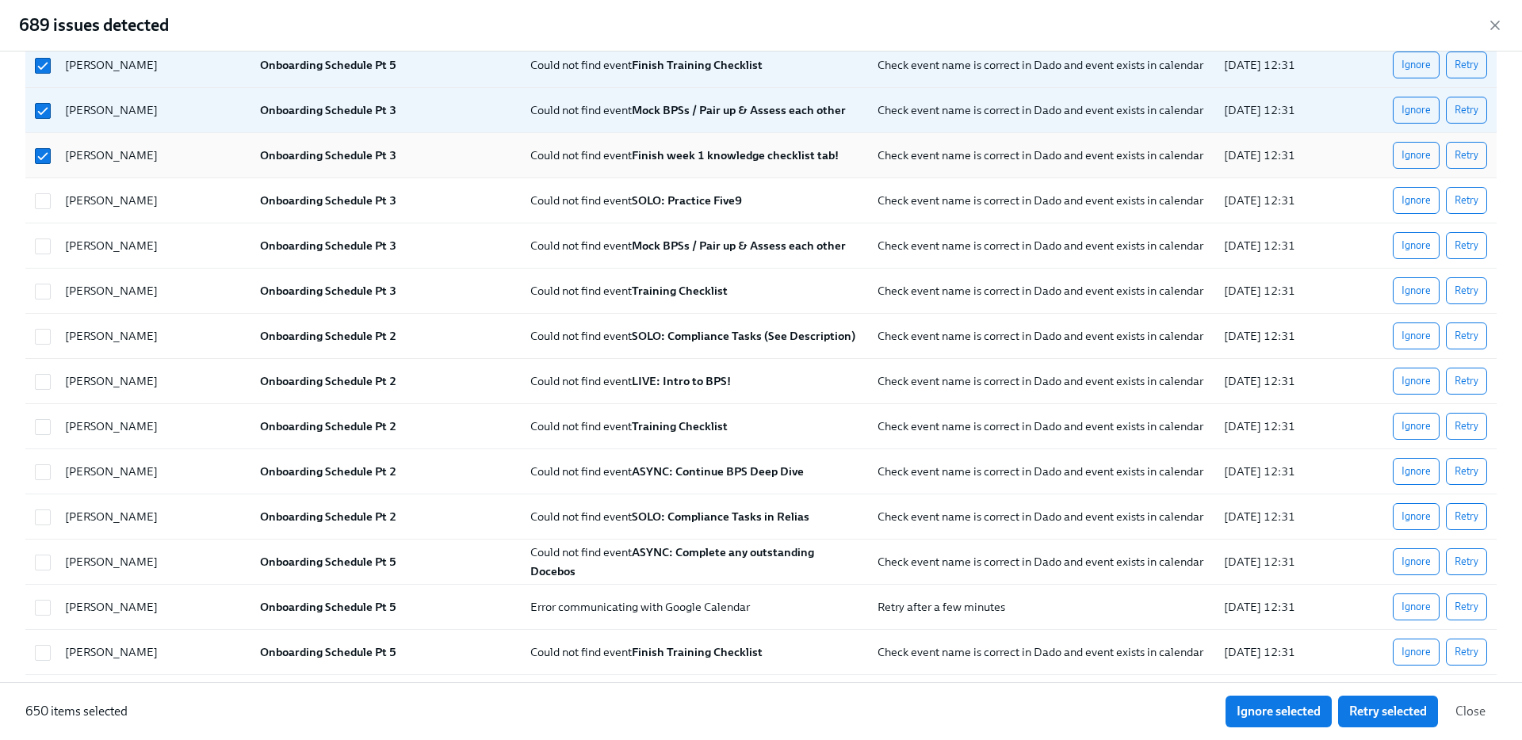
click at [32, 144] on div at bounding box center [41, 155] width 24 height 32
checkbox input "false"
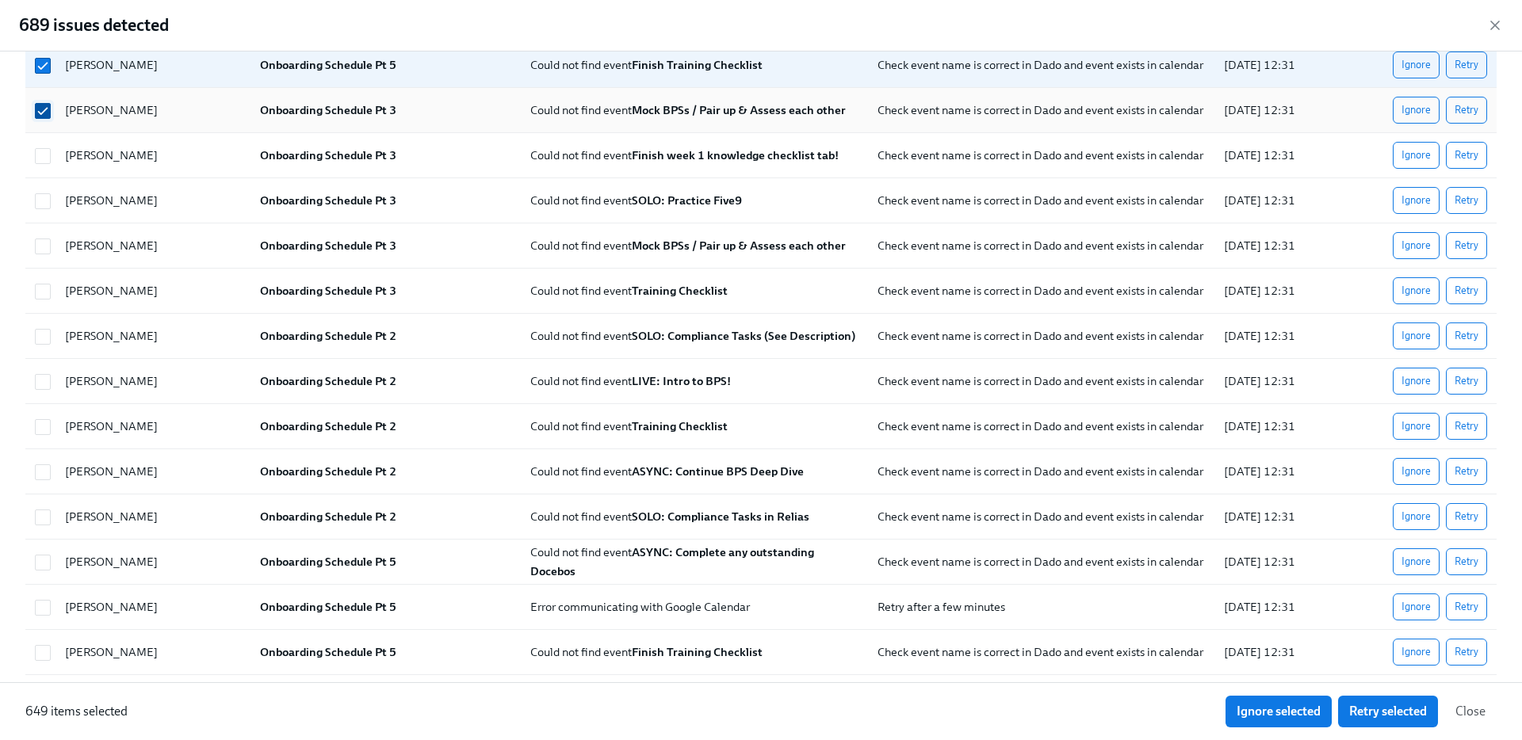
click at [36, 103] on span at bounding box center [43, 111] width 16 height 16
checkbox input "false"
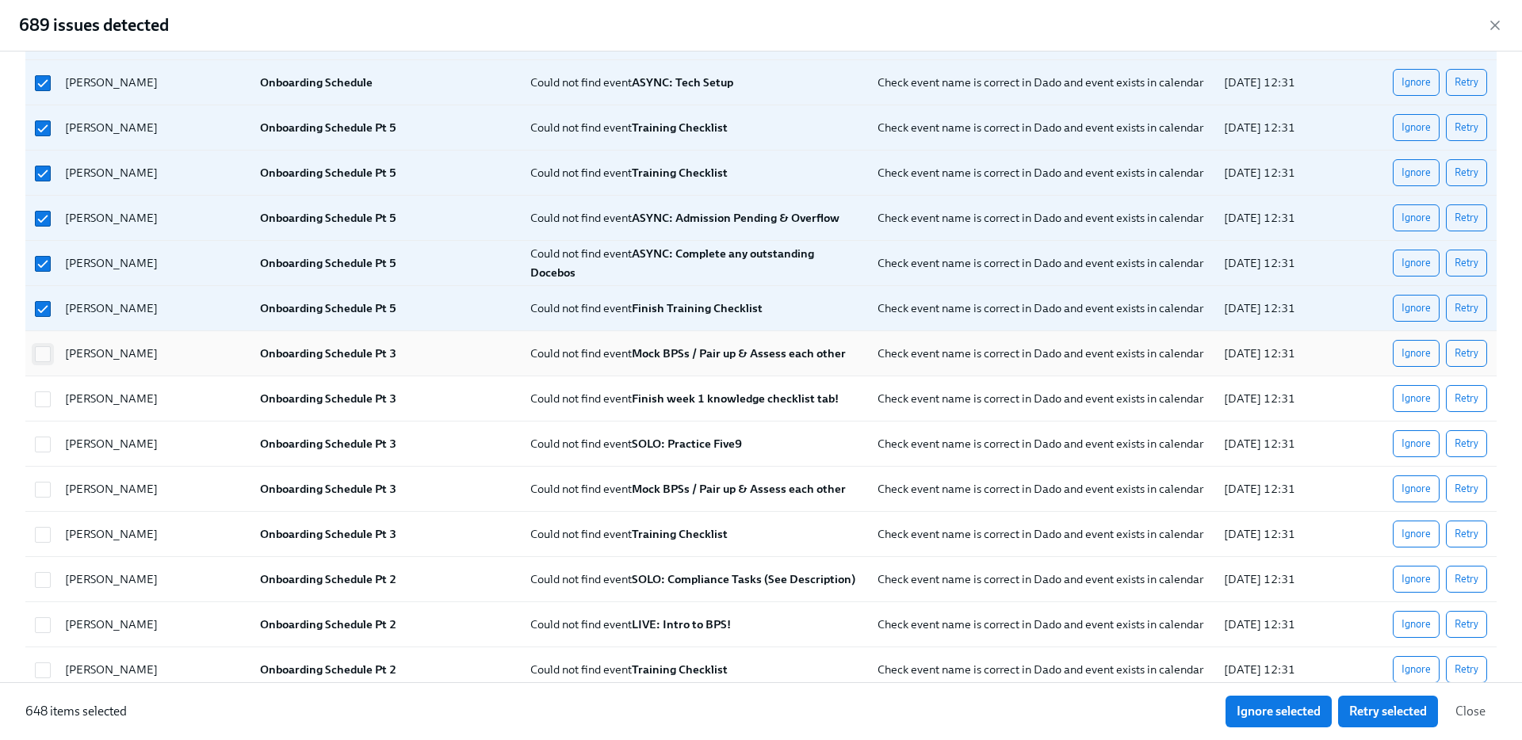
scroll to position [20970, 0]
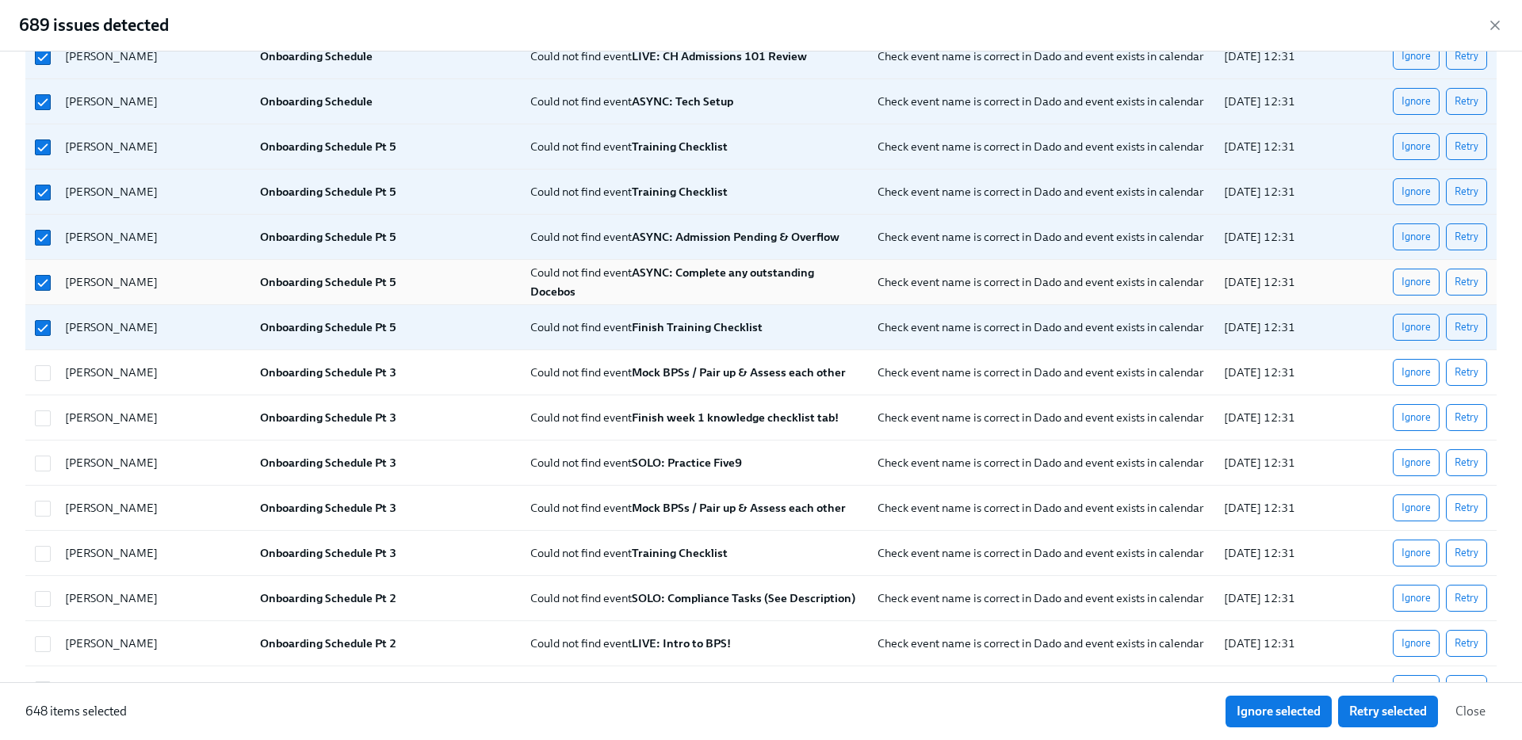
click at [43, 296] on div at bounding box center [41, 282] width 24 height 32
checkbox input "false"
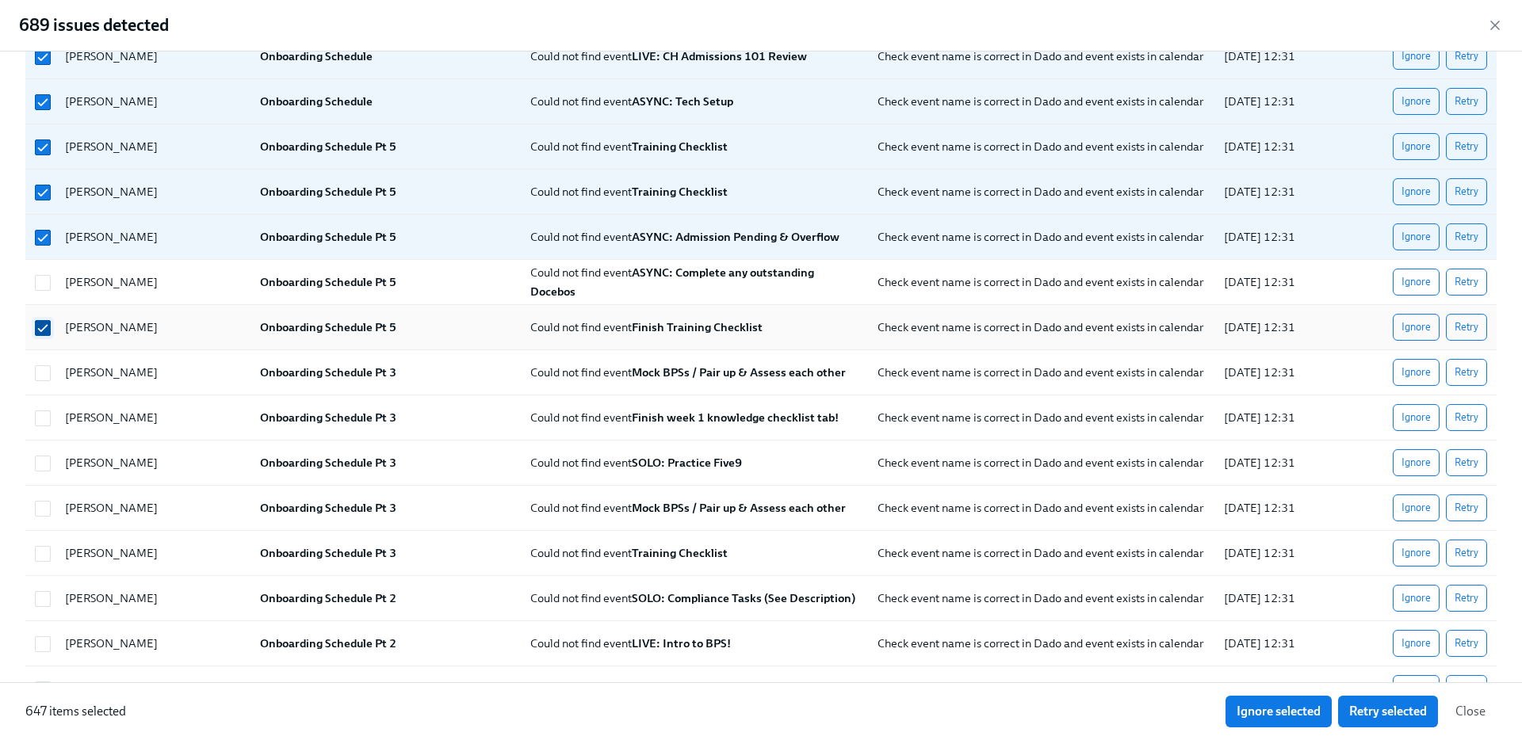
click at [38, 328] on input "checkbox" at bounding box center [43, 328] width 14 height 14
checkbox input "false"
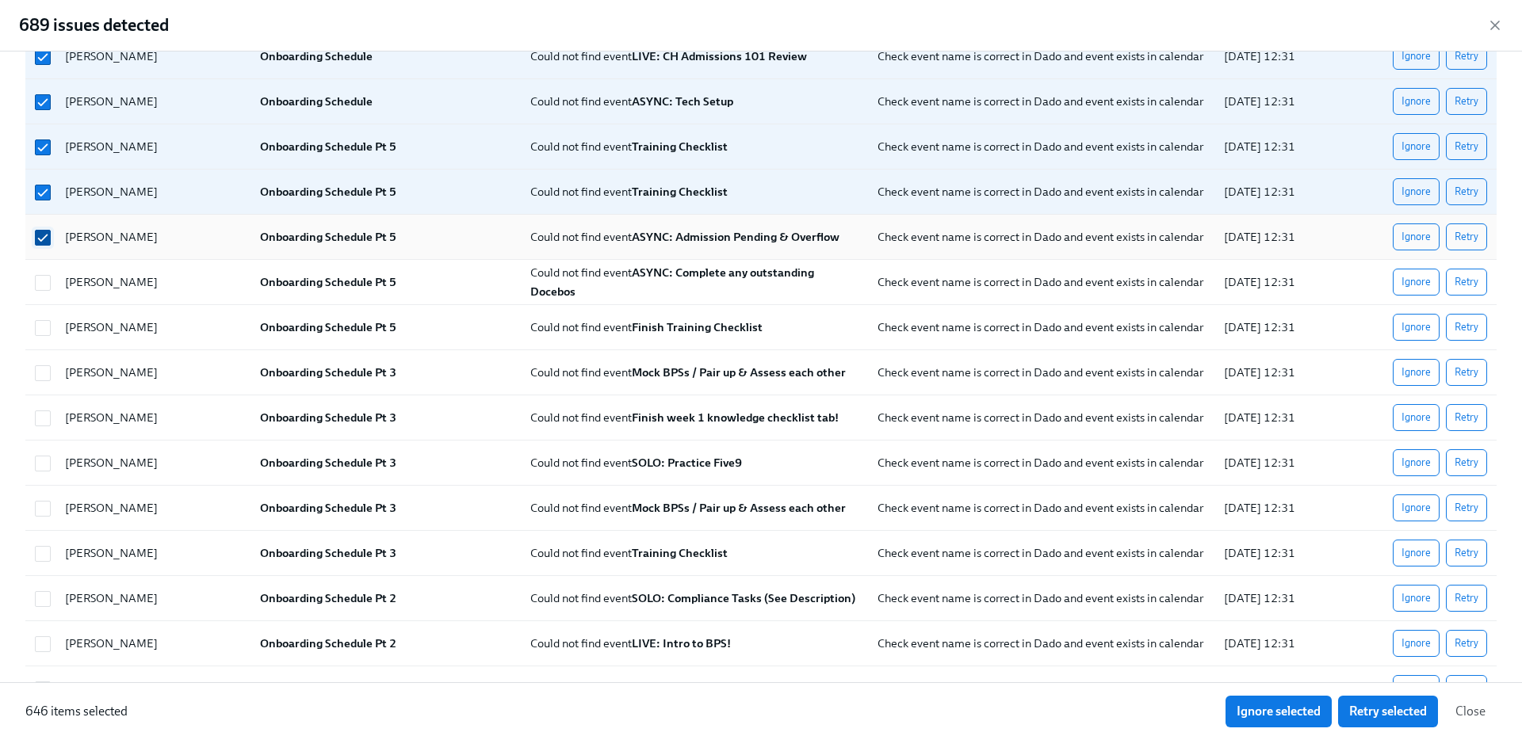
click at [41, 237] on input "checkbox" at bounding box center [43, 238] width 14 height 14
checkbox input "false"
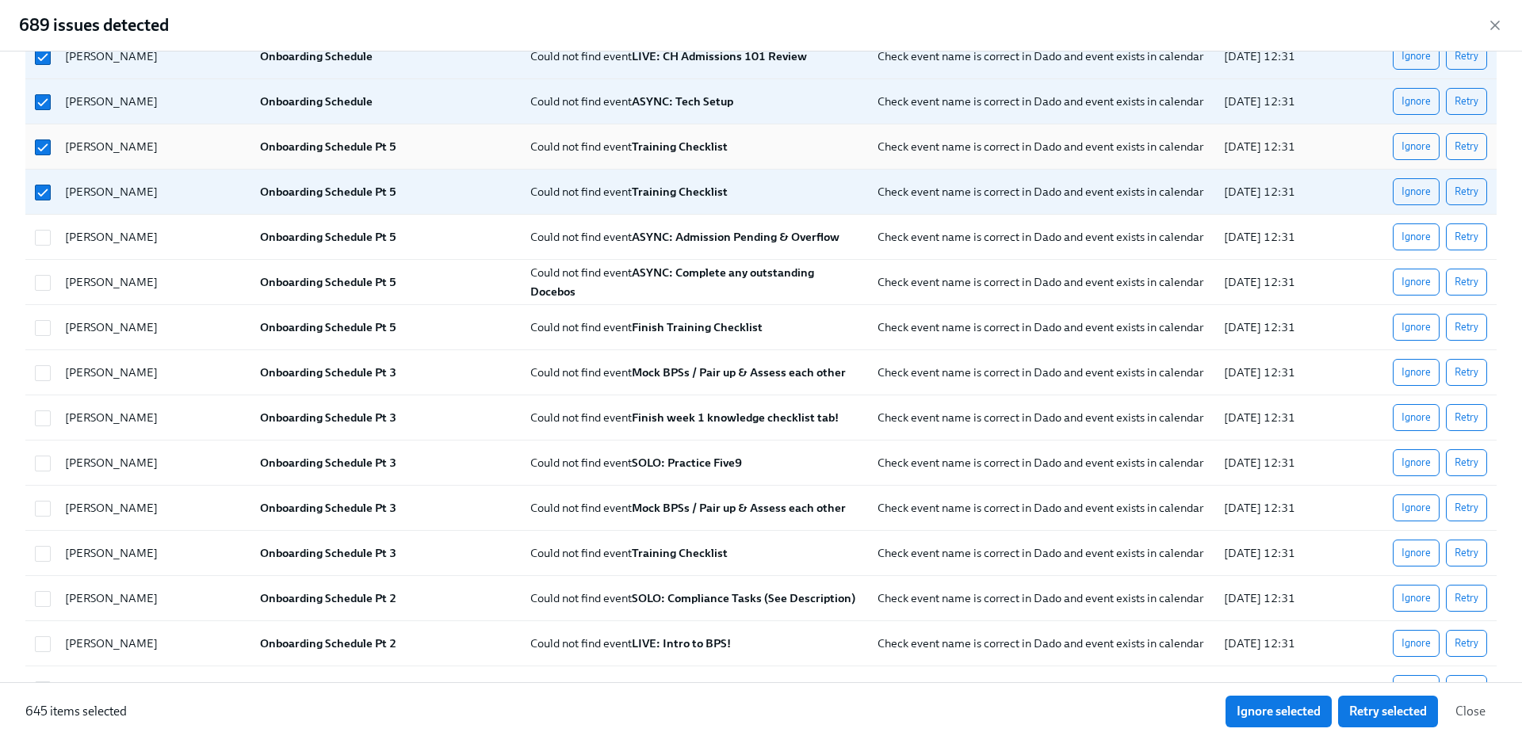
click at [41, 165] on div "[PERSON_NAME] Onboarding Schedule Pt 5 Could not find event Training Checklist …" at bounding box center [760, 146] width 1471 height 45
checkbox input "false"
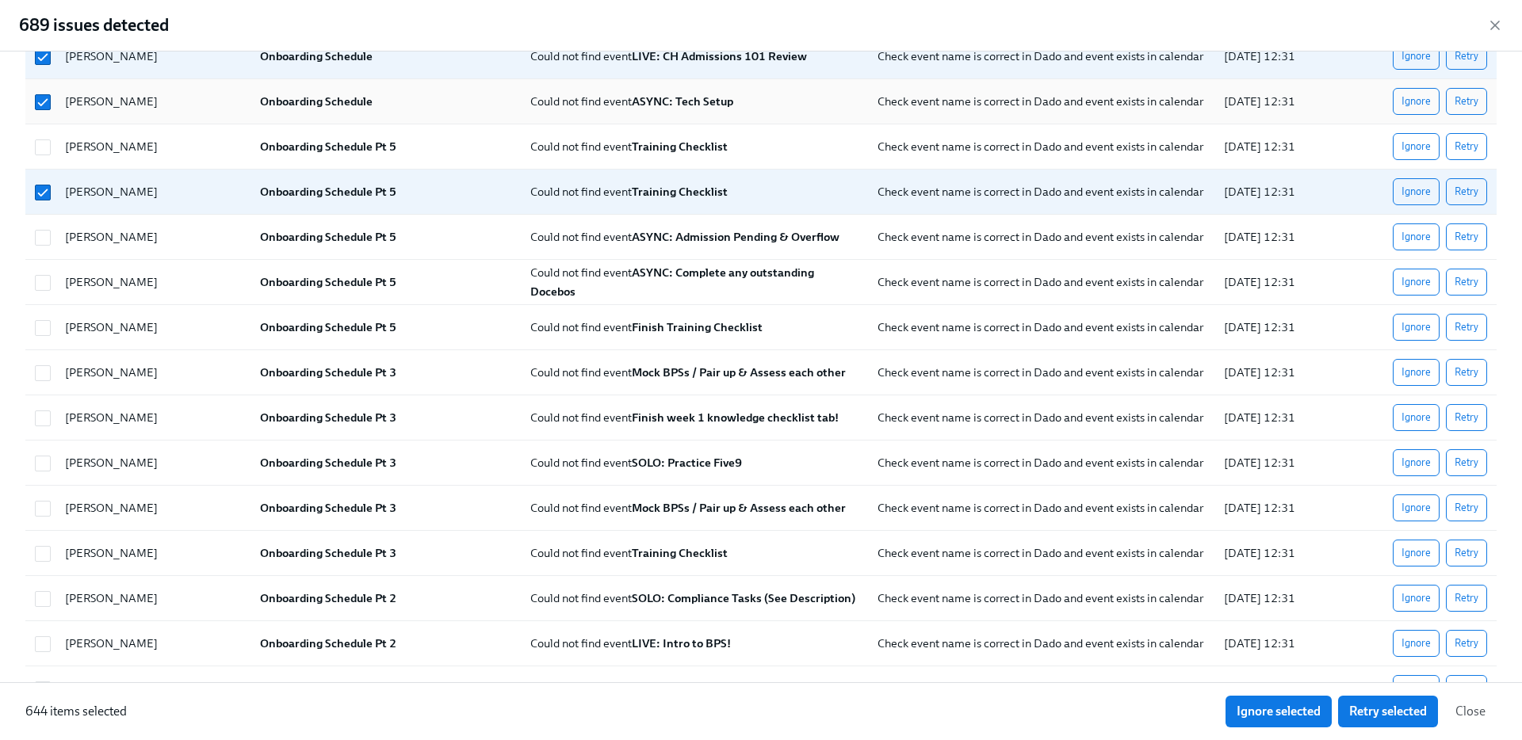
click at [41, 120] on div "[PERSON_NAME] Onboarding Schedule Could not find event ASYNC: Tech Setup Check …" at bounding box center [760, 101] width 1471 height 45
checkbox input "false"
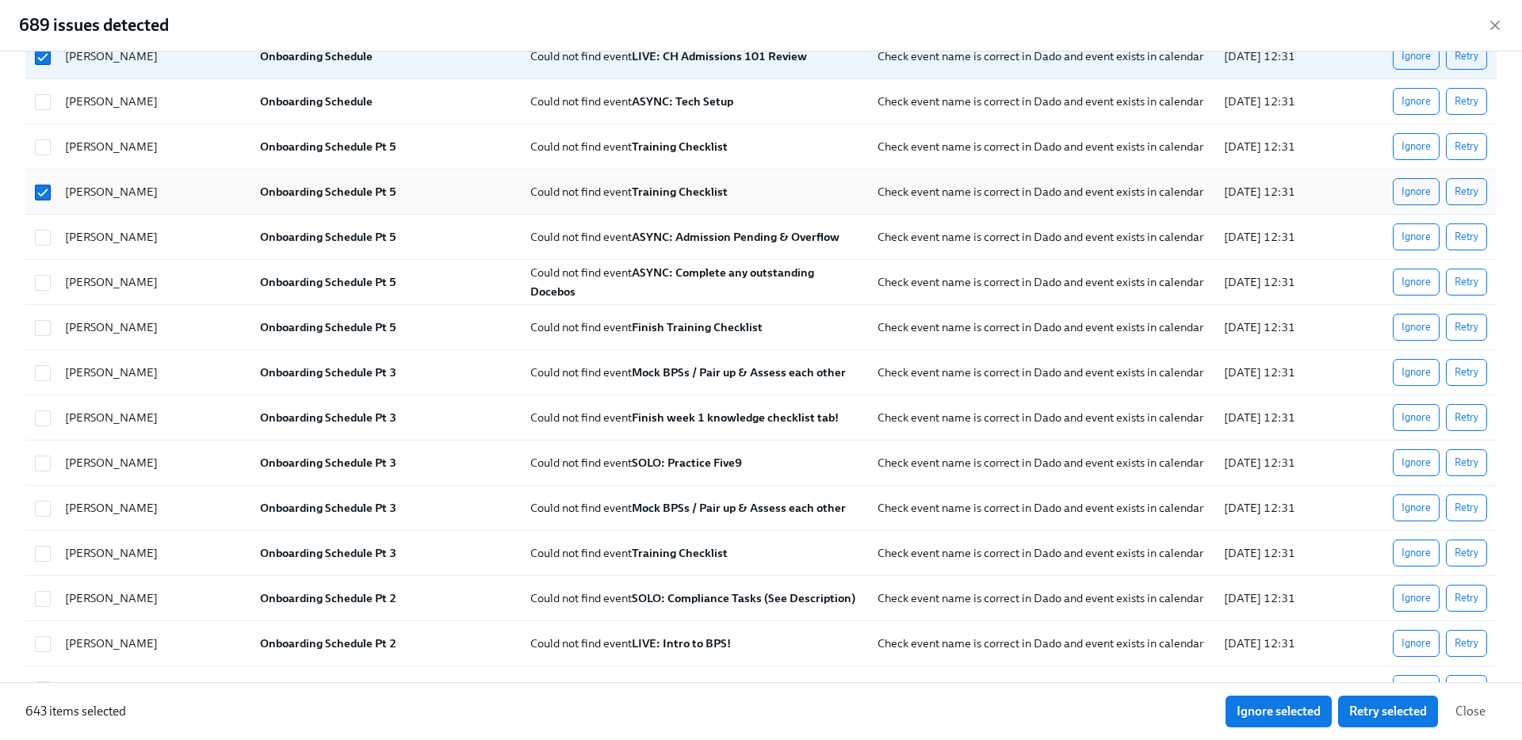
click at [46, 212] on div "[PERSON_NAME] Onboarding Schedule Pt 5 Could not find event Training Checklist …" at bounding box center [760, 192] width 1471 height 45
checkbox input "false"
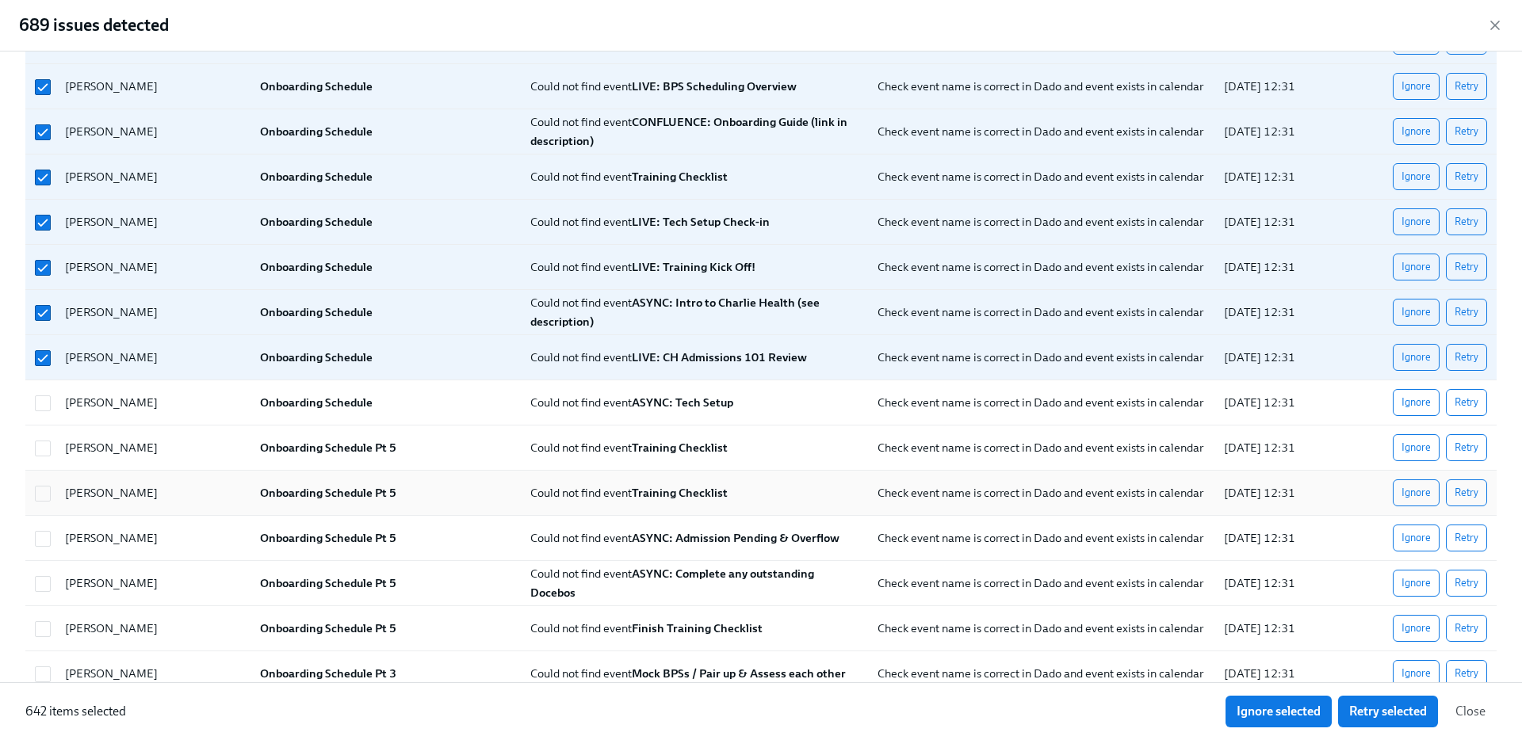
scroll to position [20670, 0]
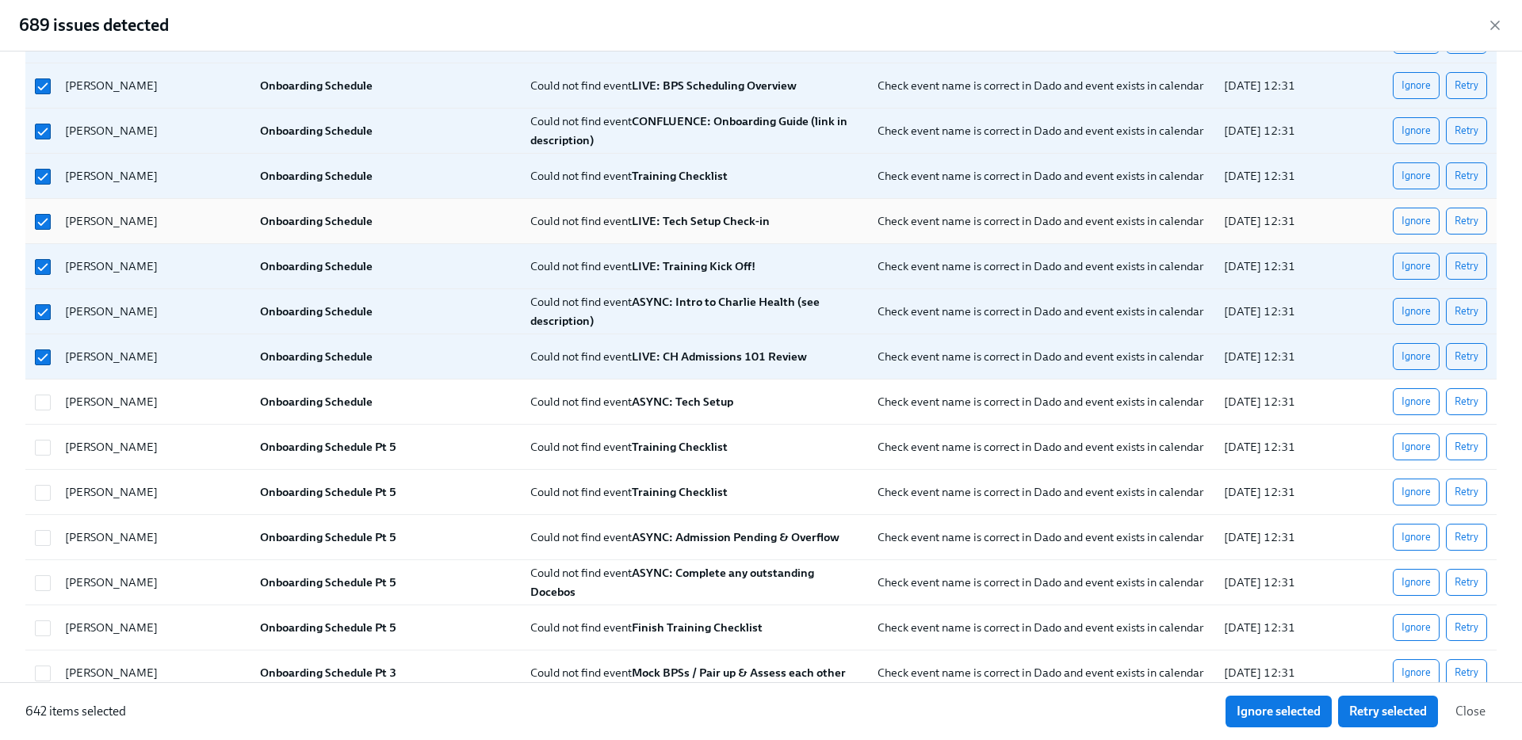
click at [43, 234] on div at bounding box center [41, 221] width 24 height 32
checkbox input "false"
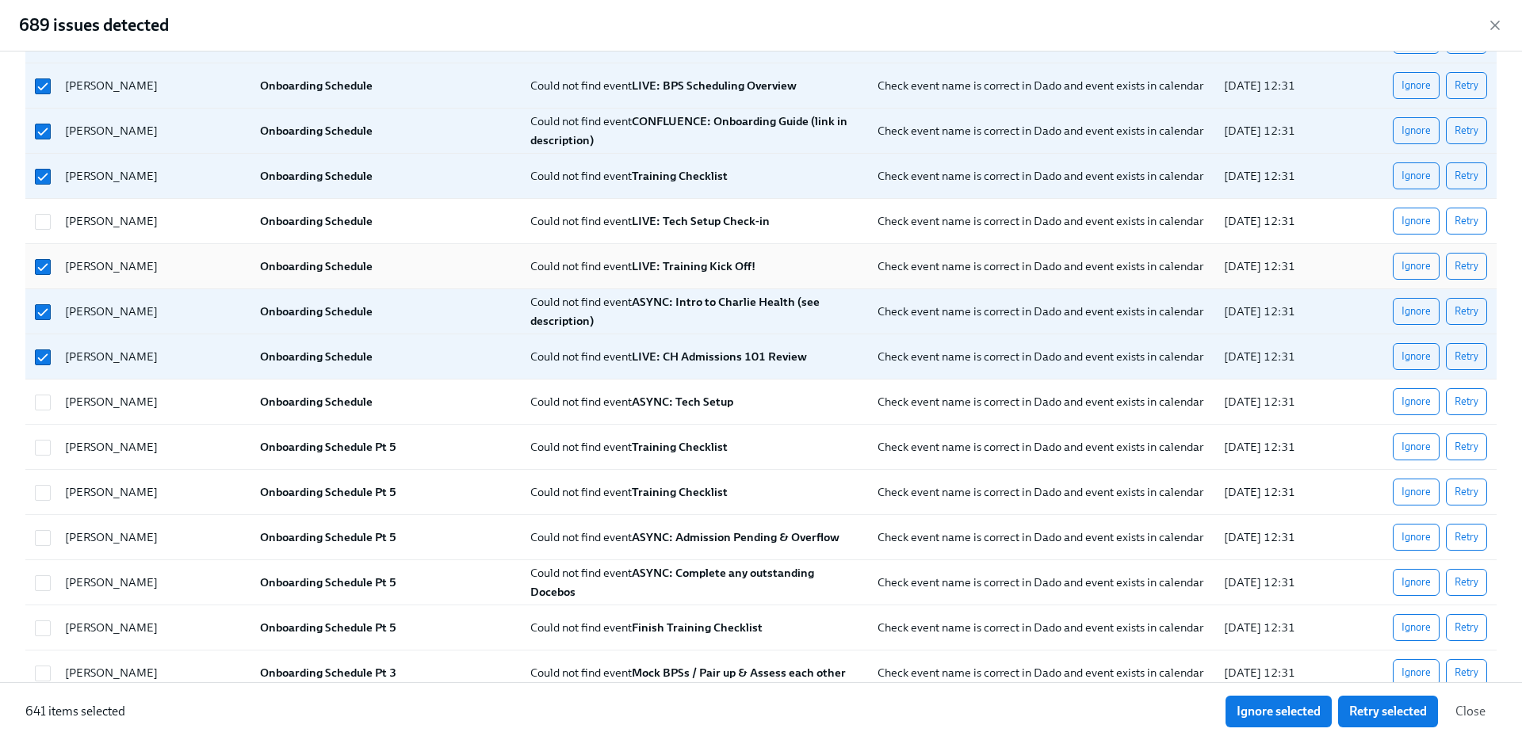
click at [38, 280] on div at bounding box center [41, 266] width 24 height 32
checkbox input "false"
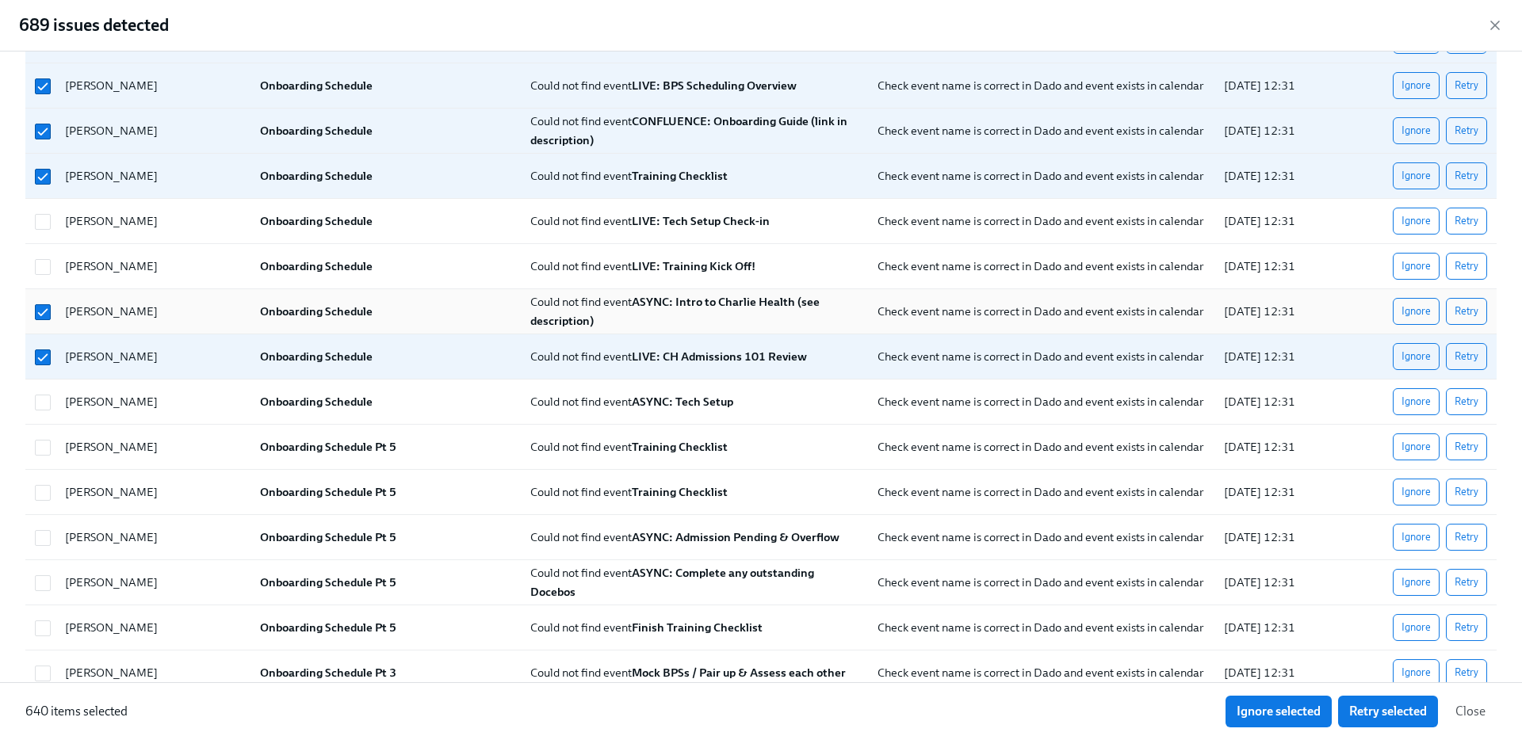
click at [38, 321] on div at bounding box center [41, 312] width 24 height 32
checkbox input "false"
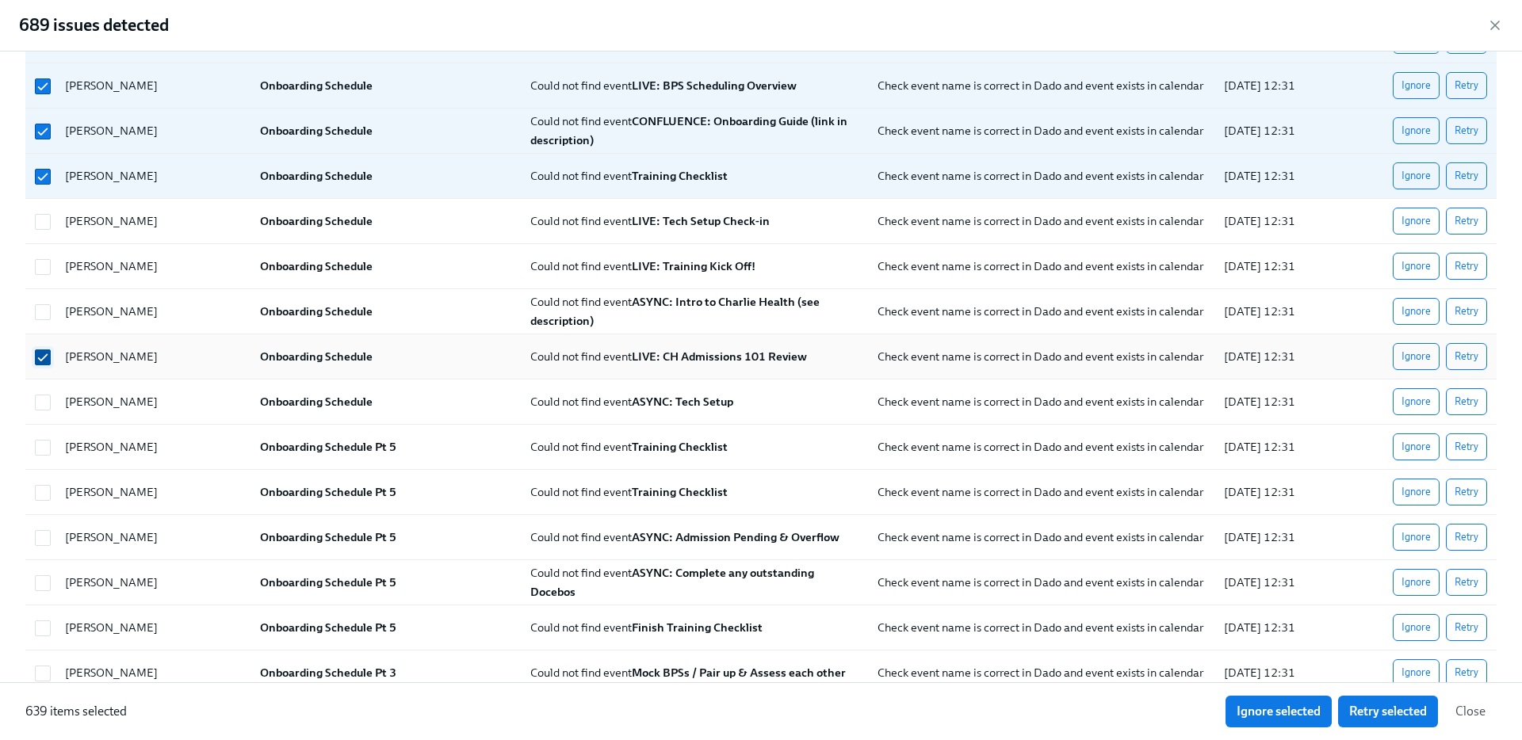
click at [38, 364] on input "checkbox" at bounding box center [43, 357] width 14 height 14
checkbox input "false"
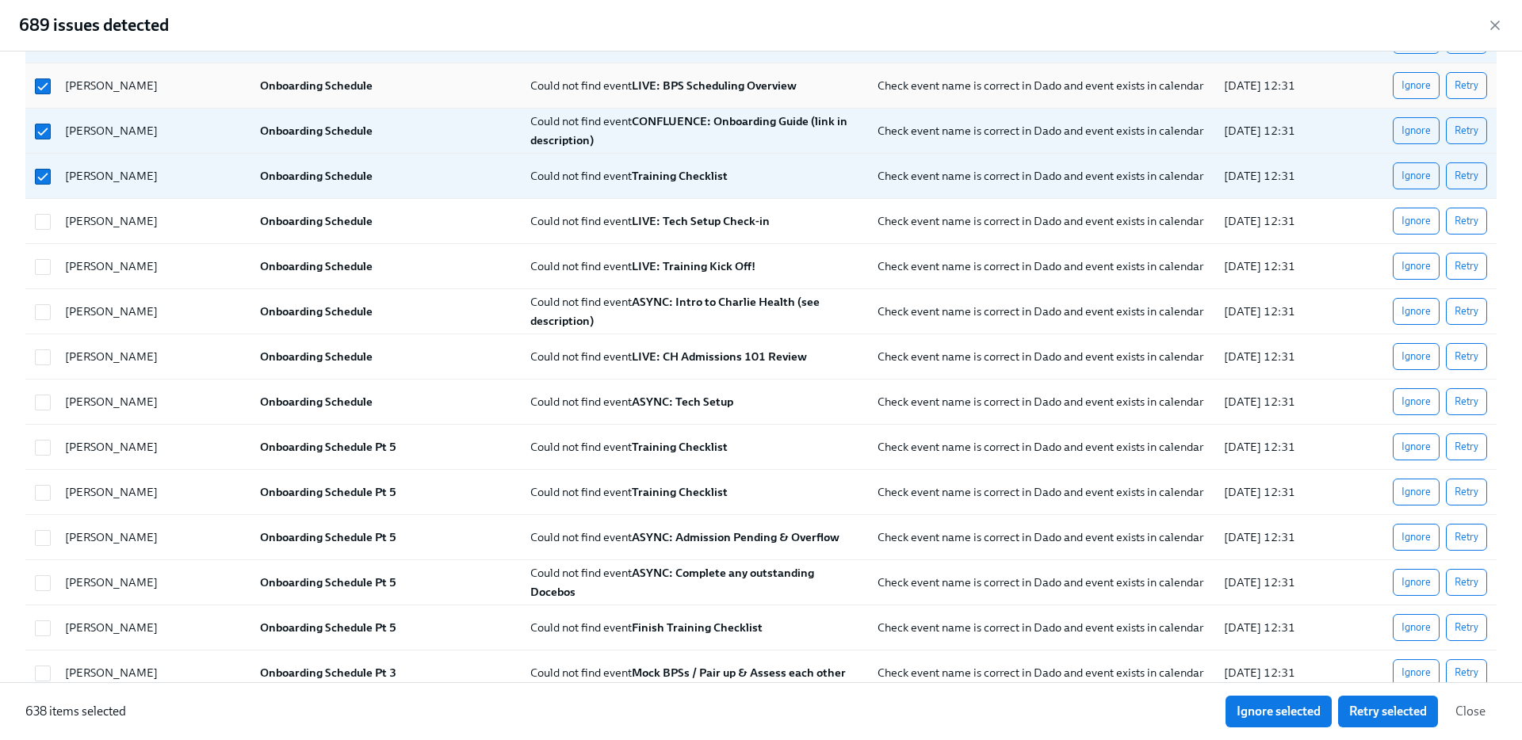
click at [38, 73] on div at bounding box center [41, 86] width 24 height 32
checkbox input "false"
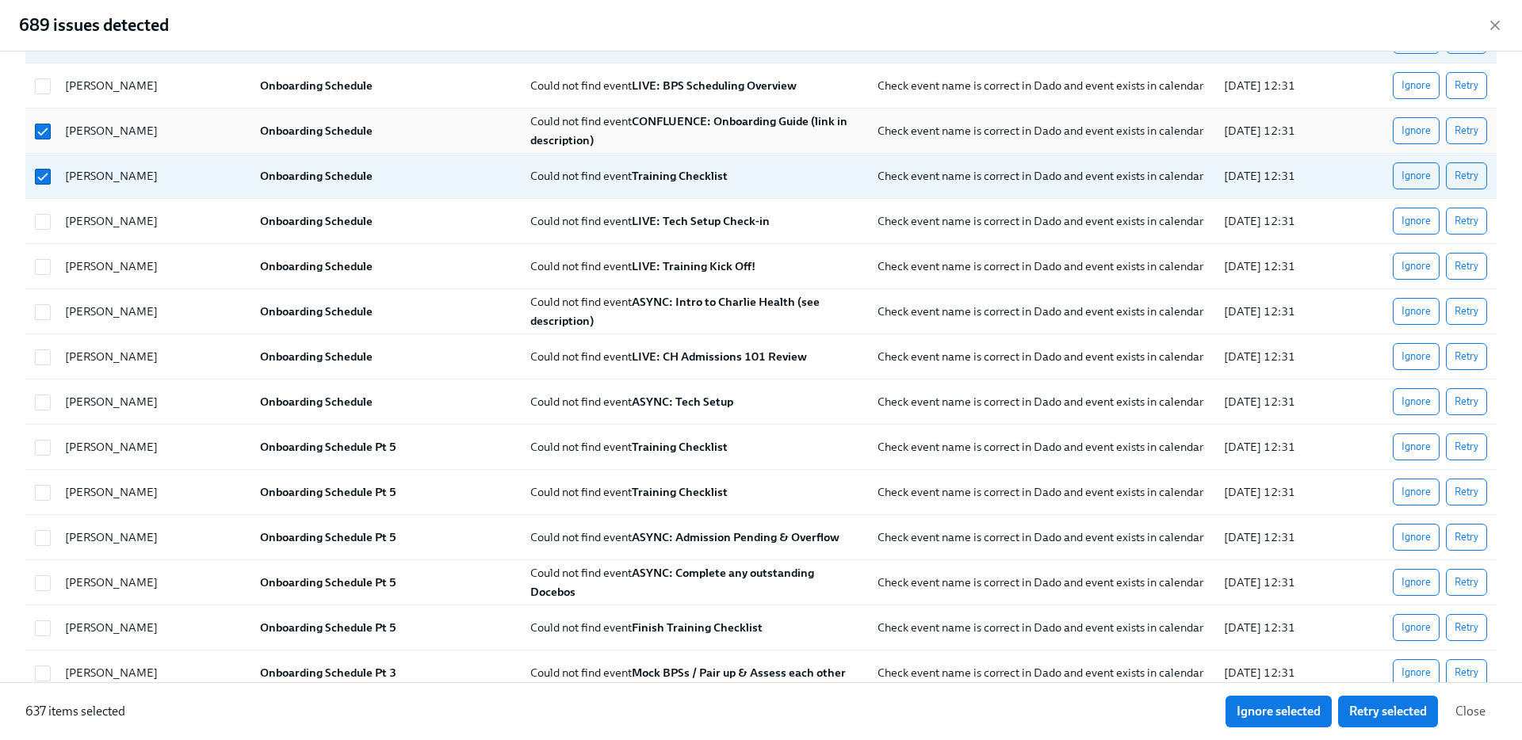
click at [44, 118] on div at bounding box center [41, 131] width 24 height 32
checkbox input "false"
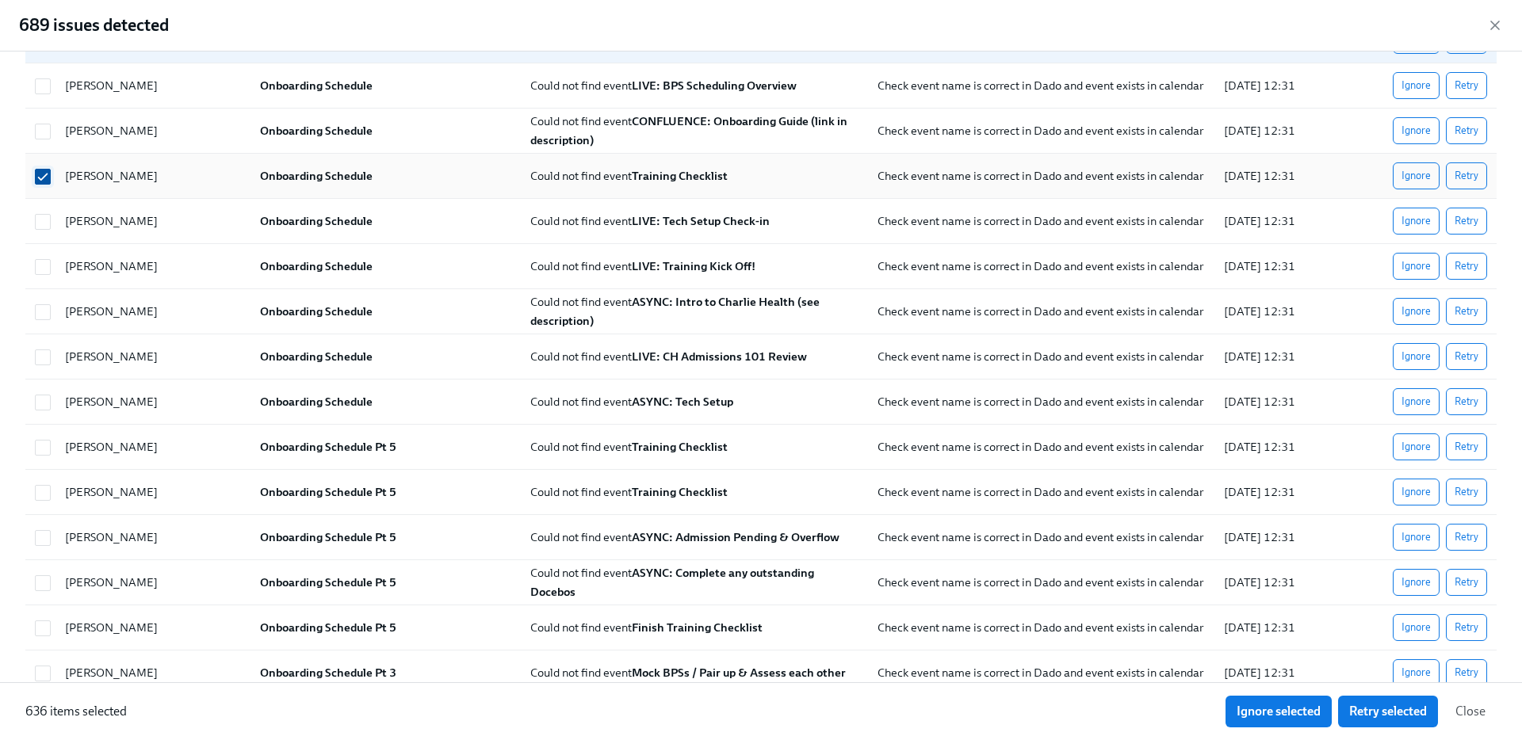
click at [44, 170] on input "checkbox" at bounding box center [43, 177] width 14 height 14
checkbox input "false"
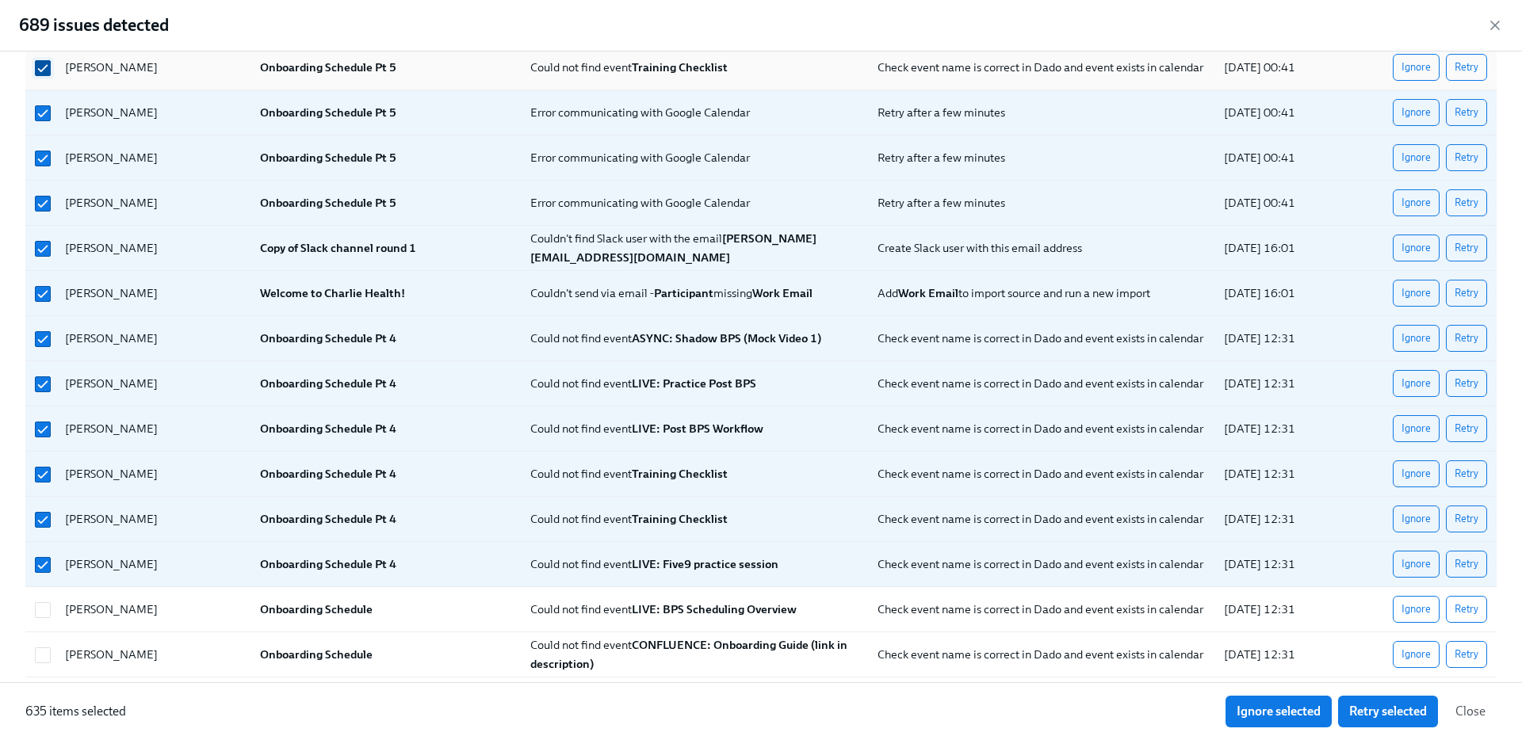
scroll to position [20551, 0]
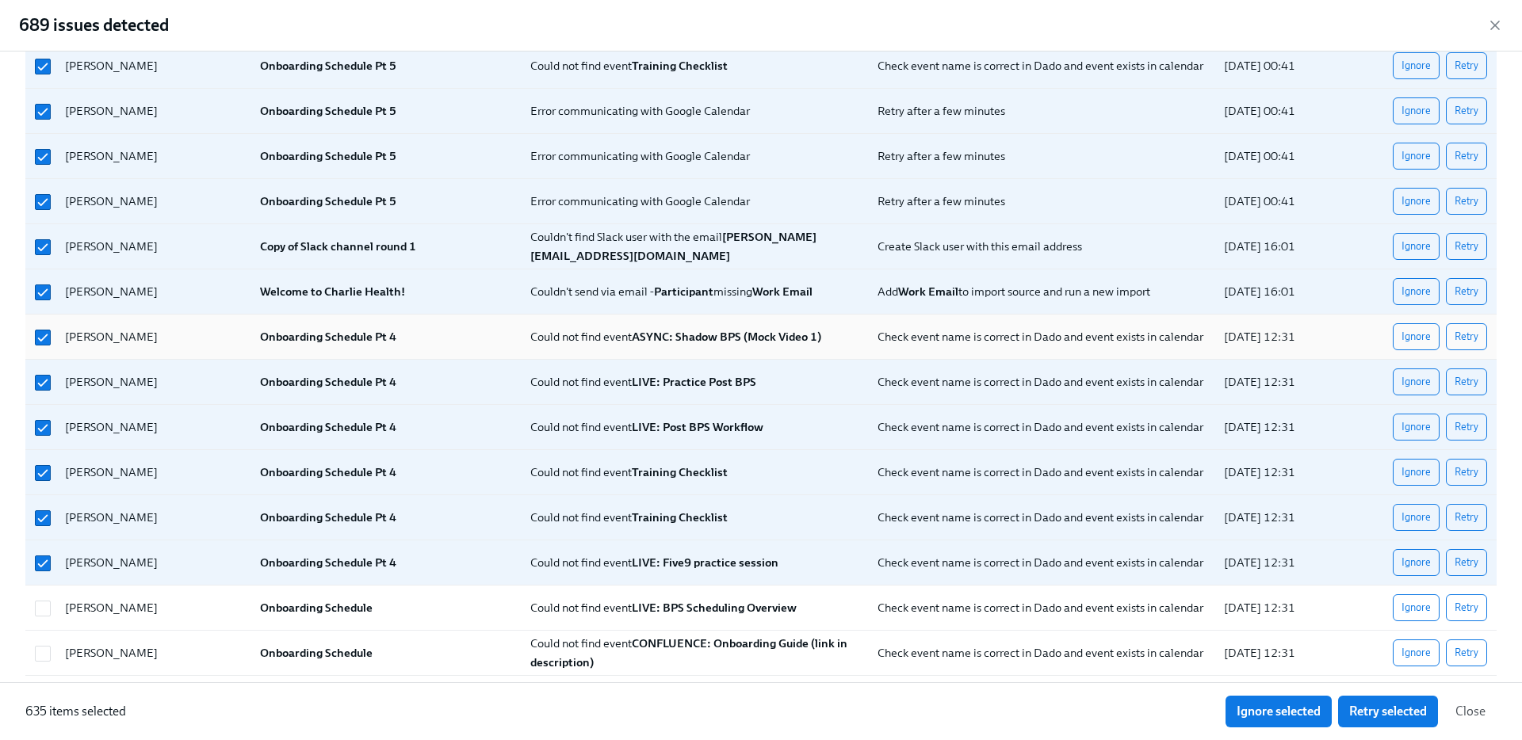
click at [48, 356] on div "[PERSON_NAME] Onboarding Schedule Pt 4 Could not find event ASYNC: Shadow BPS (…" at bounding box center [760, 337] width 1471 height 44
checkbox input "false"
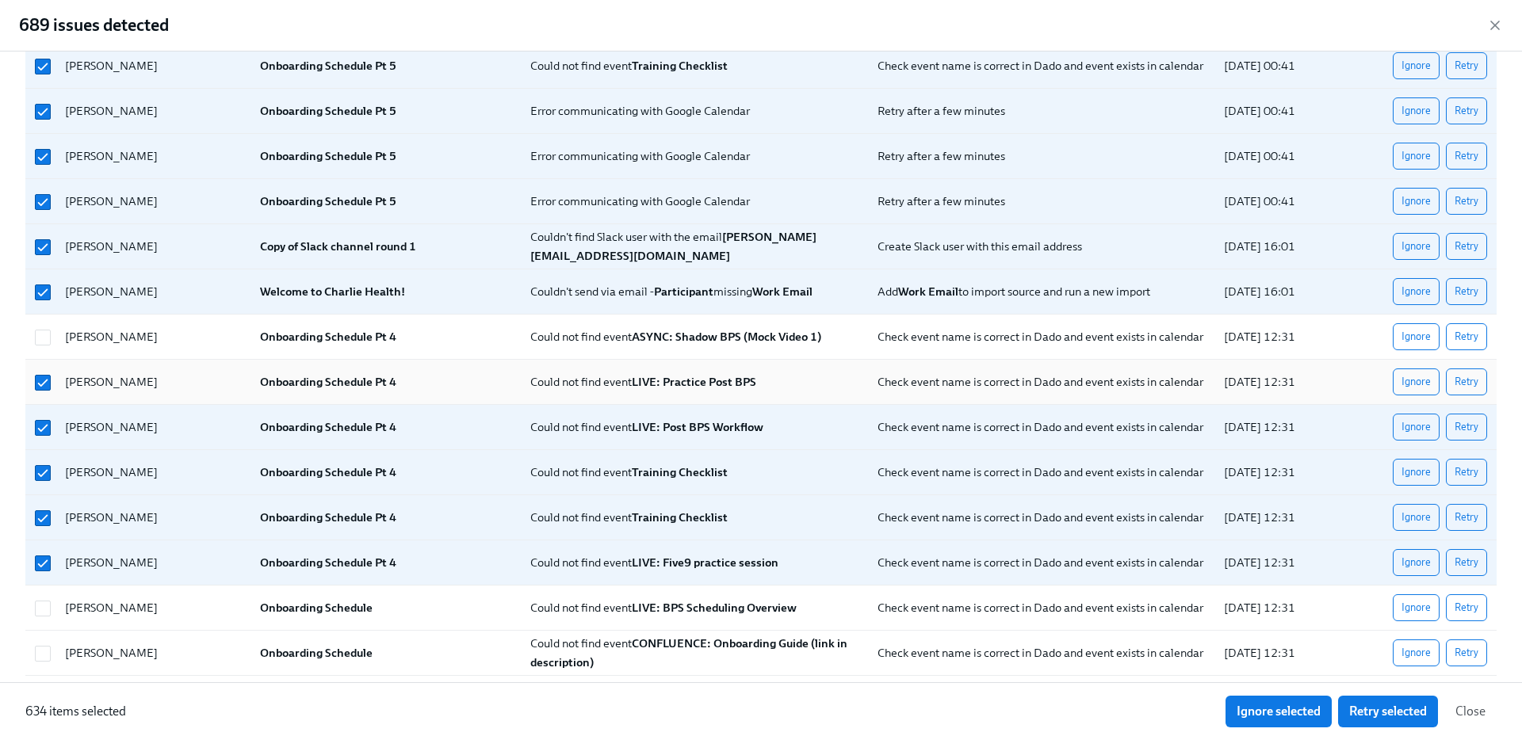
click at [44, 392] on div at bounding box center [41, 382] width 24 height 32
checkbox input "false"
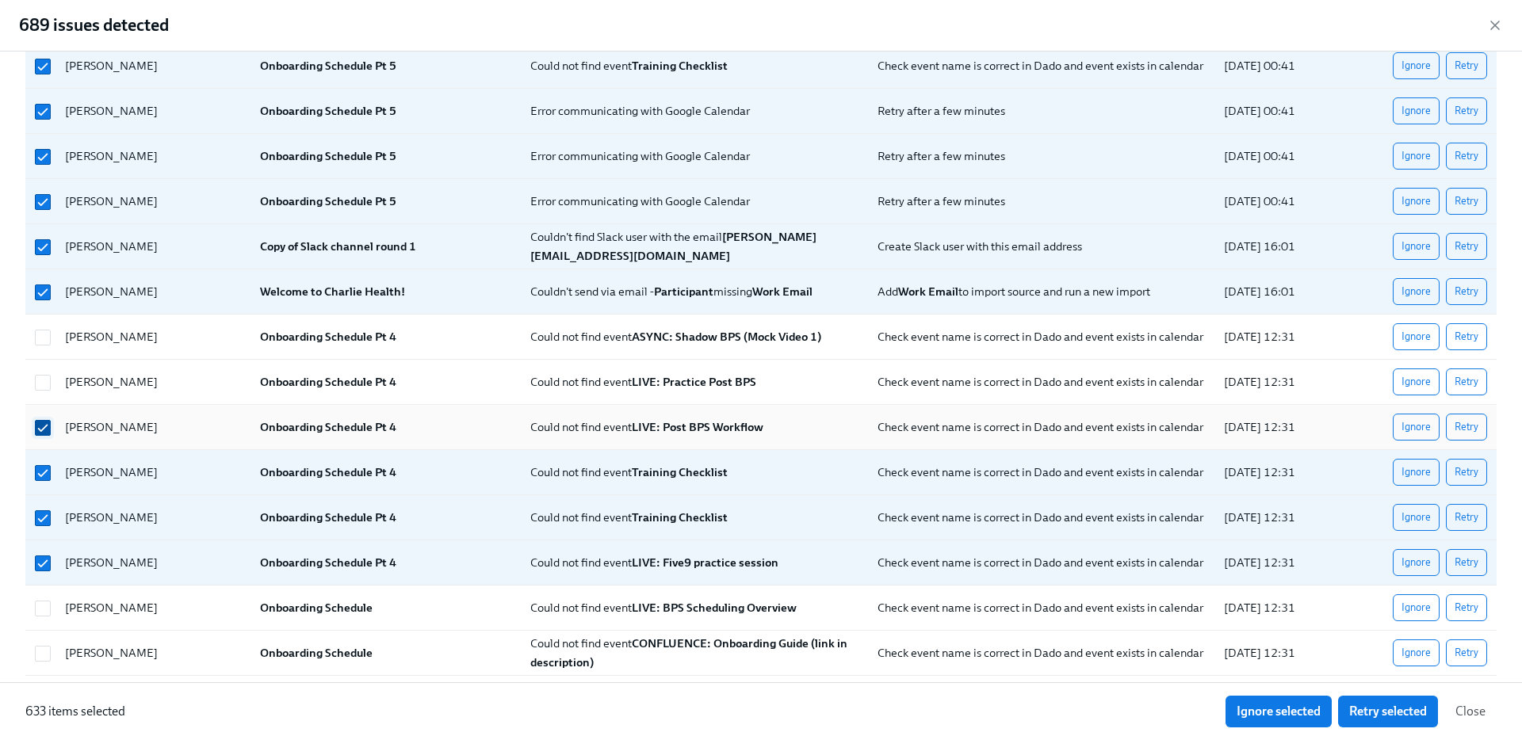
click at [44, 431] on input "checkbox" at bounding box center [43, 428] width 14 height 14
checkbox input "false"
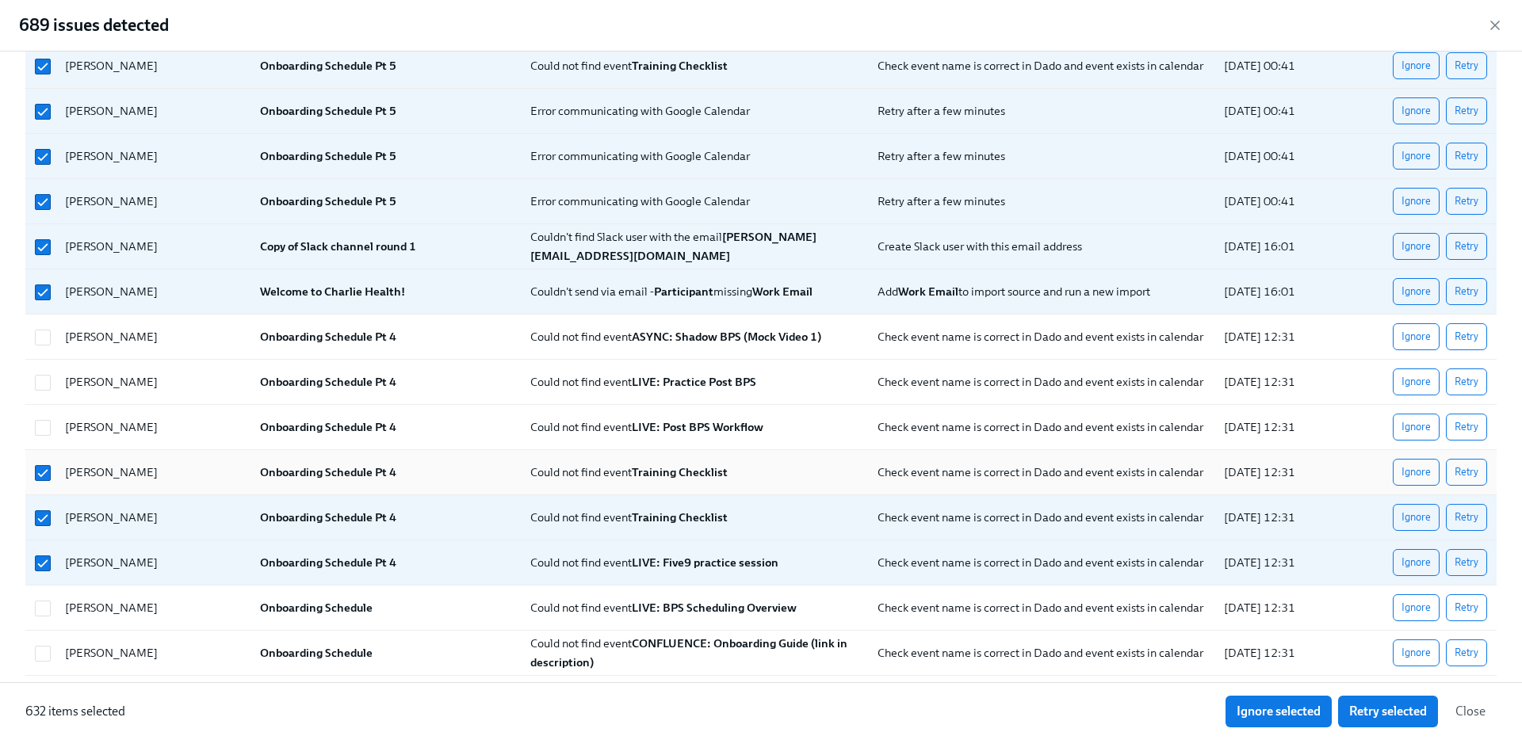
click at [43, 464] on div at bounding box center [43, 472] width 29 height 17
checkbox input "false"
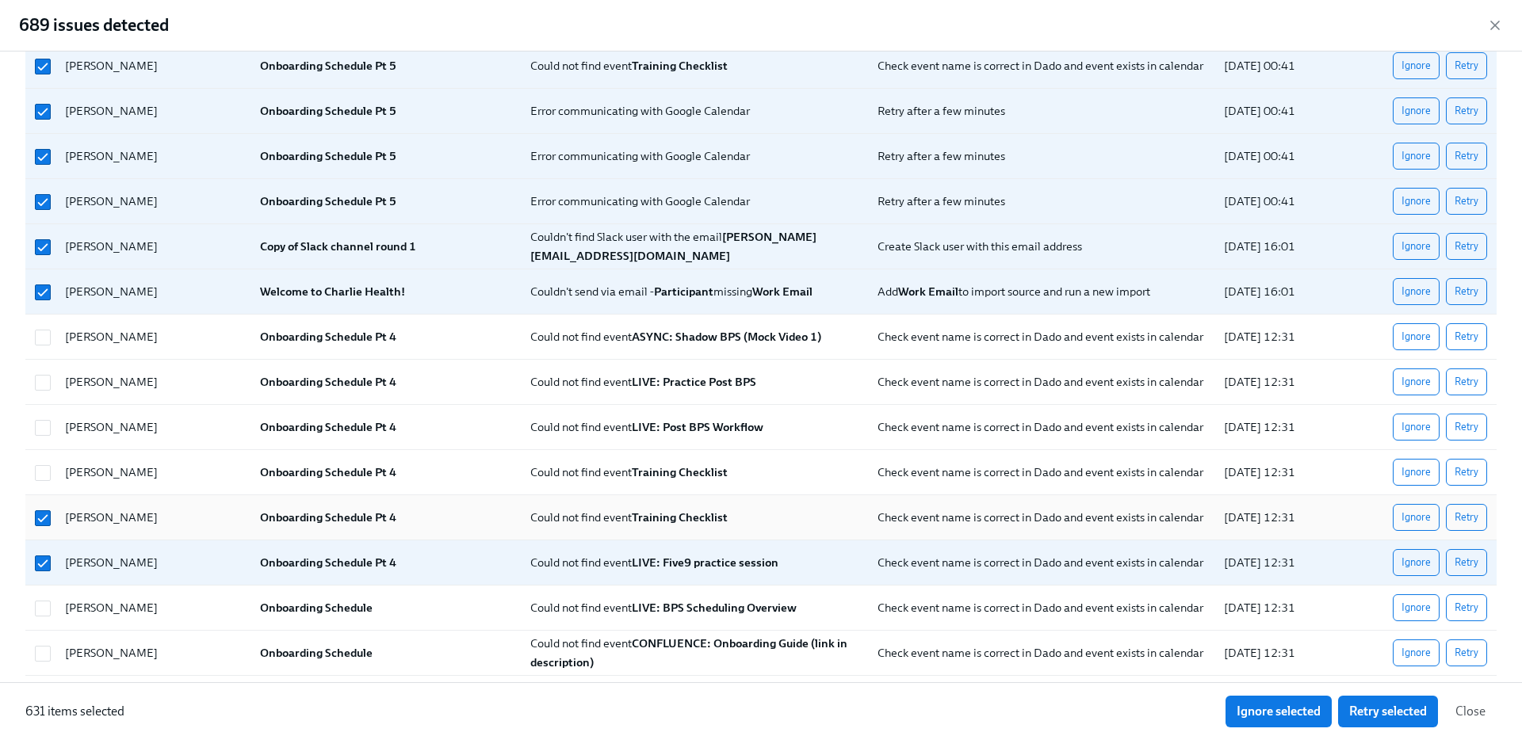
click at [43, 506] on div at bounding box center [41, 518] width 24 height 32
checkbox input "false"
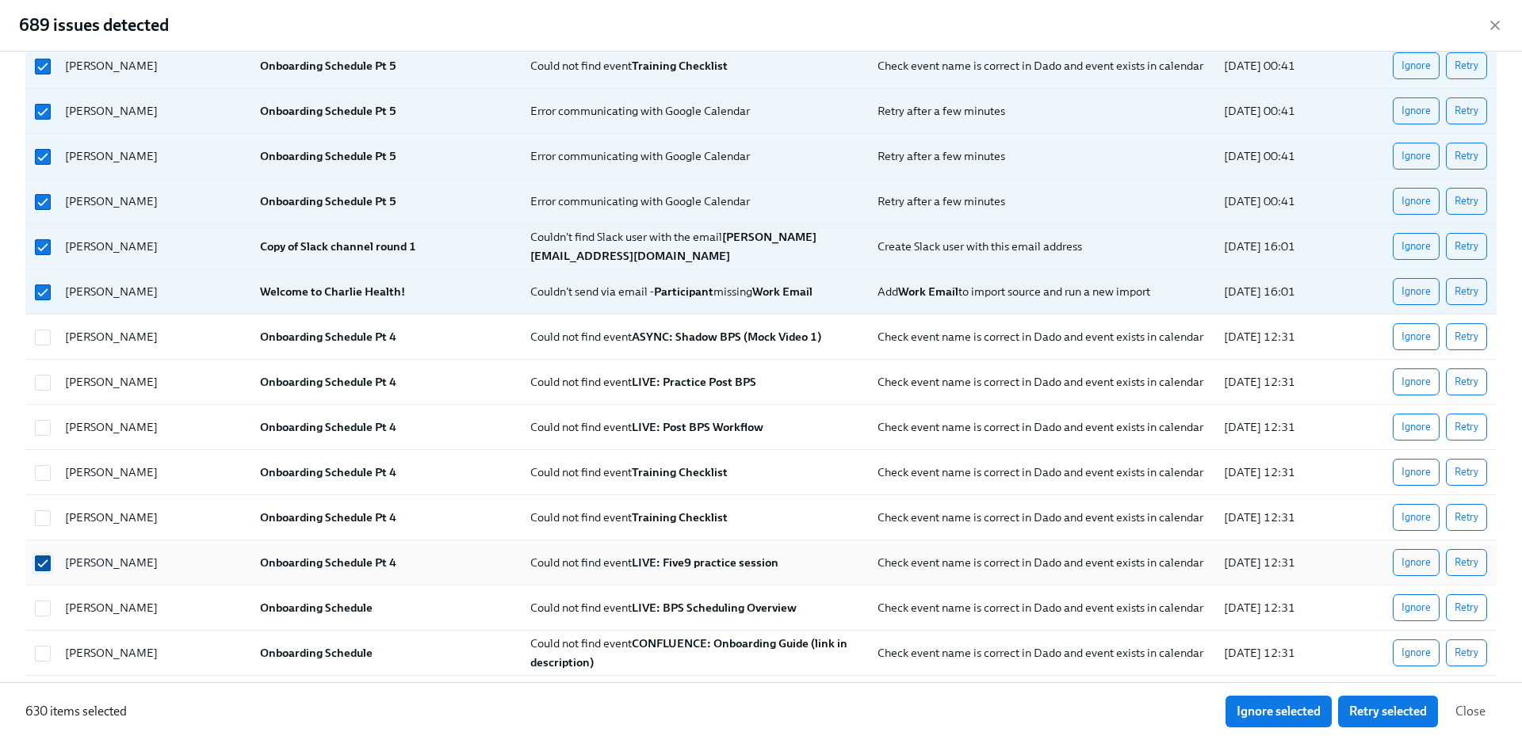
click at [42, 557] on input "checkbox" at bounding box center [43, 563] width 14 height 14
checkbox input "false"
click at [1277, 705] on span "Ignore selected" at bounding box center [1278, 712] width 84 height 16
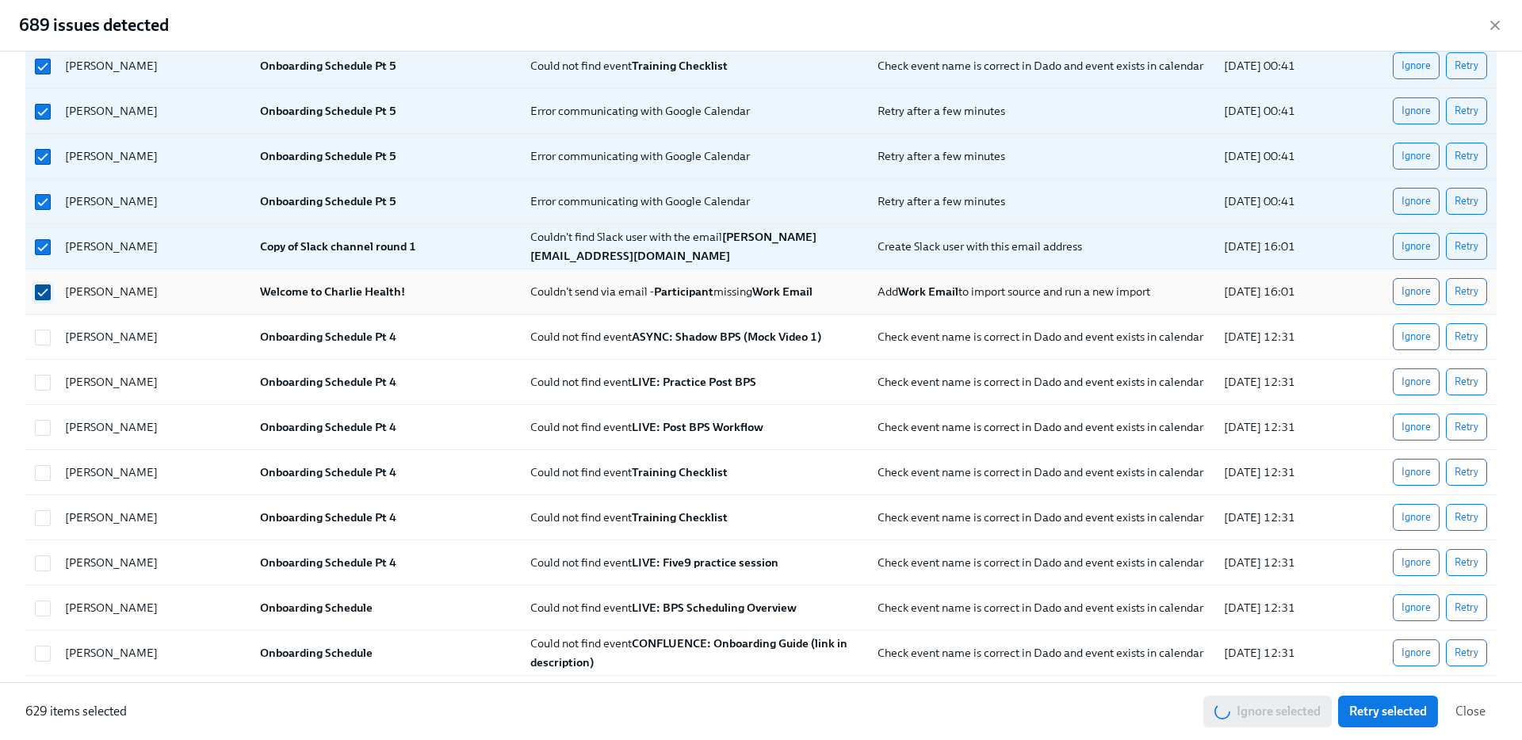
click at [37, 286] on input "checkbox" at bounding box center [43, 292] width 14 height 14
checkbox input "false"
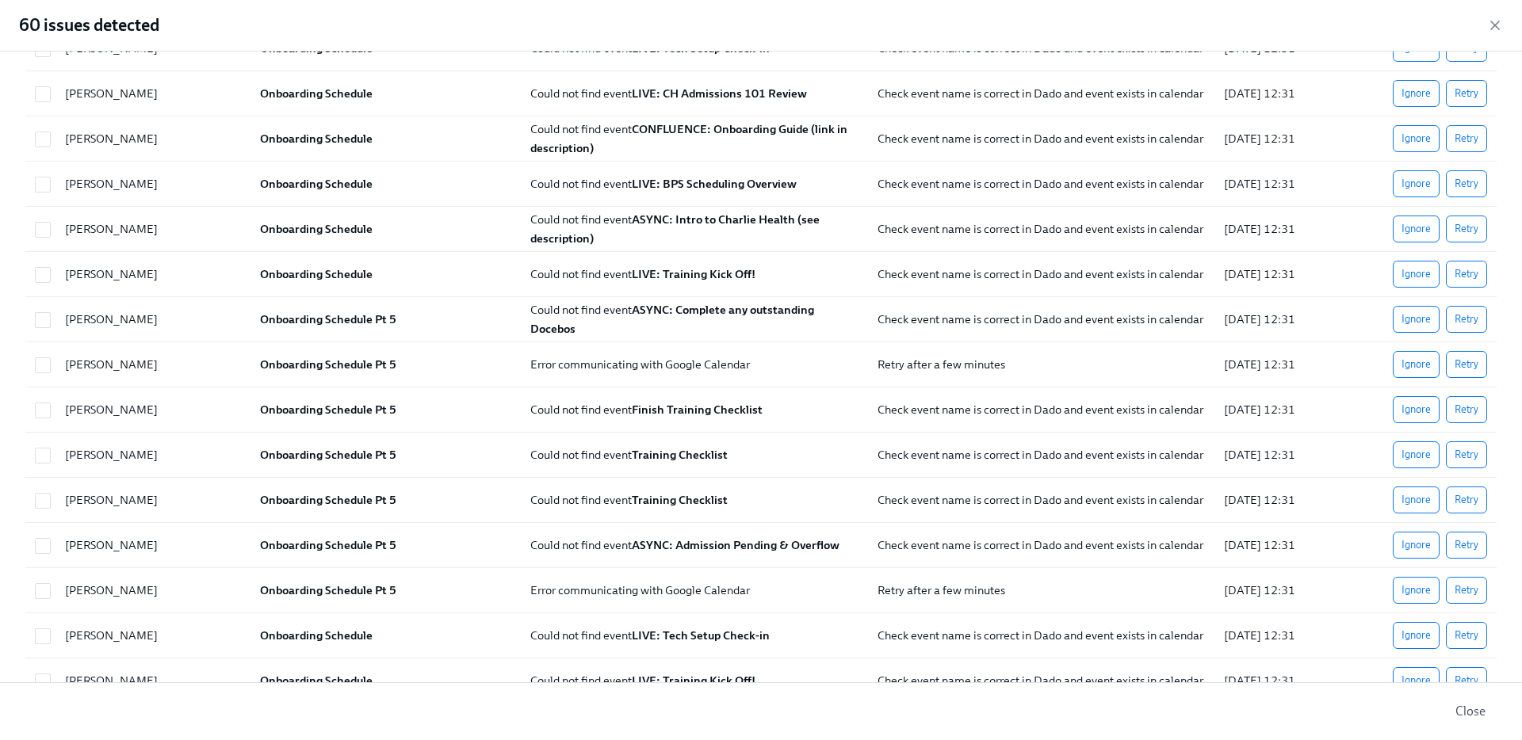
scroll to position [1133, 0]
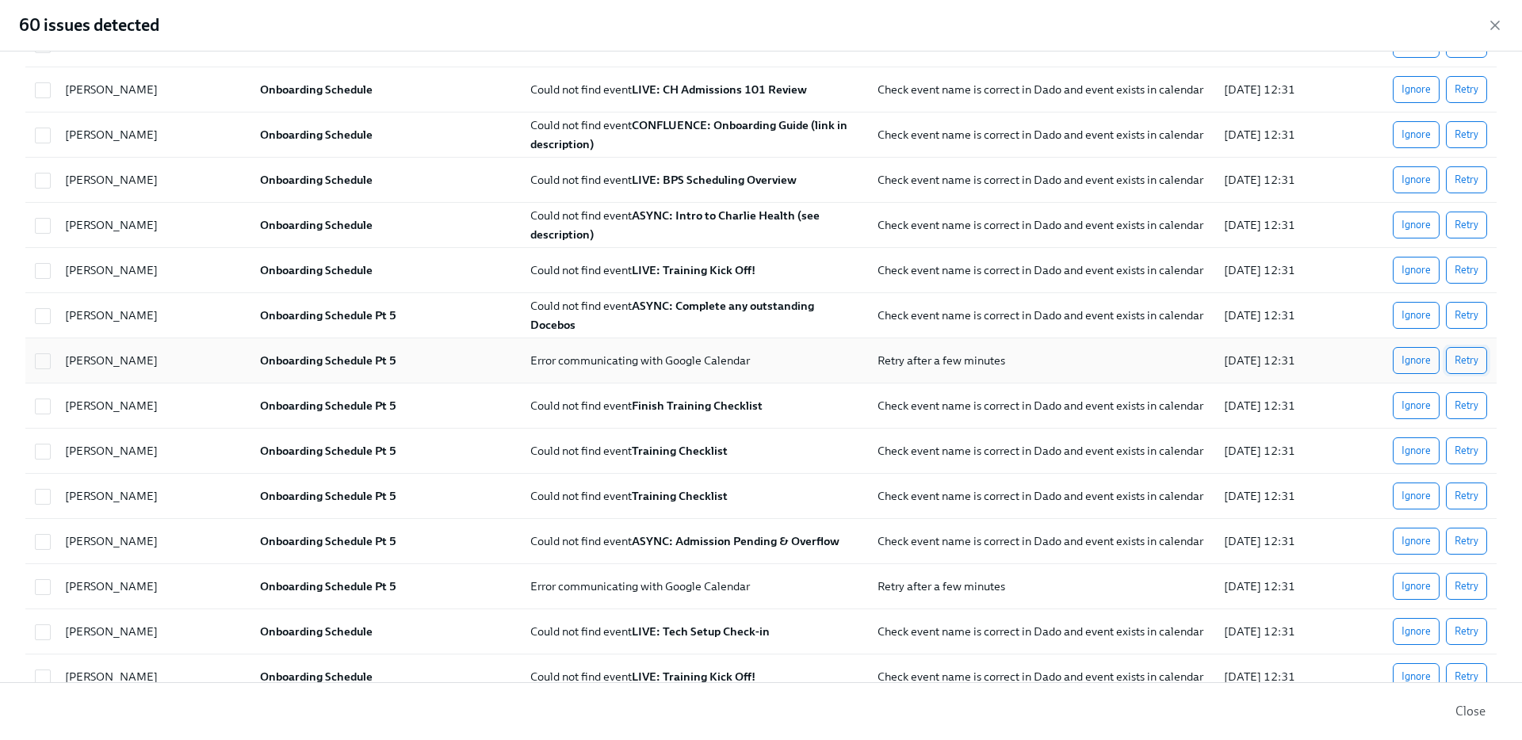
click at [1471, 363] on span "Retry" at bounding box center [1466, 361] width 24 height 16
click at [1469, 580] on span "Retry" at bounding box center [1466, 587] width 24 height 16
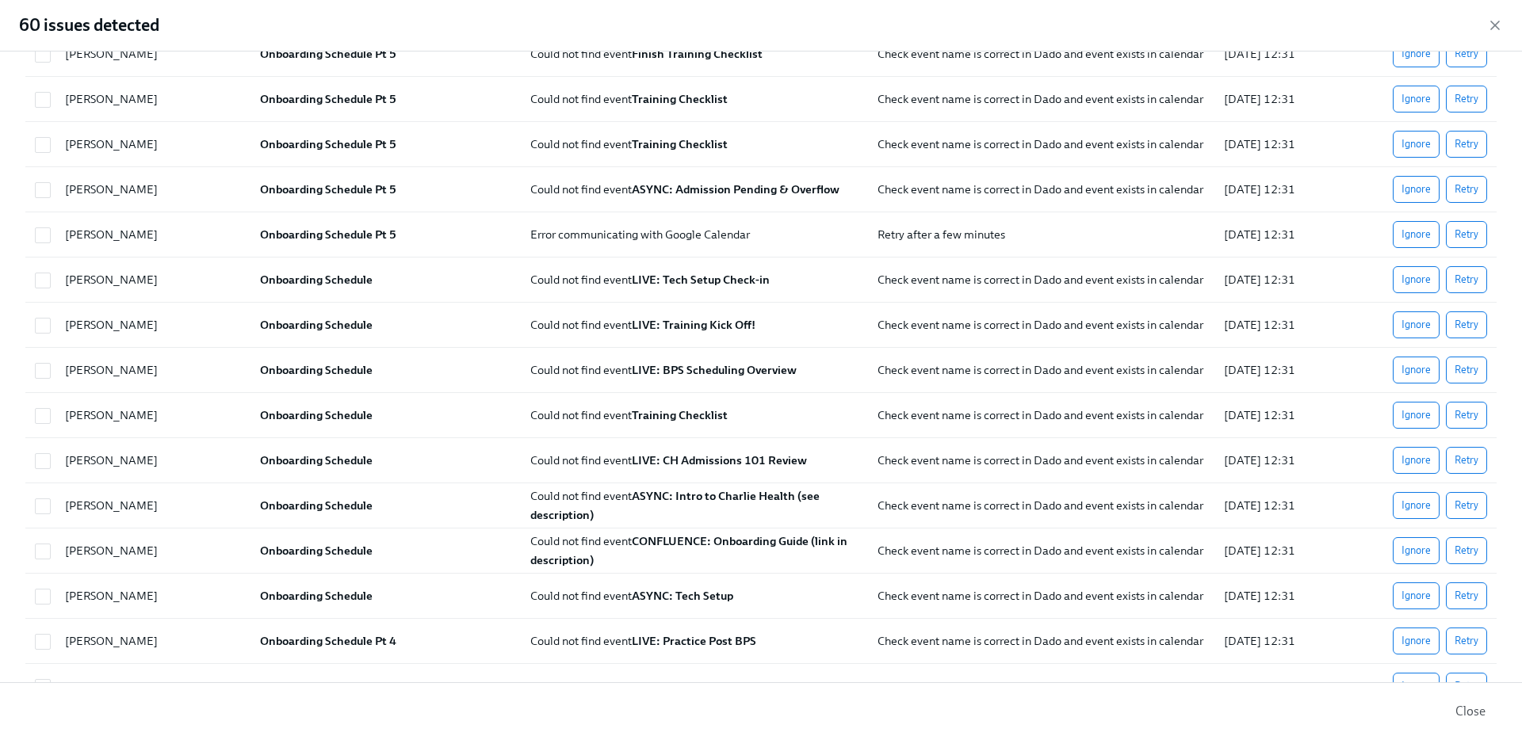
scroll to position [1232, 0]
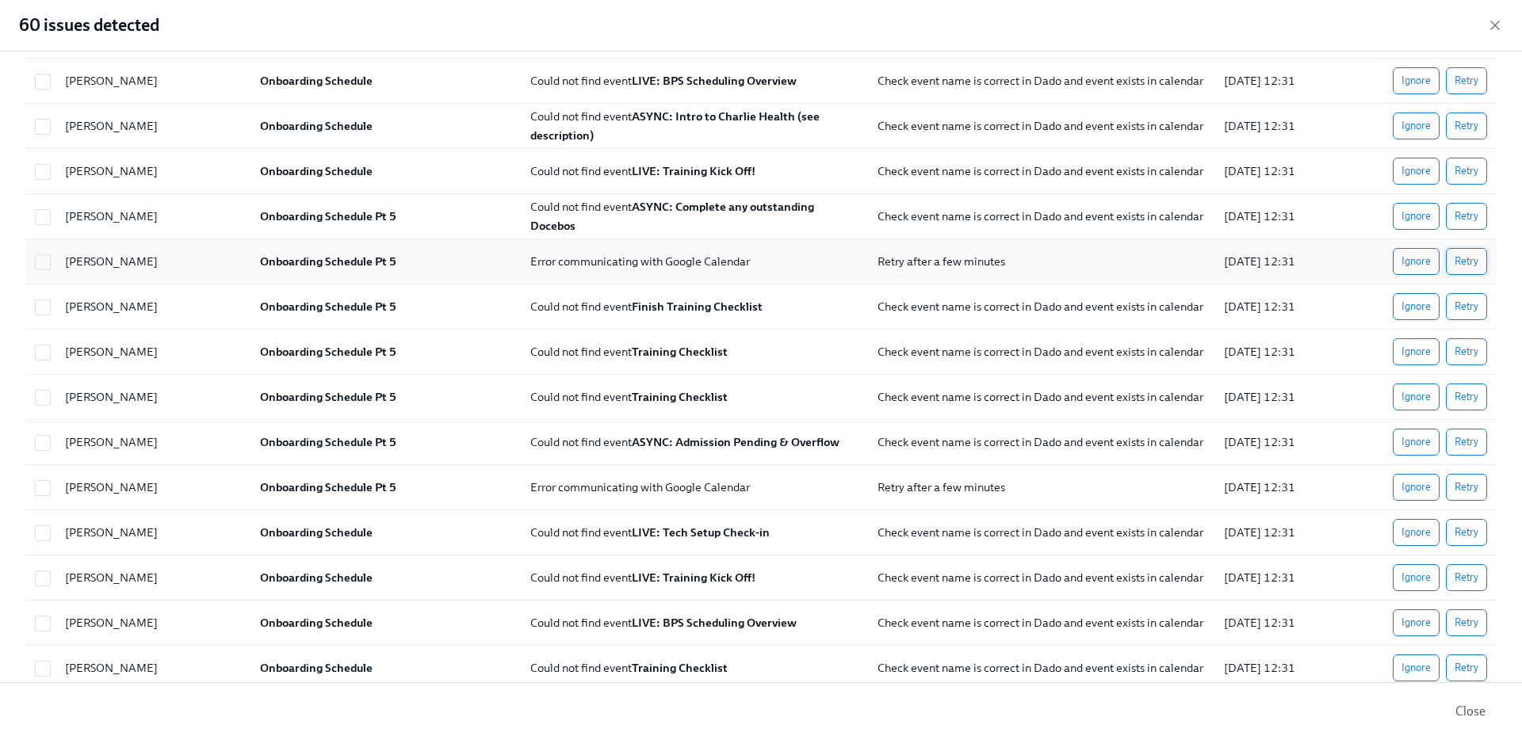
click at [1469, 261] on span "Retry" at bounding box center [1466, 262] width 24 height 16
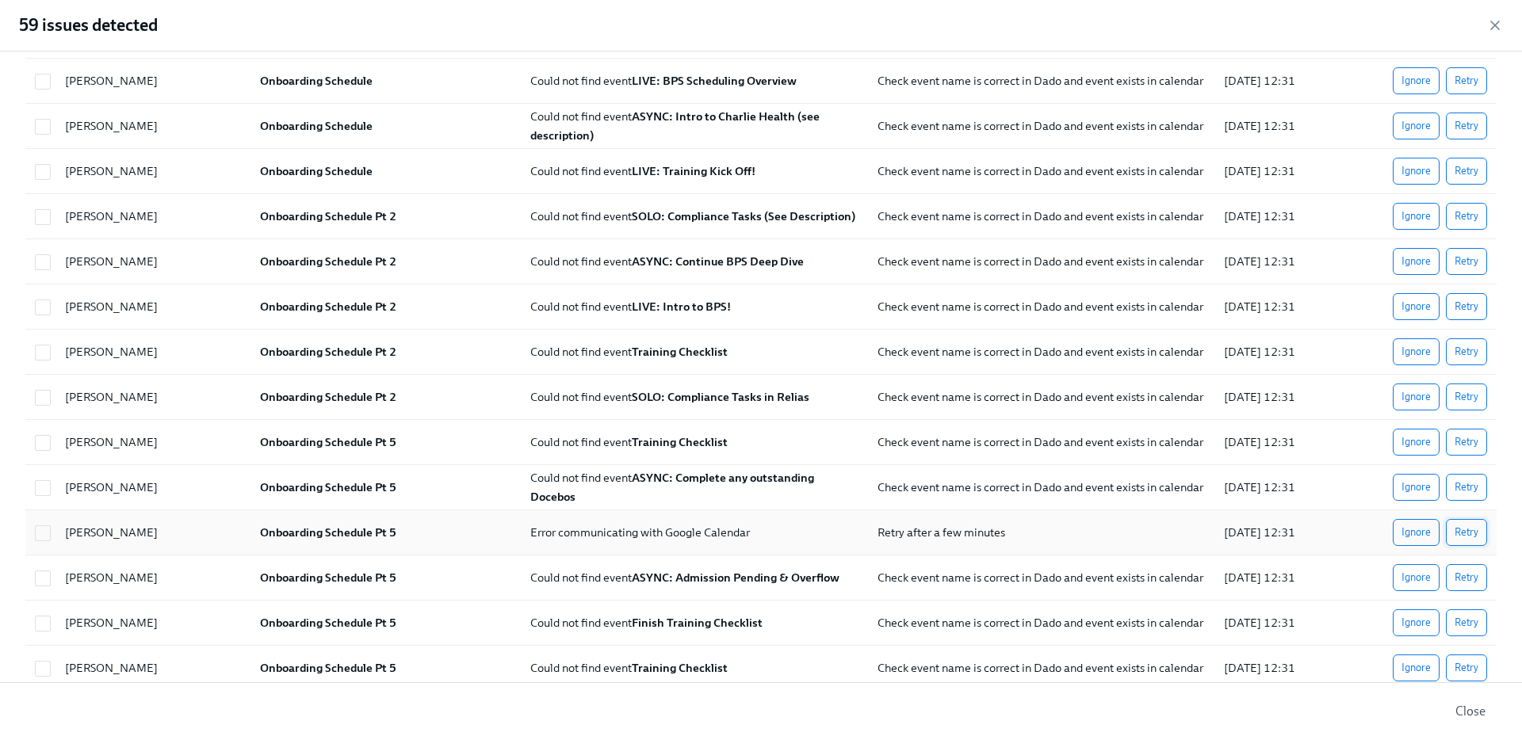
click at [1475, 533] on span "Retry" at bounding box center [1466, 533] width 24 height 16
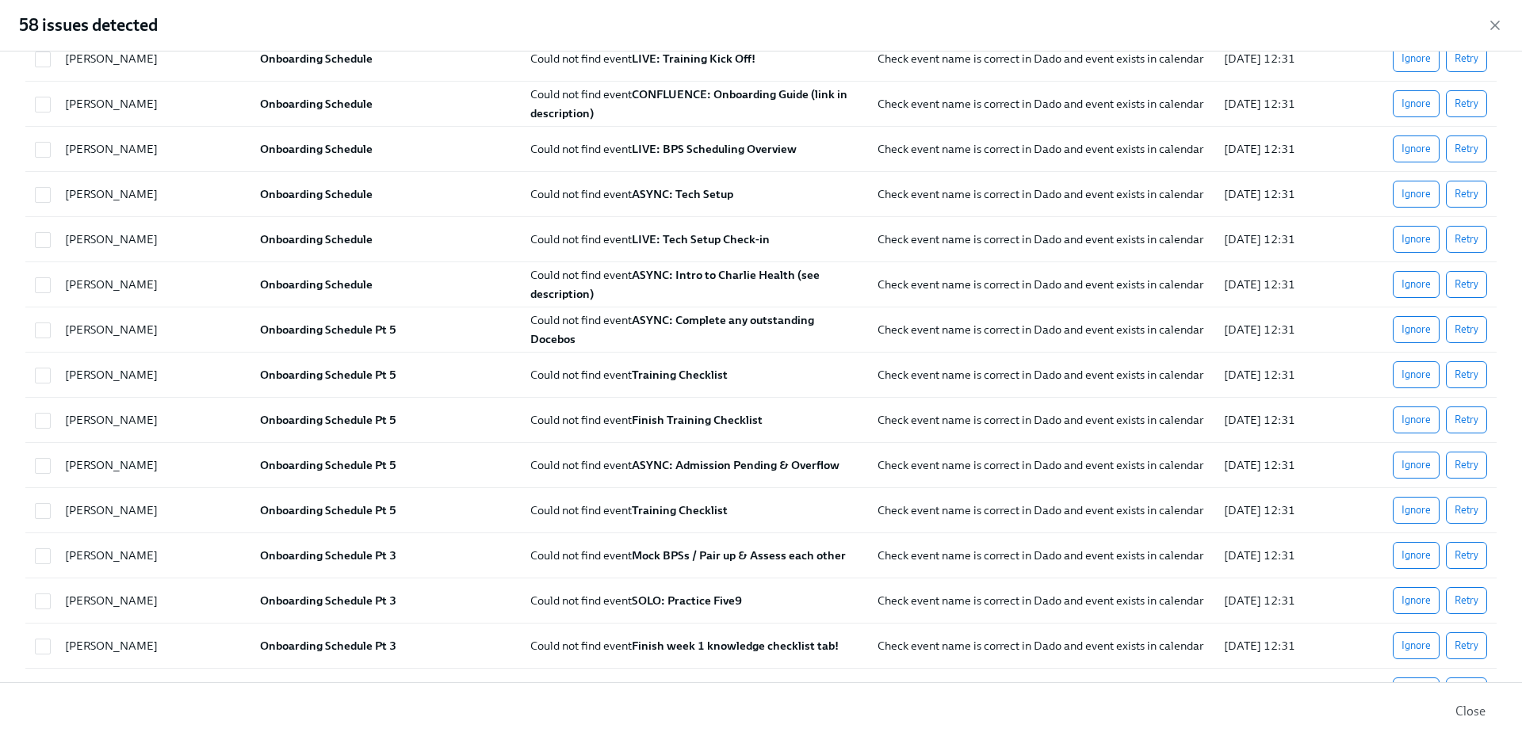
scroll to position [2072, 0]
